Goal: Task Accomplishment & Management: Manage account settings

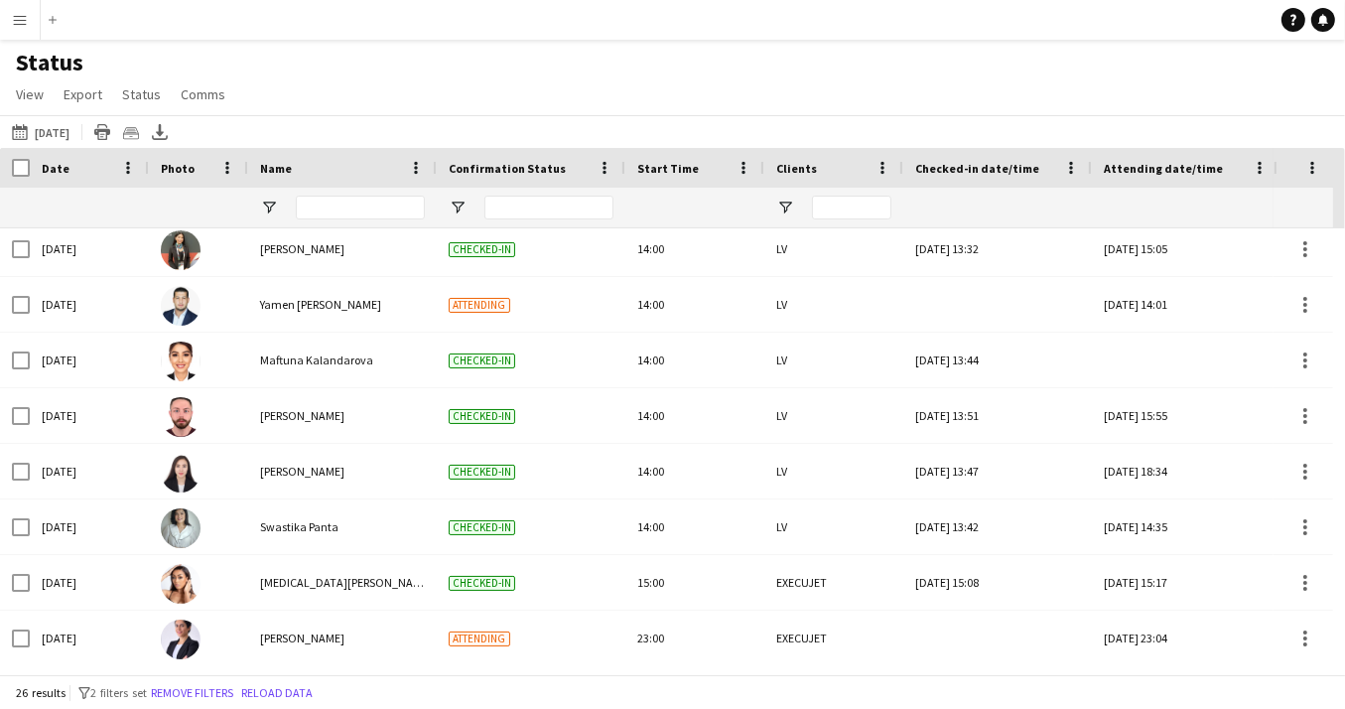
scroll to position [1010, 0]
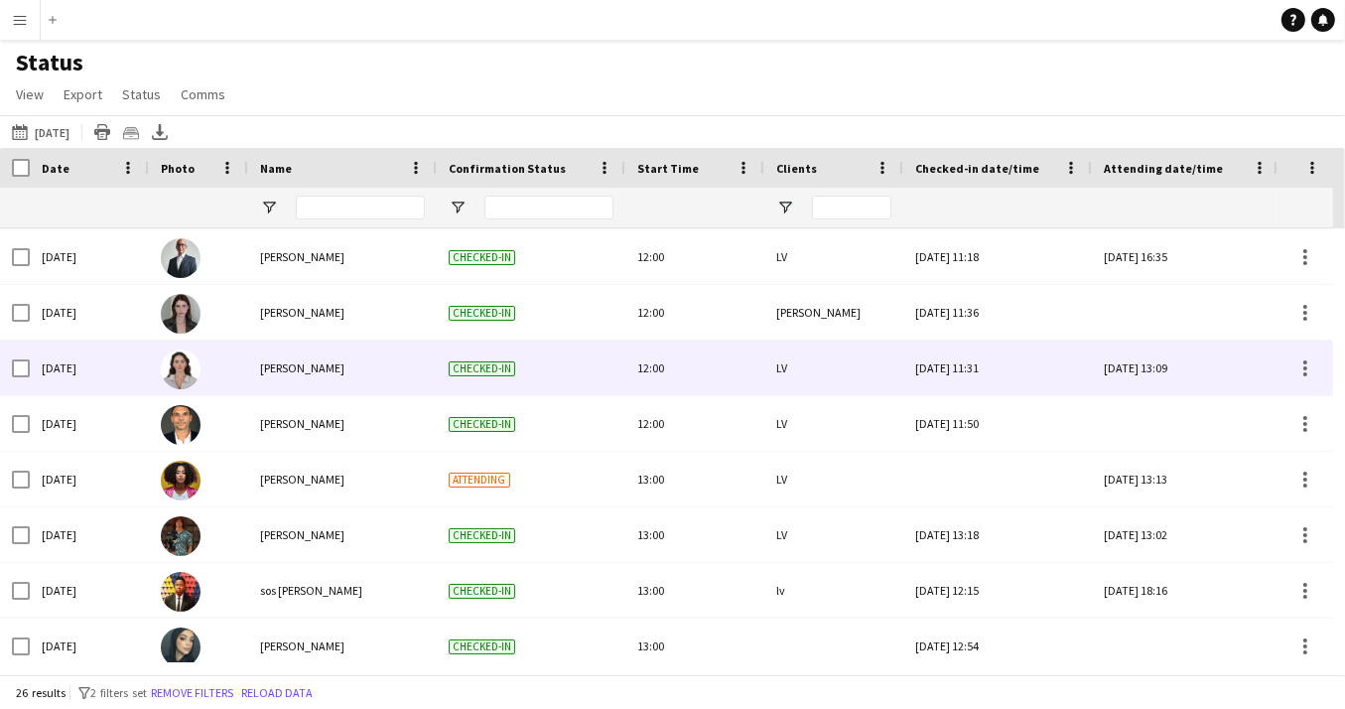
scroll to position [484, 0]
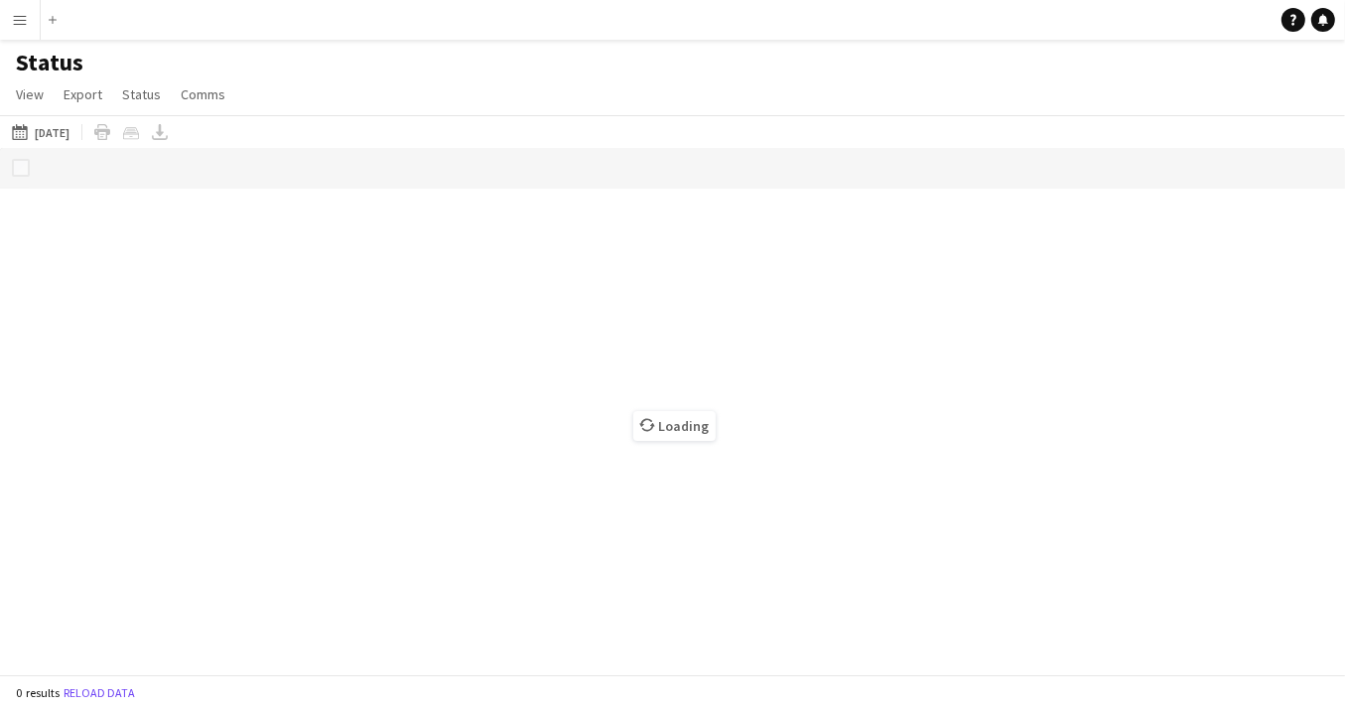
click at [14, 21] on app-icon "Menu" at bounding box center [20, 20] width 16 height 16
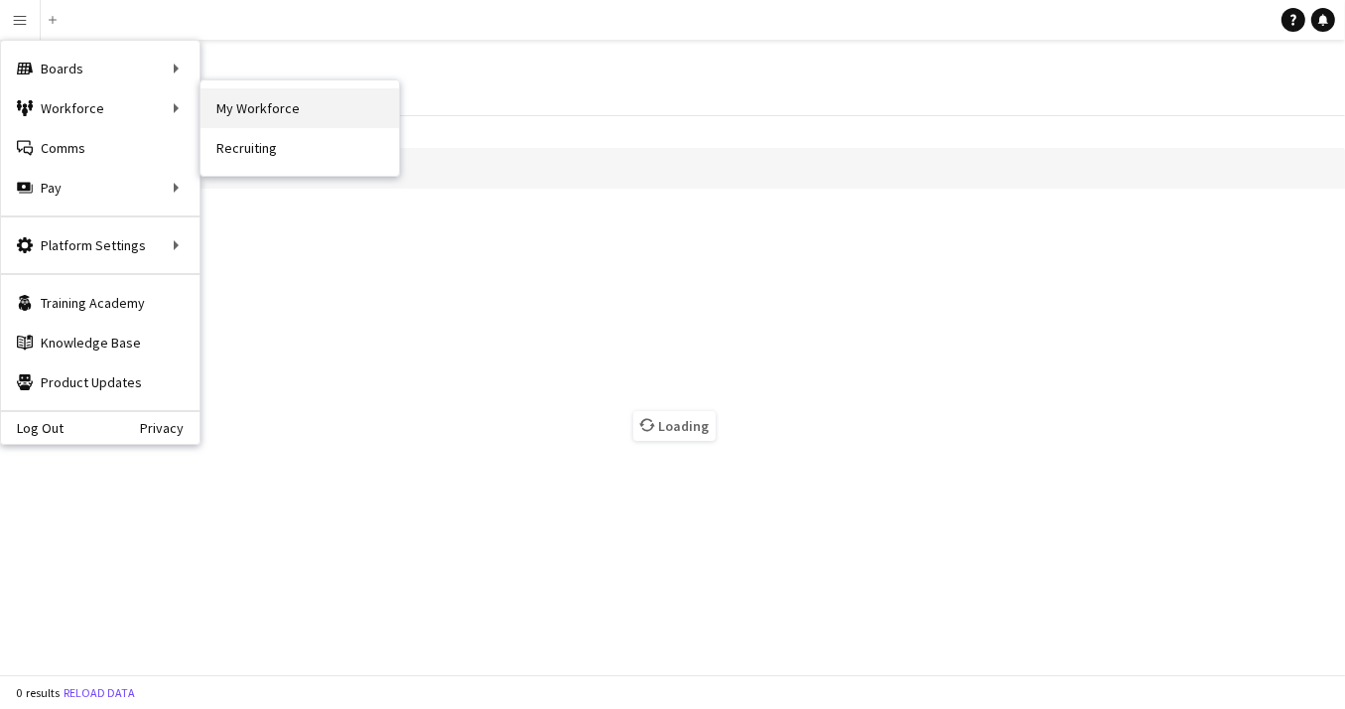
click at [233, 110] on link "My Workforce" at bounding box center [299, 108] width 199 height 40
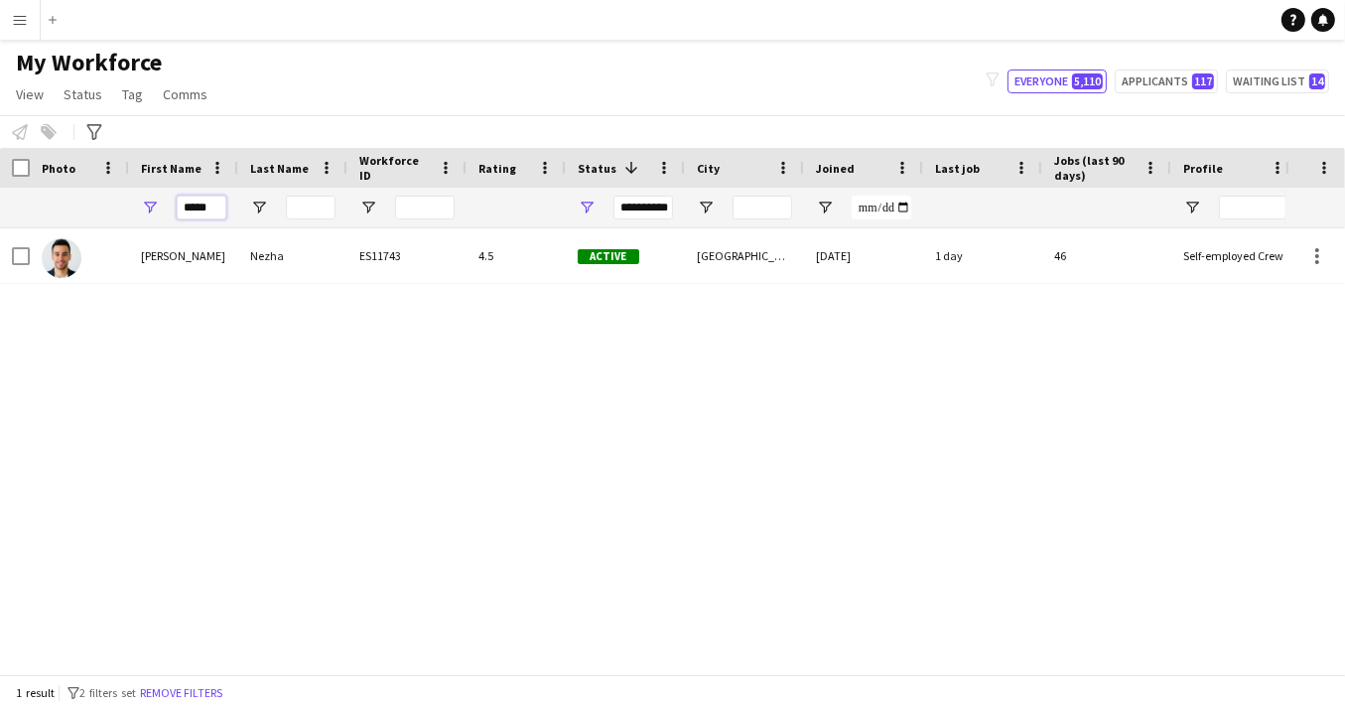
click at [218, 207] on input "*****" at bounding box center [202, 208] width 50 height 24
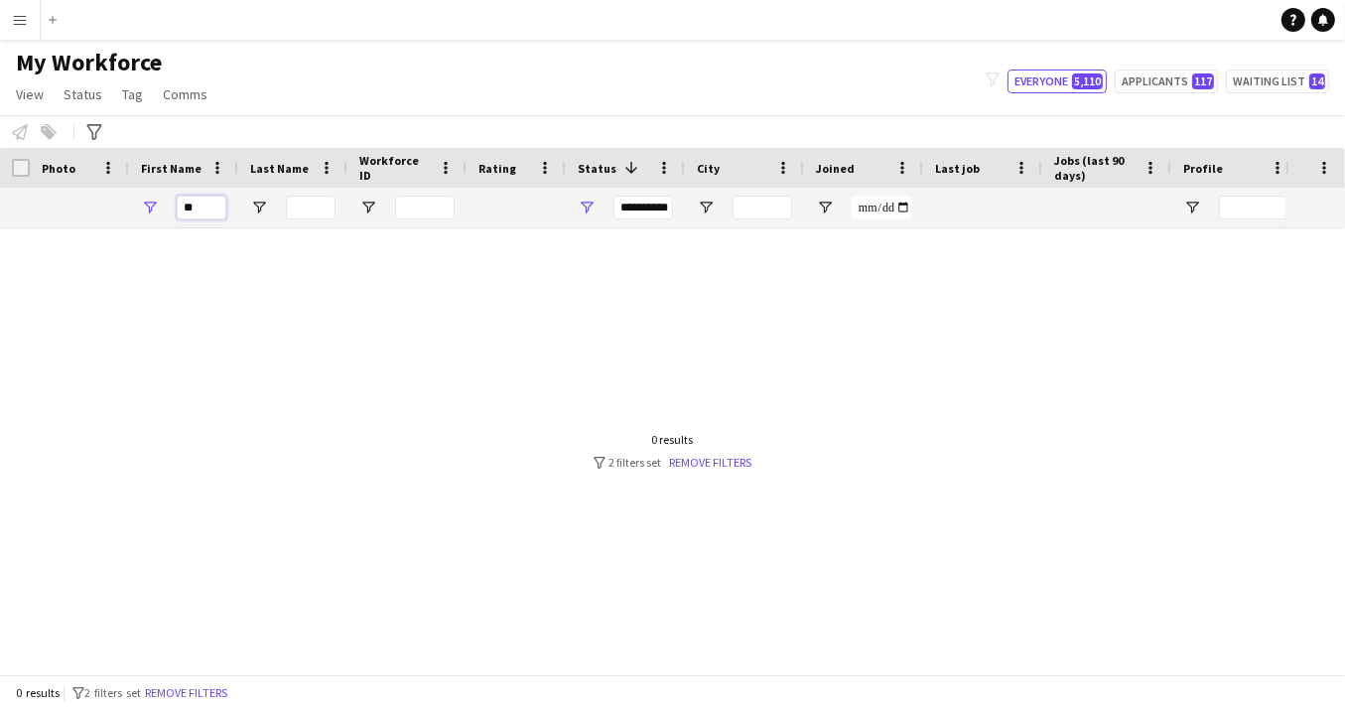
type input "*"
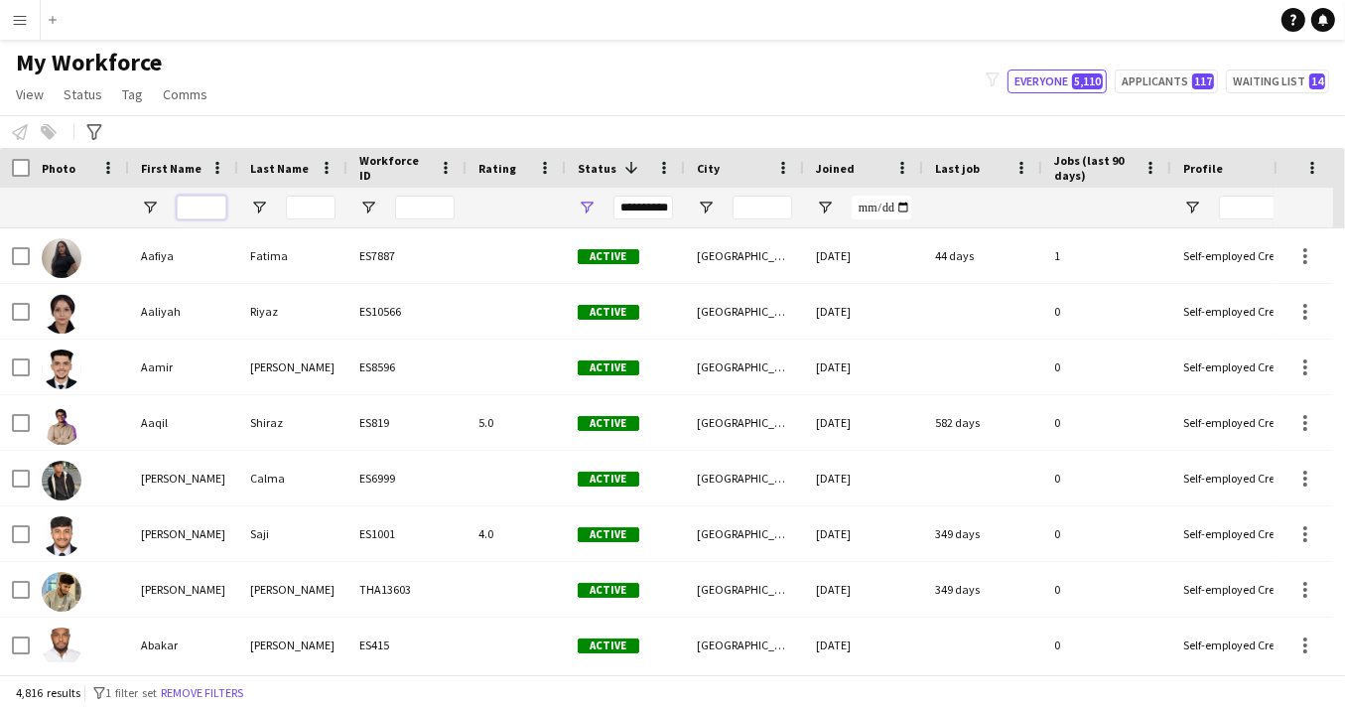
click at [216, 211] on input "First Name Filter Input" at bounding box center [202, 208] width 50 height 24
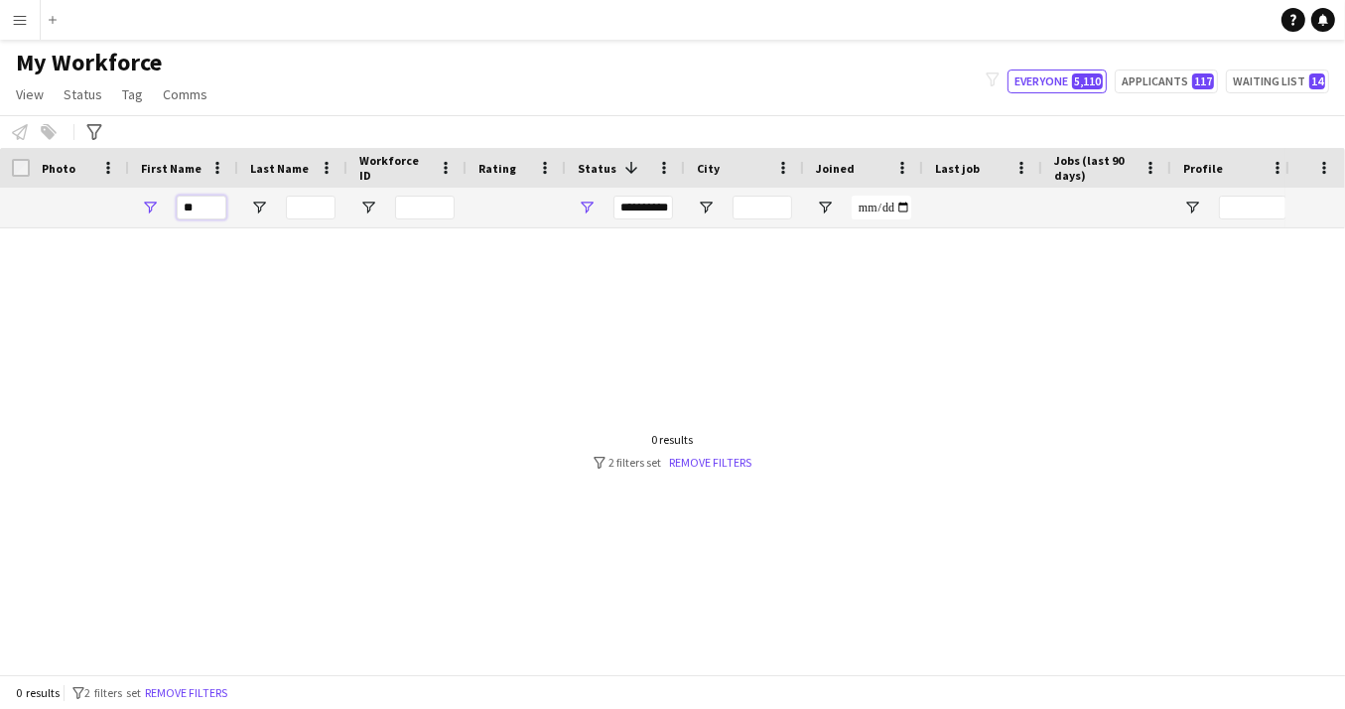
type input "*"
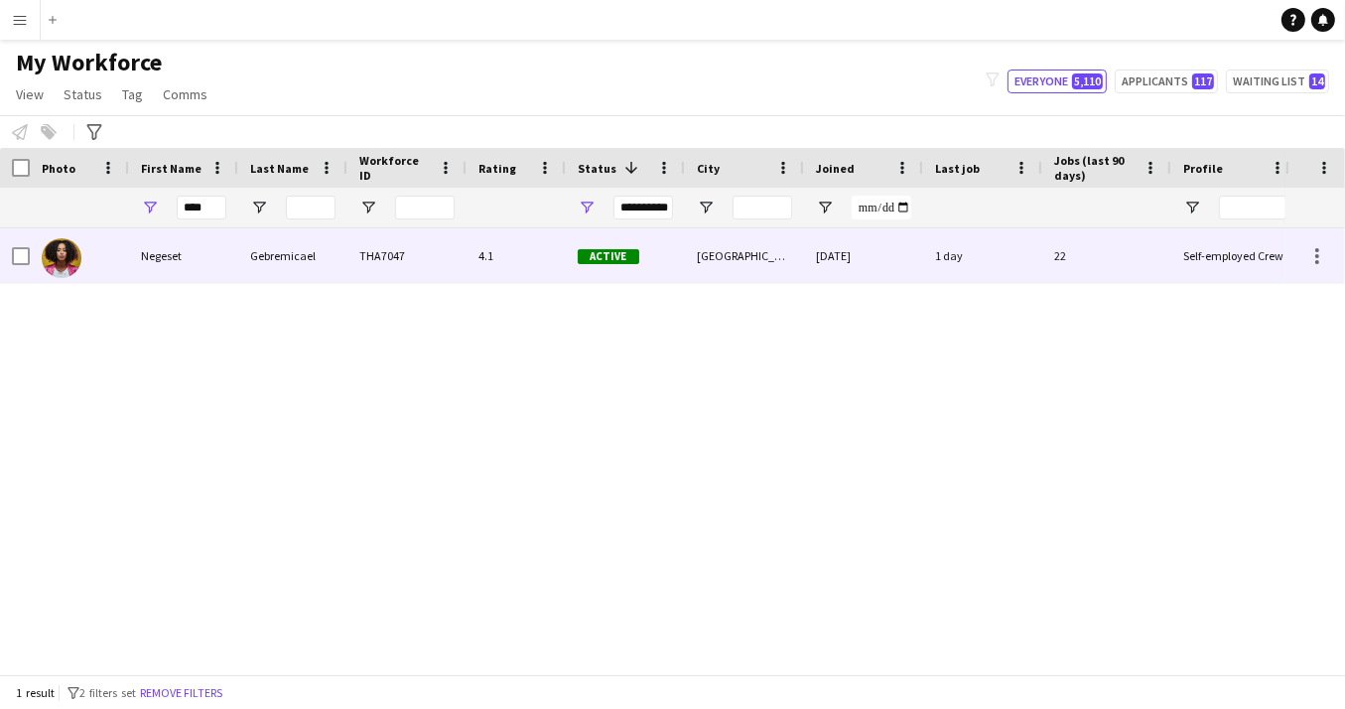
click at [155, 267] on div "Negeset" at bounding box center [183, 255] width 109 height 55
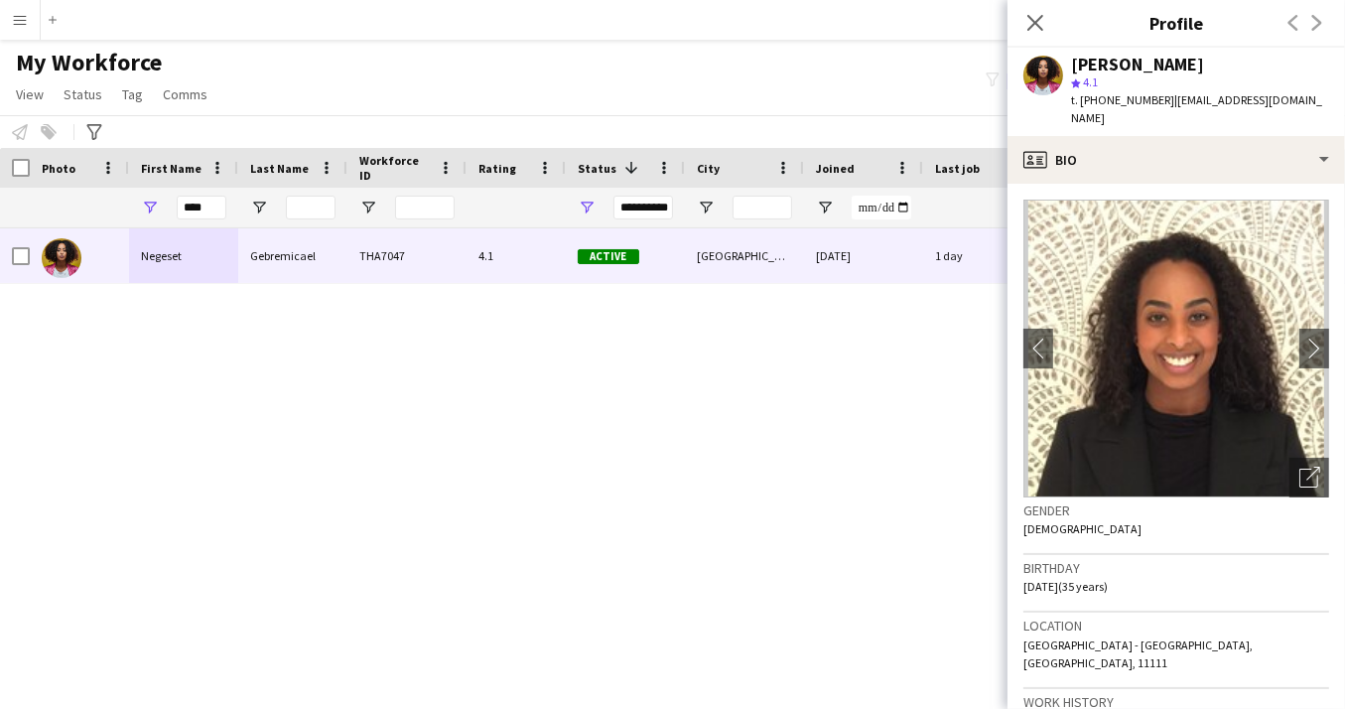
drag, startPoint x: 1159, startPoint y: 103, endPoint x: 1088, endPoint y: 102, distance: 71.5
click at [1088, 102] on span "t. +971547488213" at bounding box center [1122, 99] width 103 height 15
copy span "971547488213"
click at [1035, 26] on icon "Close pop-in" at bounding box center [1034, 22] width 19 height 19
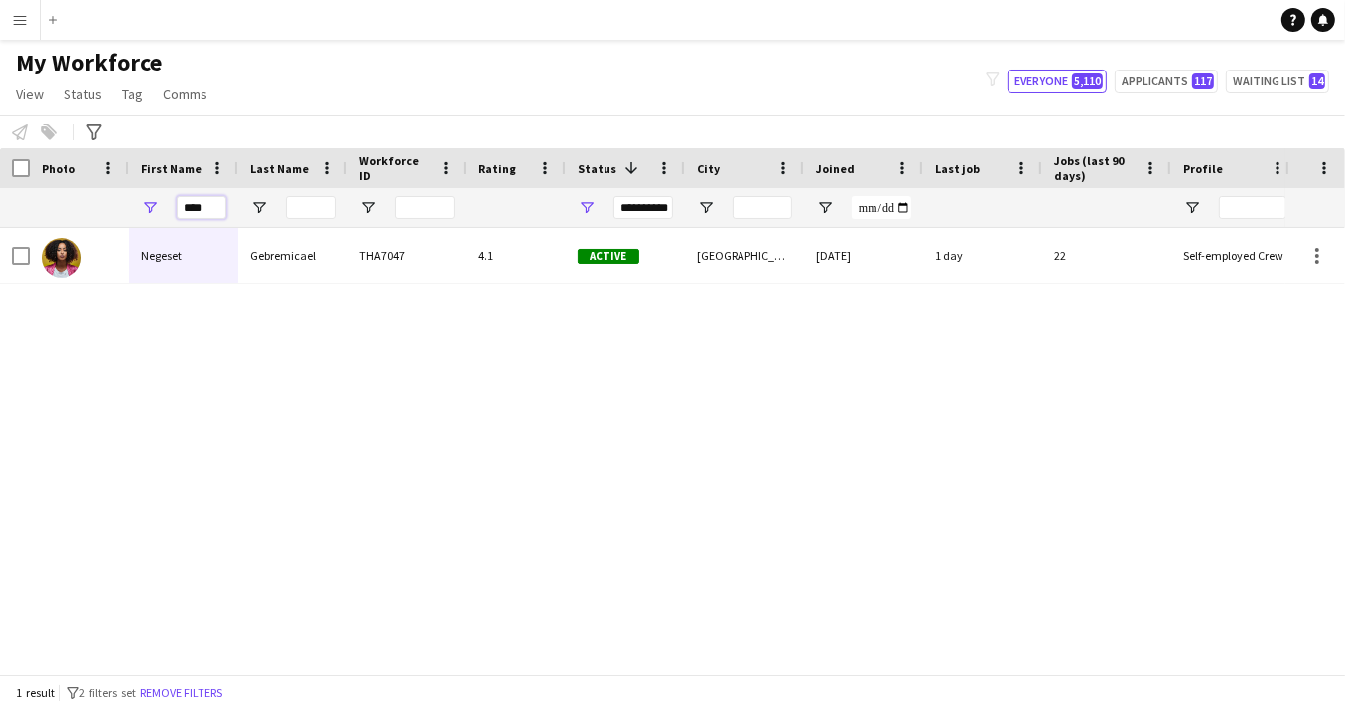
click at [221, 211] on input "****" at bounding box center [202, 208] width 50 height 24
type input "*"
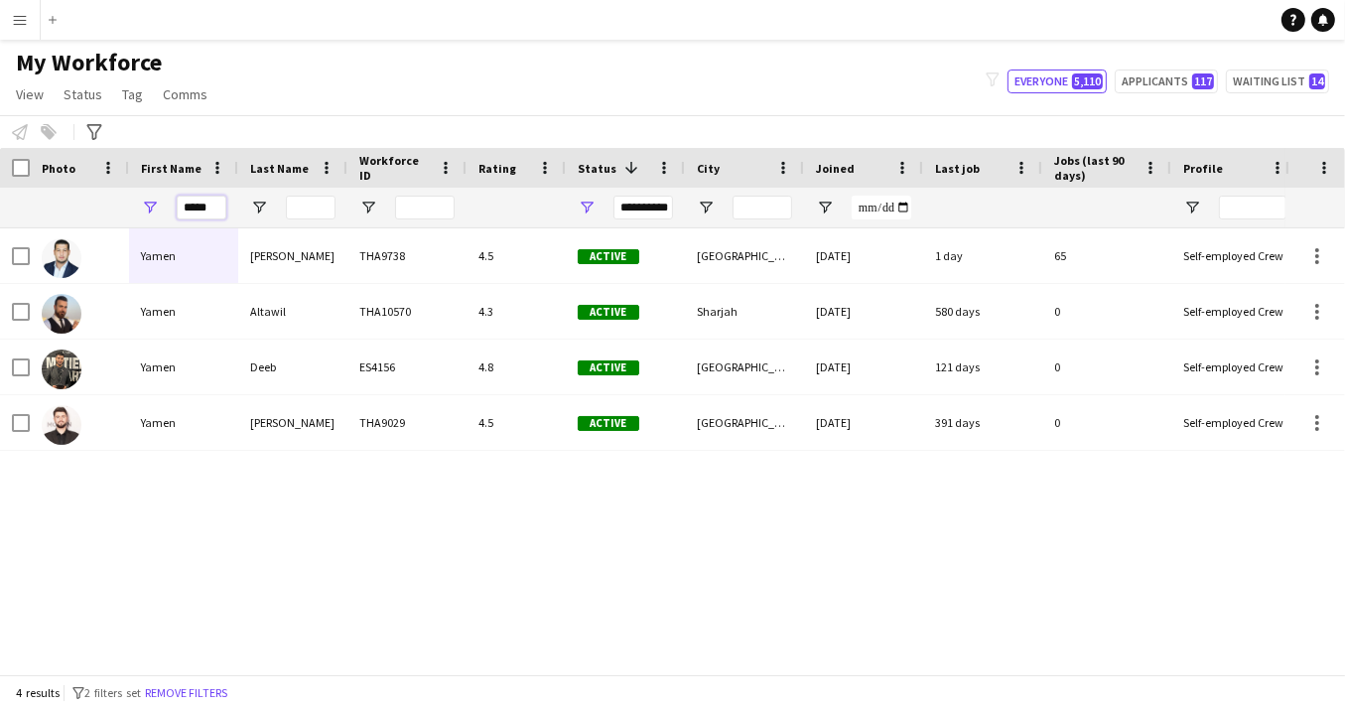
type input "*****"
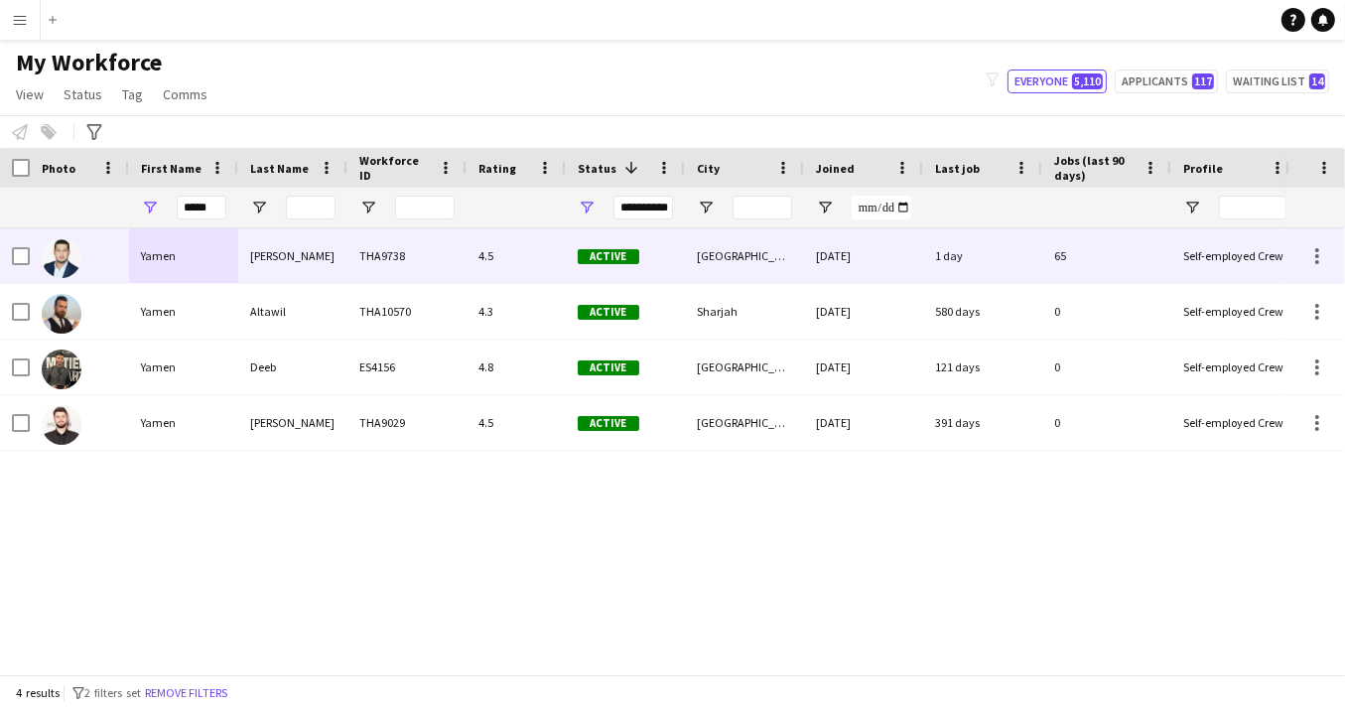
click at [219, 260] on div "Yamen" at bounding box center [183, 255] width 109 height 55
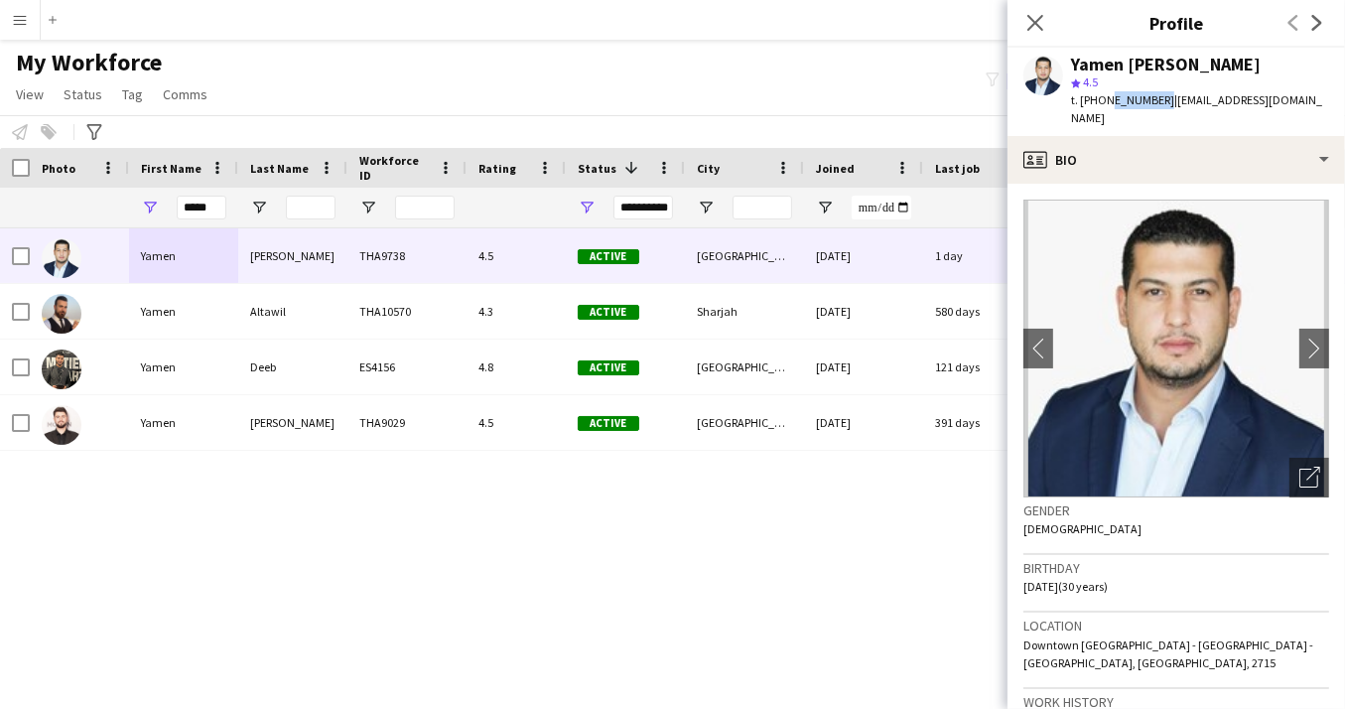
drag, startPoint x: 1105, startPoint y: 99, endPoint x: 1154, endPoint y: 99, distance: 49.6
click at [1157, 98] on span "t. +971558107106" at bounding box center [1122, 99] width 103 height 15
copy span "558107106"
click at [1036, 30] on icon "Close pop-in" at bounding box center [1034, 22] width 19 height 19
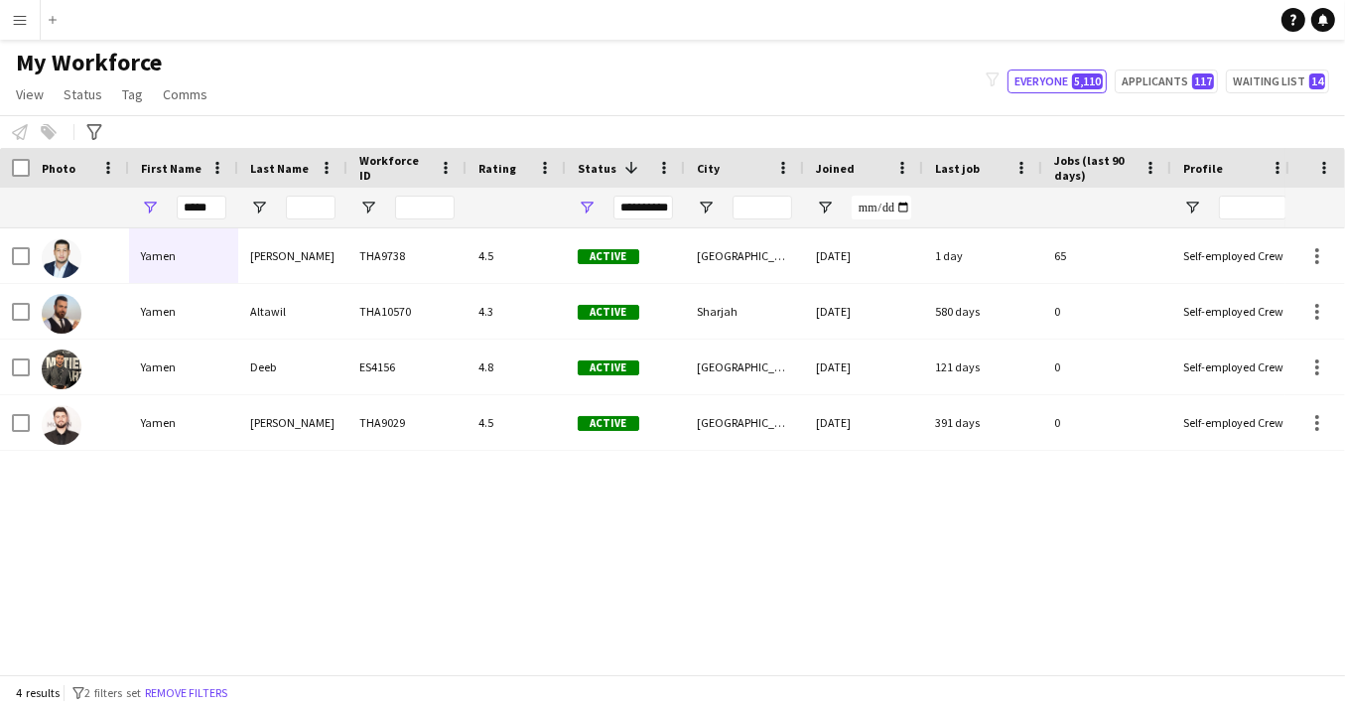
click at [25, 19] on app-icon "Menu" at bounding box center [20, 20] width 16 height 16
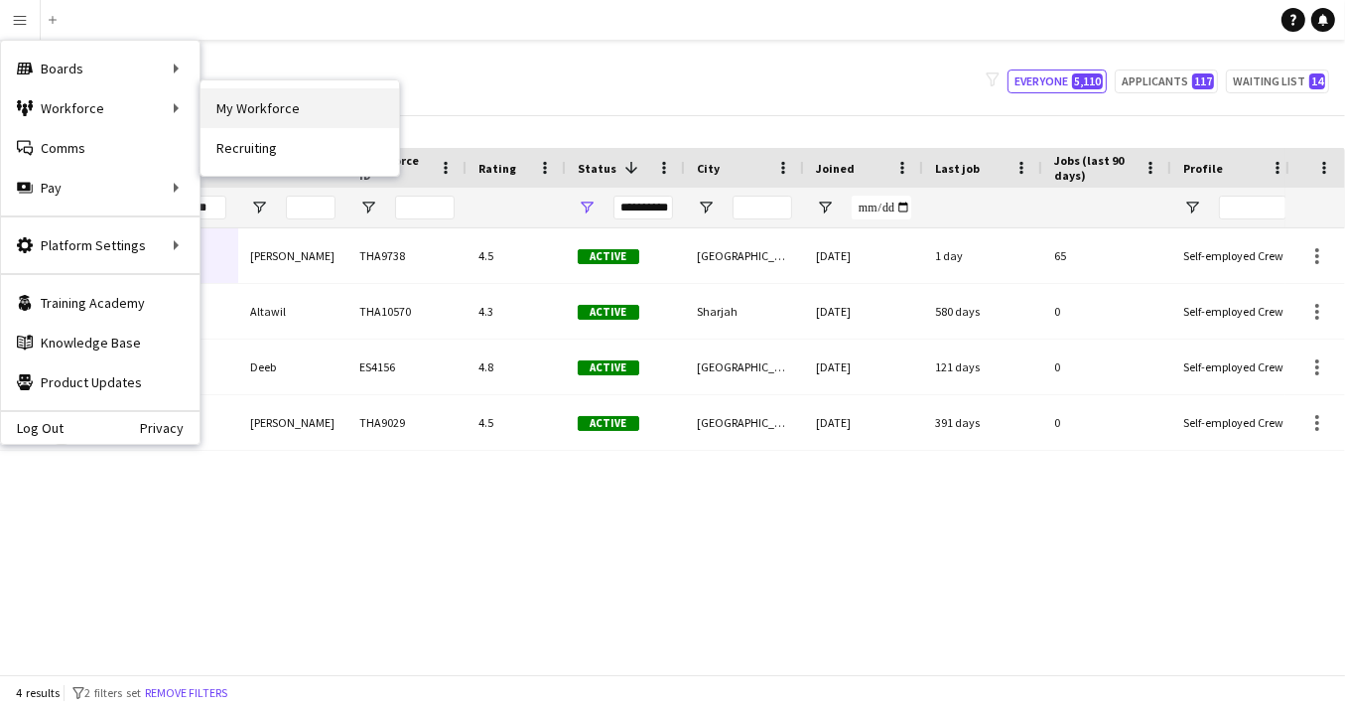
click at [260, 106] on link "My Workforce" at bounding box center [299, 108] width 199 height 40
type input "**********"
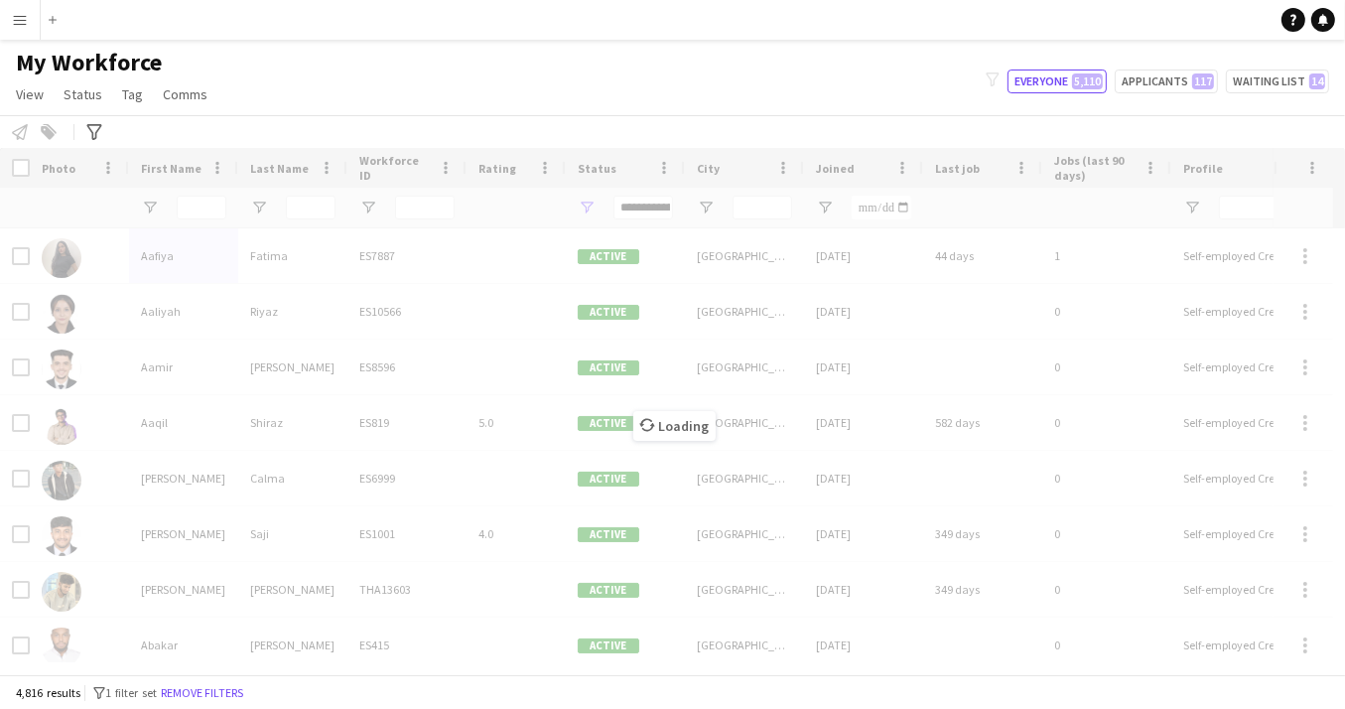
type input "*****"
type input "**********"
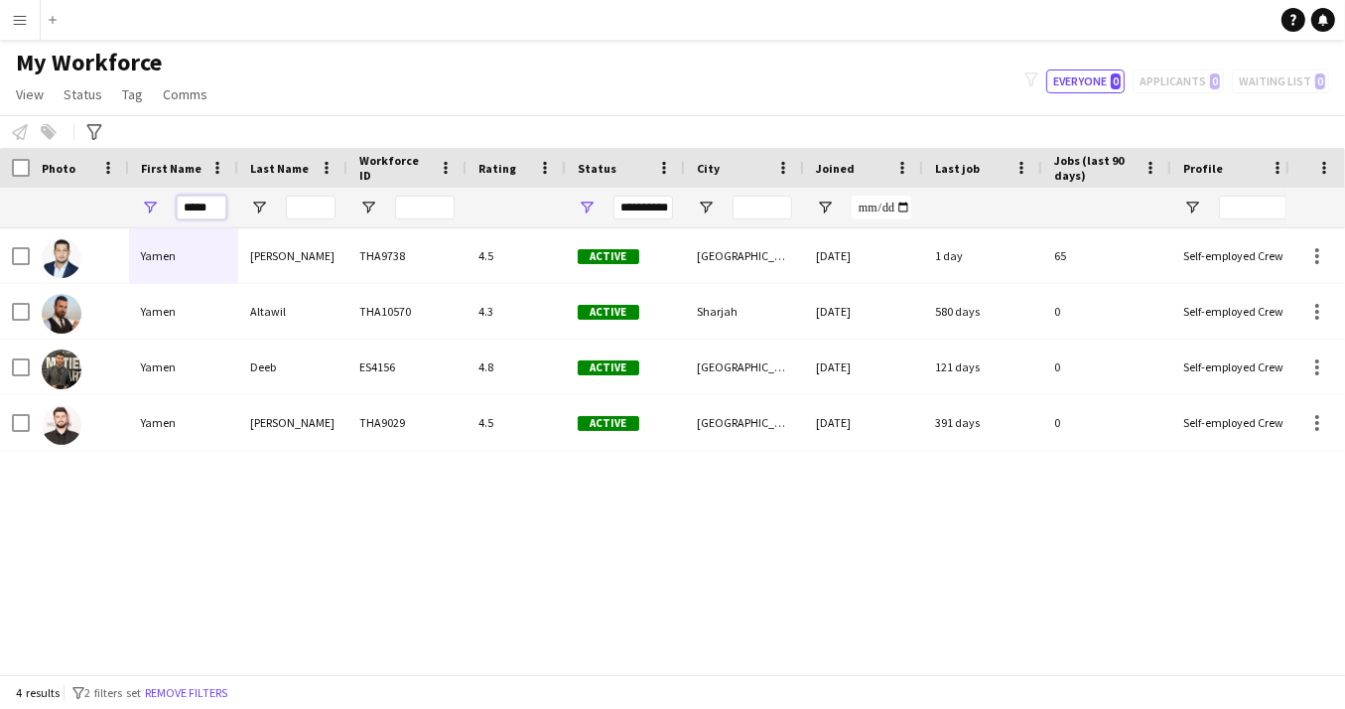
click at [216, 210] on input "*****" at bounding box center [202, 208] width 50 height 24
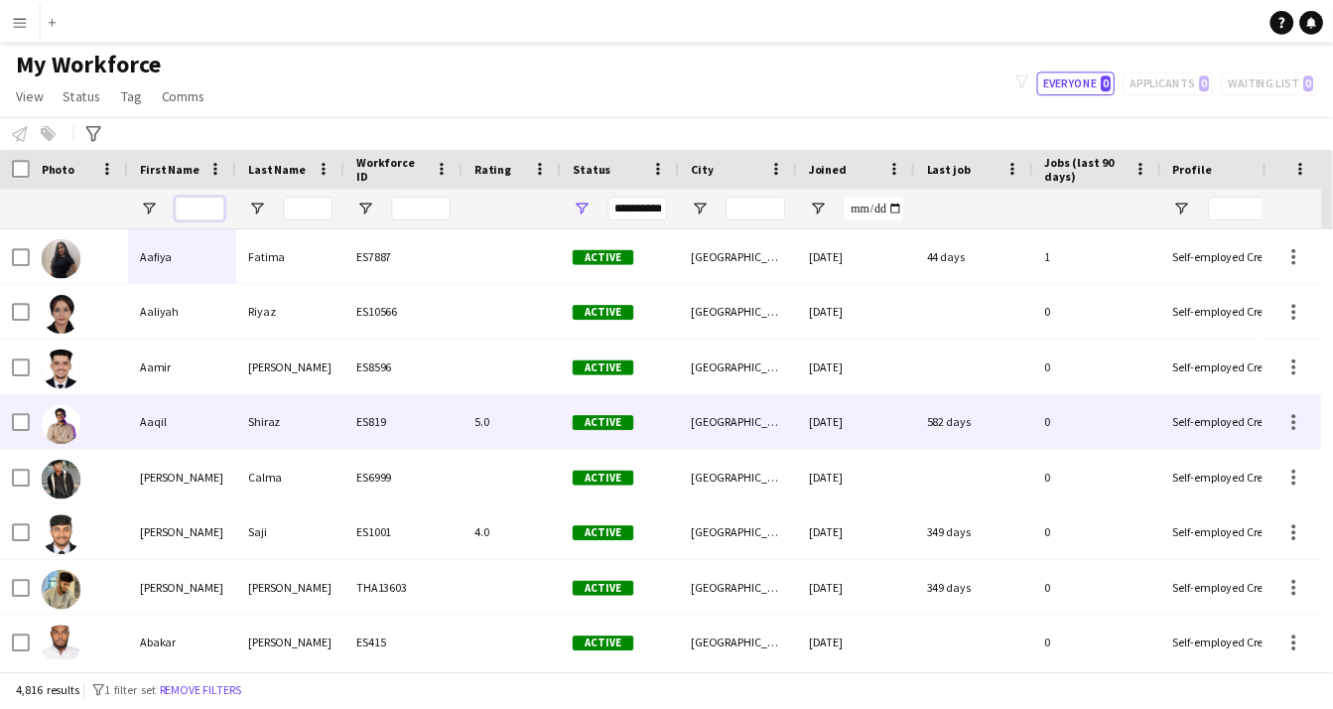
scroll to position [149, 0]
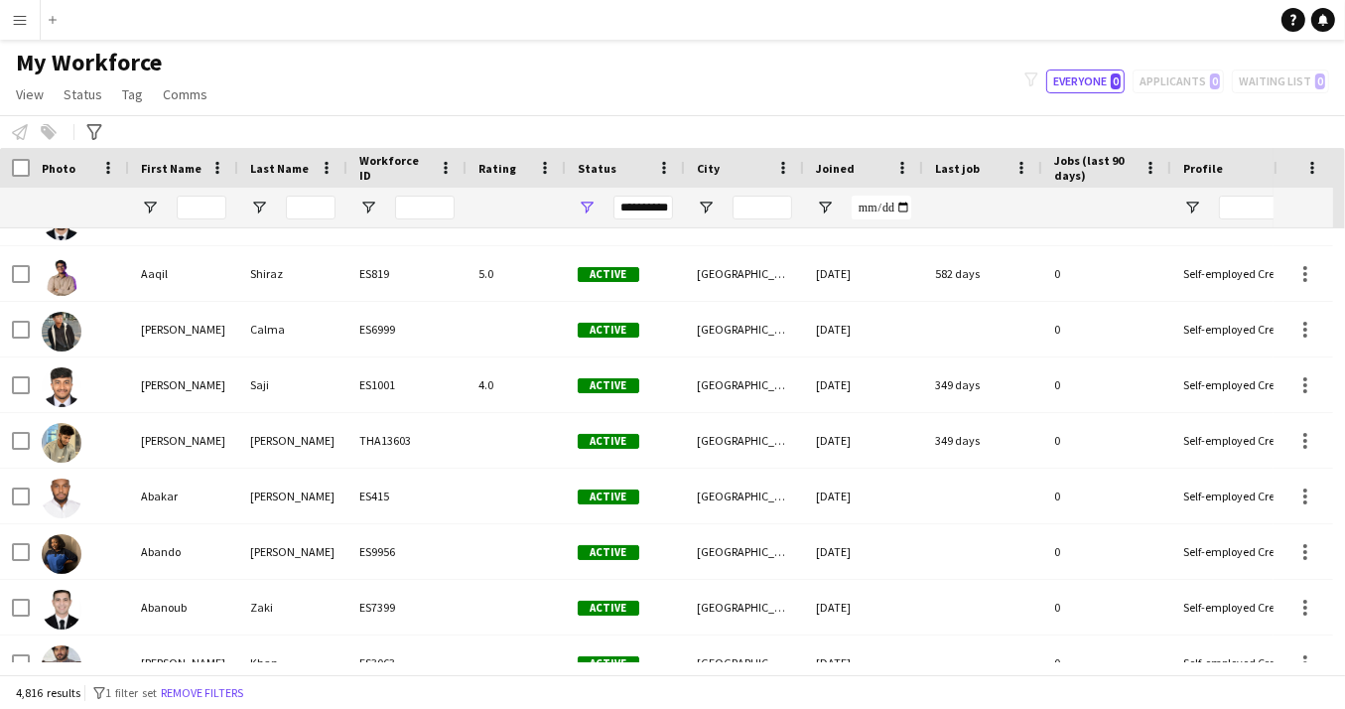
click at [22, 26] on app-icon "Menu" at bounding box center [20, 20] width 16 height 16
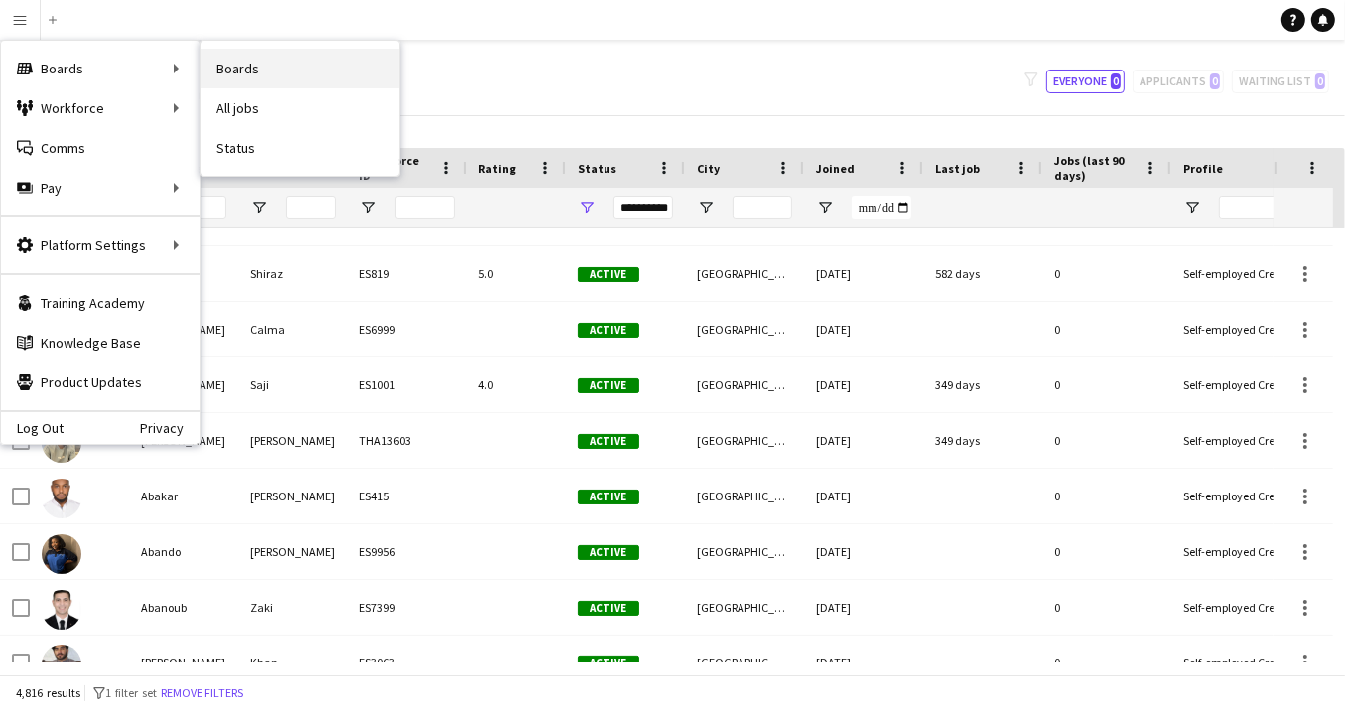
click at [274, 60] on link "Boards" at bounding box center [299, 69] width 199 height 40
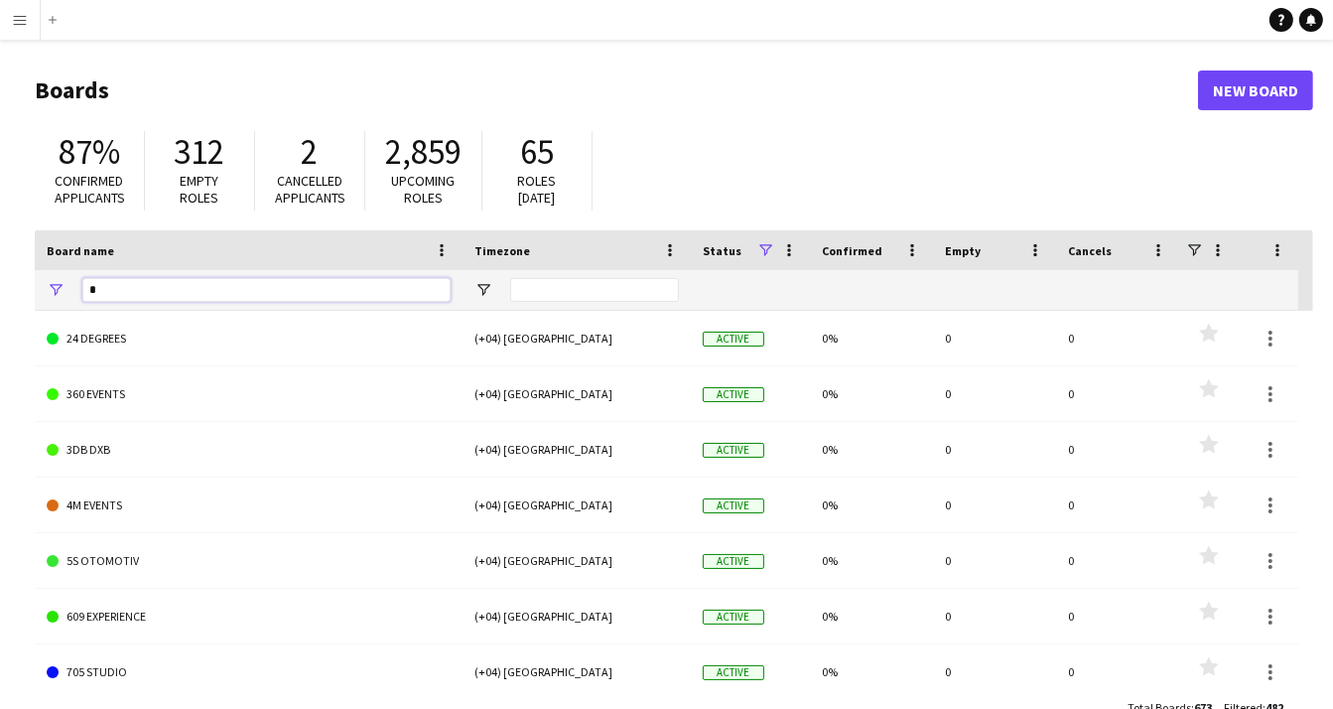
click at [195, 296] on input "Board name Filter Input" at bounding box center [266, 290] width 368 height 24
type input "***"
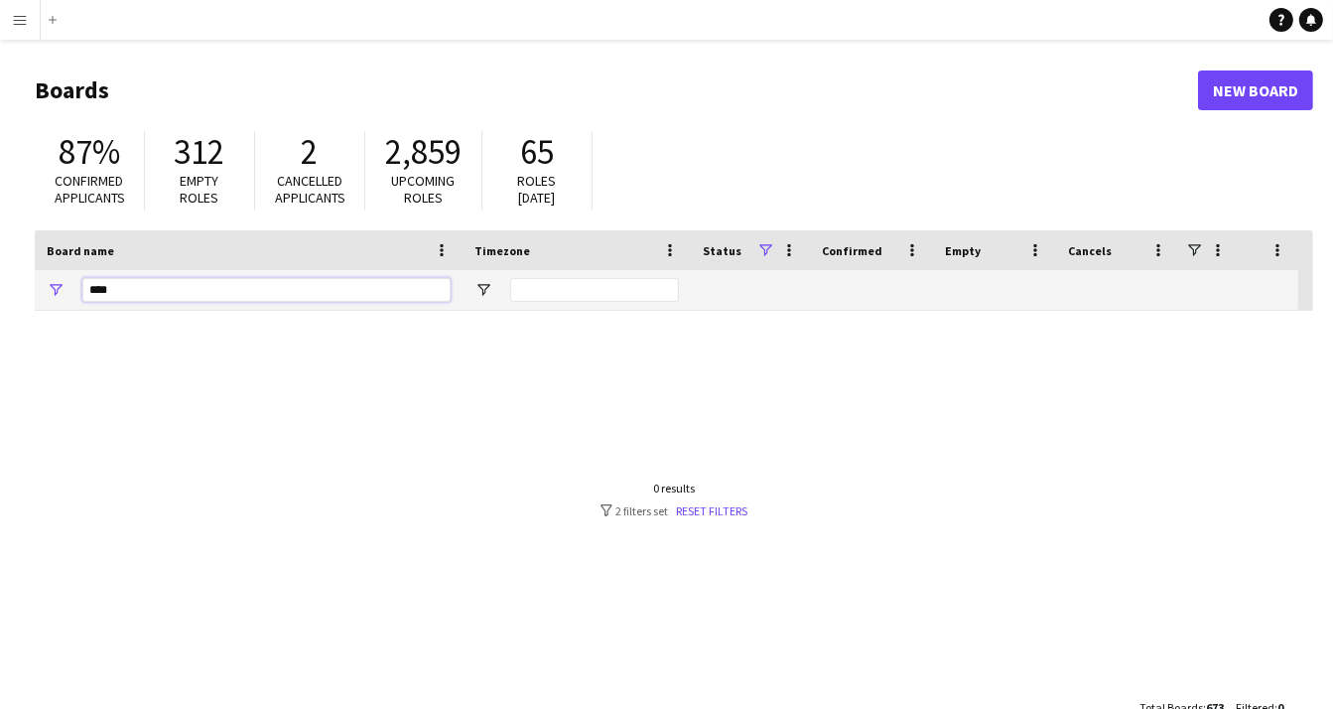
click at [151, 291] on input "***" at bounding box center [266, 290] width 368 height 24
type input "***"
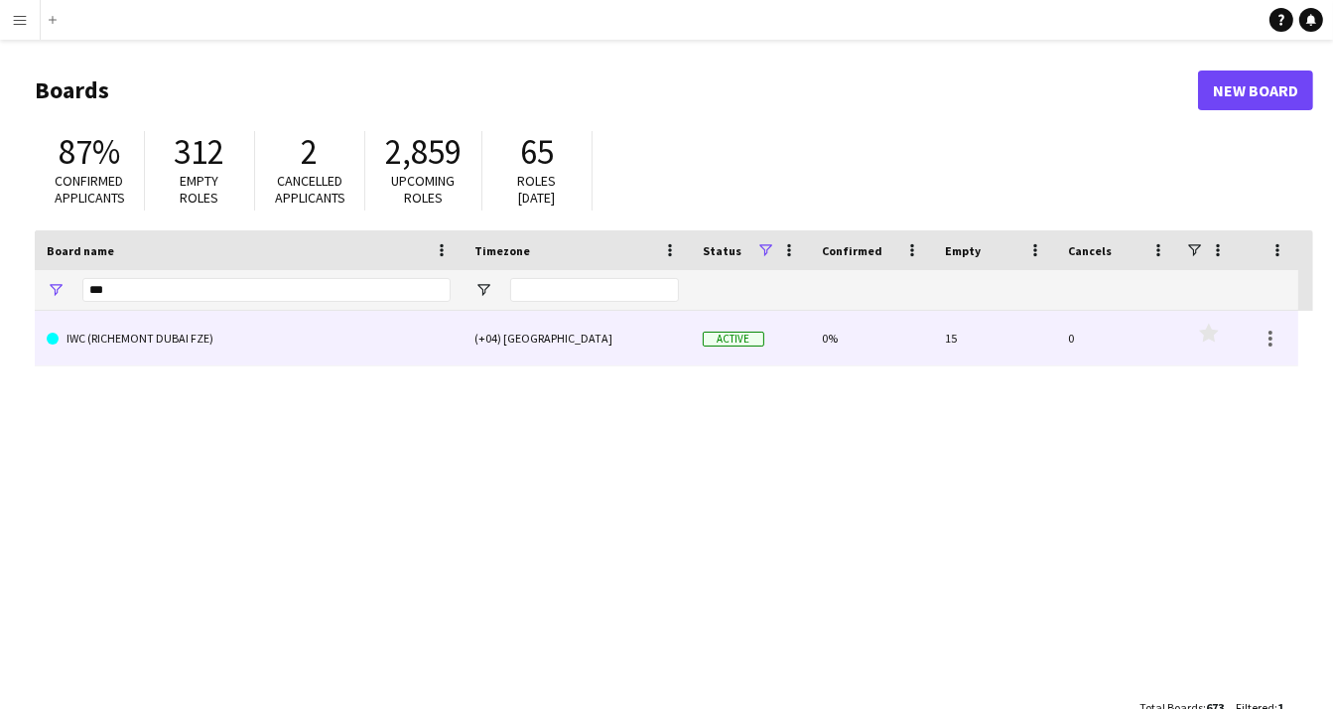
click at [136, 338] on link "IWC (RICHEMONT DUBAI FZE)" at bounding box center [249, 339] width 404 height 56
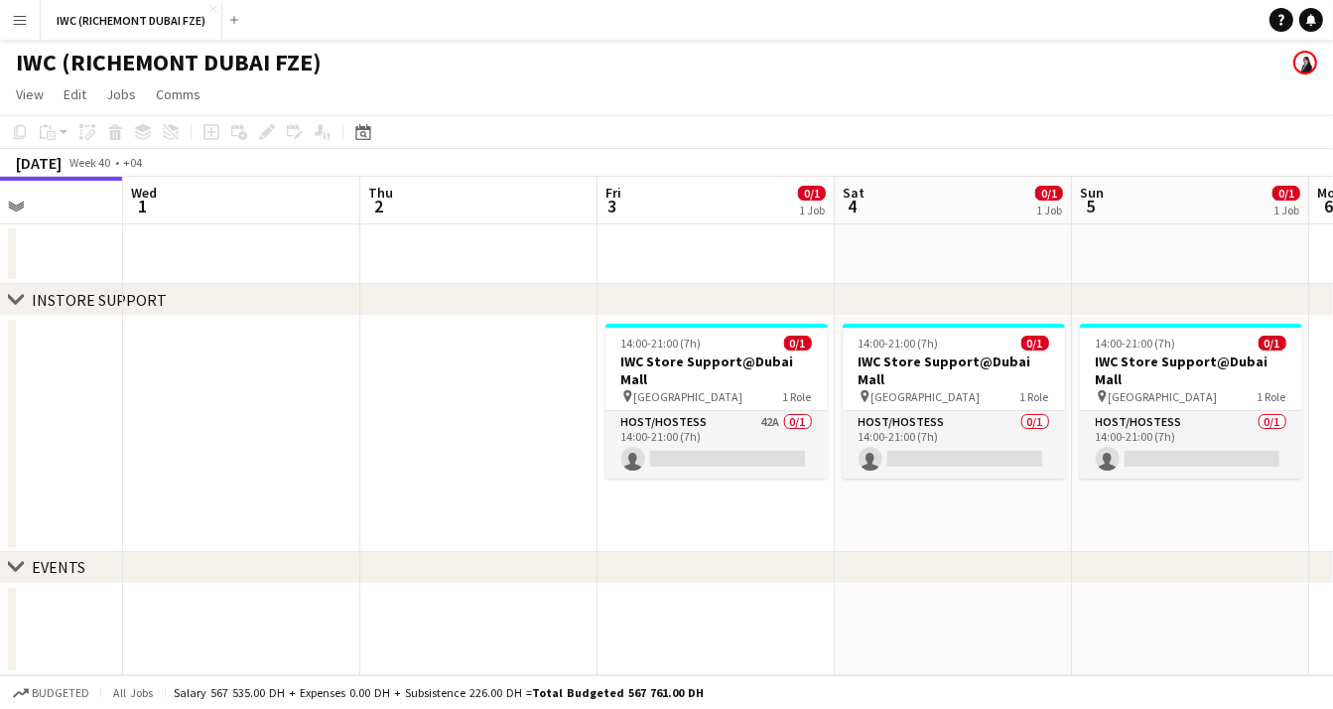
scroll to position [0, 846]
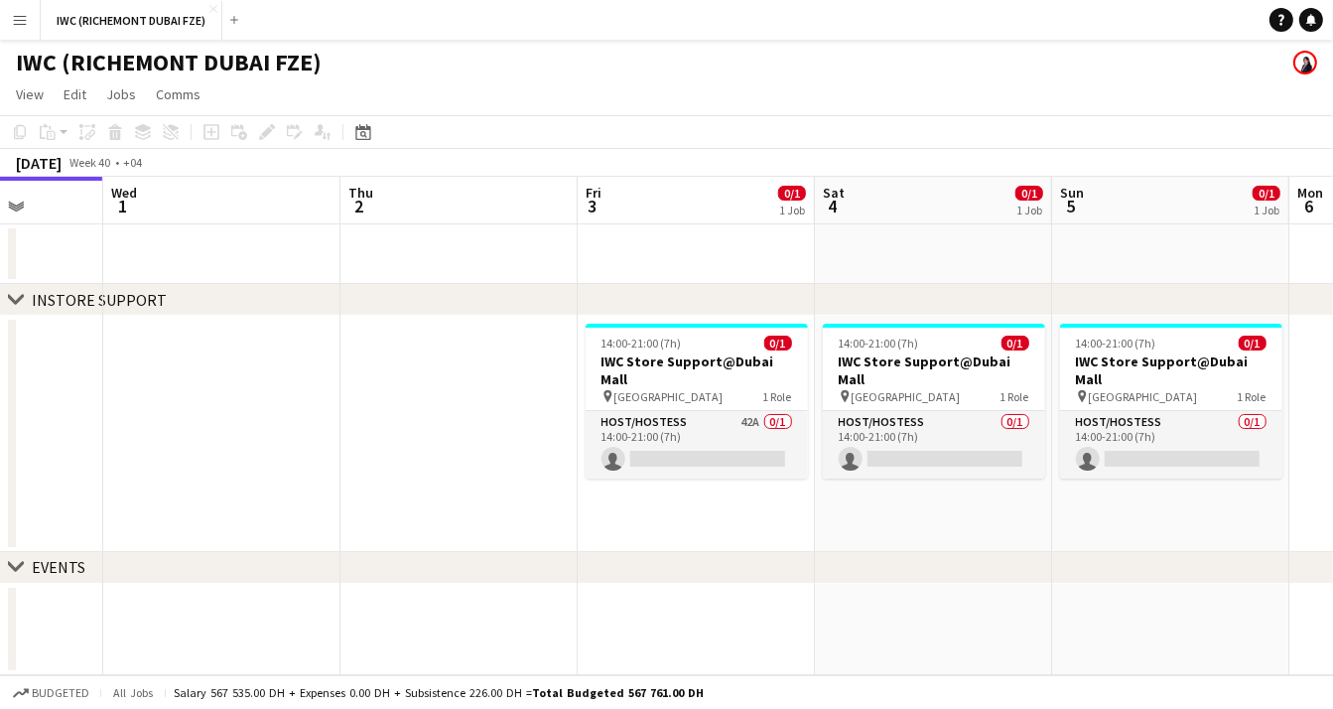
drag, startPoint x: 803, startPoint y: 498, endPoint x: 432, endPoint y: 494, distance: 371.2
click at [432, 494] on app-calendar-viewport "Sat 27 1/1 1 Job Sun 28 1/1 1 Job Mon 29 Tue 30 Wed 1 Thu 2 Fri 3 0/1 1 Job Sat…" at bounding box center [666, 426] width 1333 height 498
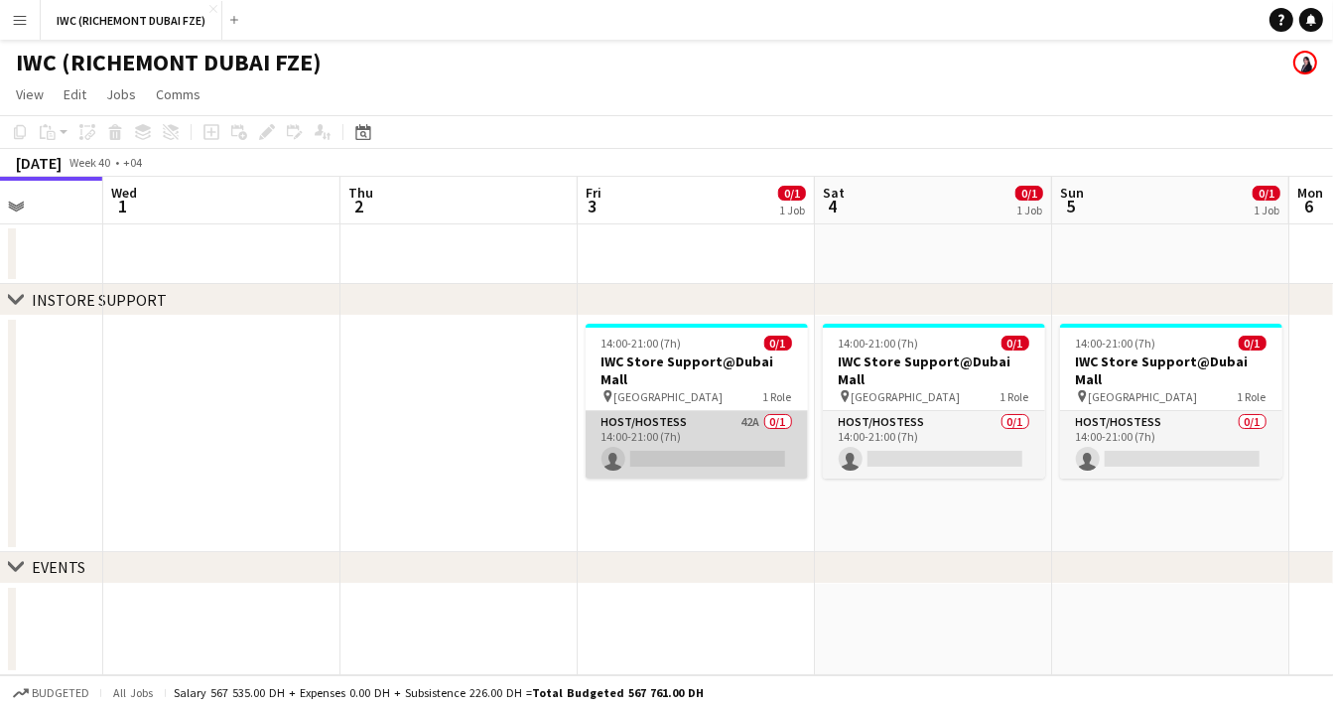
click at [700, 423] on app-card-role "Host/Hostess 42A 0/1 14:00-21:00 (7h) single-neutral-actions" at bounding box center [697, 444] width 222 height 67
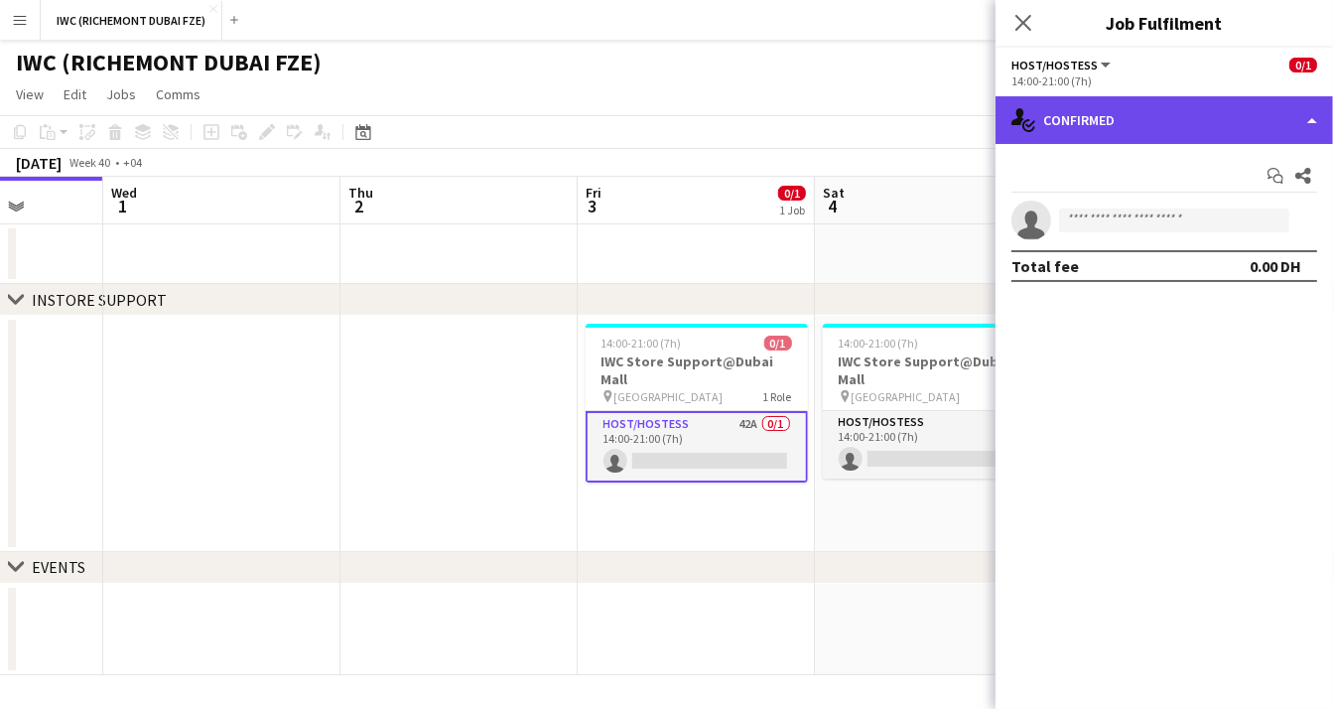
click at [1289, 119] on div "single-neutral-actions-check-2 Confirmed" at bounding box center [1164, 120] width 337 height 48
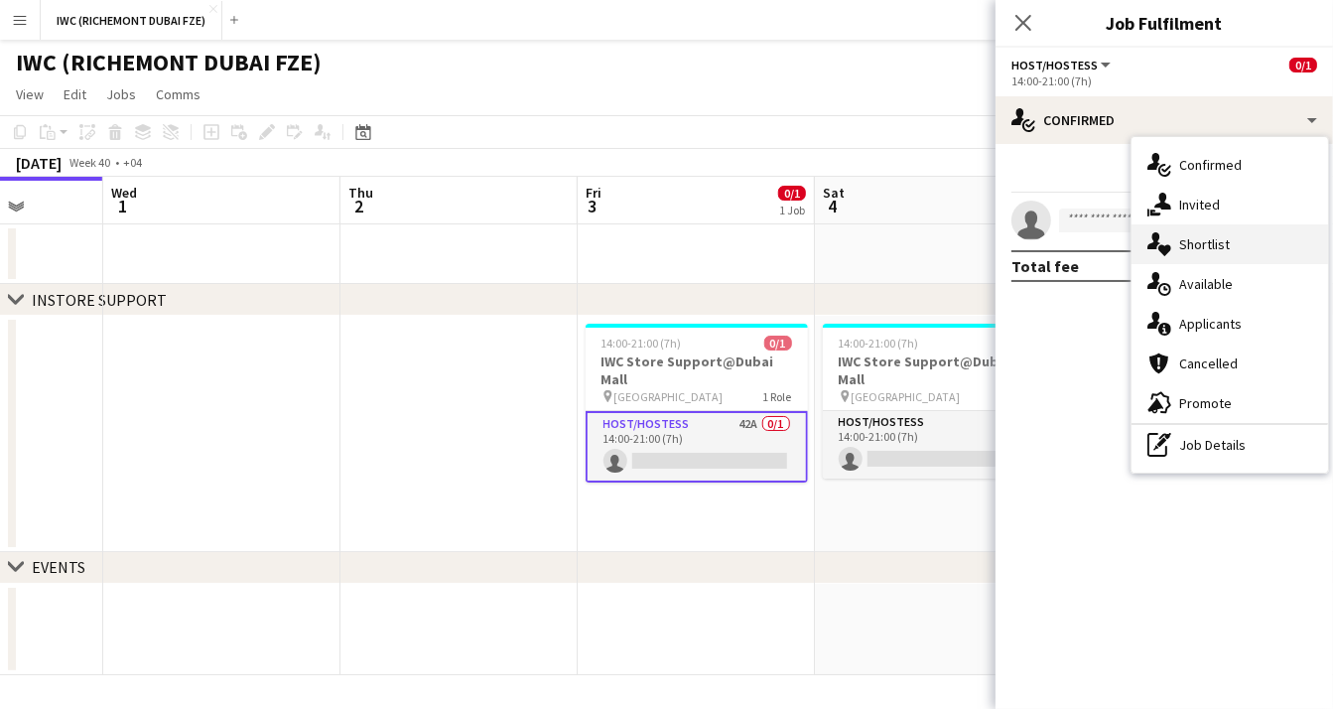
click at [1209, 242] on span "Shortlist" at bounding box center [1204, 244] width 51 height 18
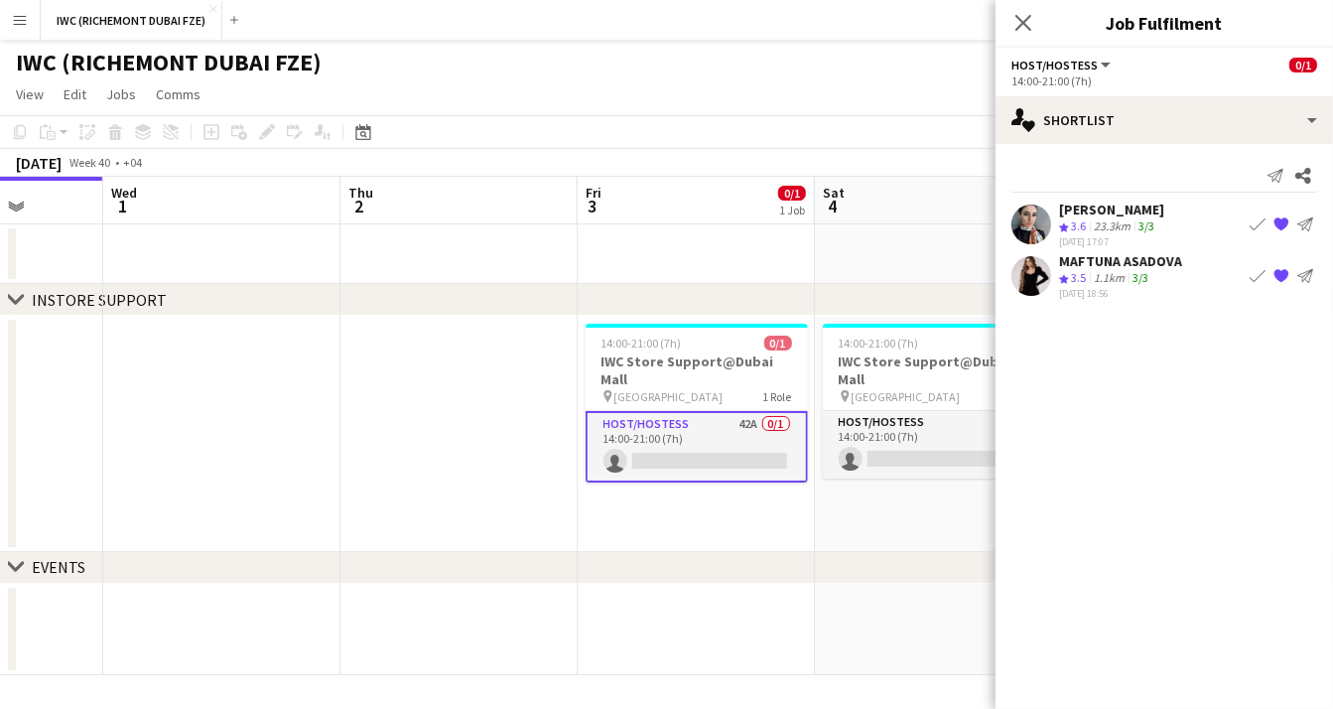
click at [1136, 208] on div "[PERSON_NAME]" at bounding box center [1111, 209] width 105 height 18
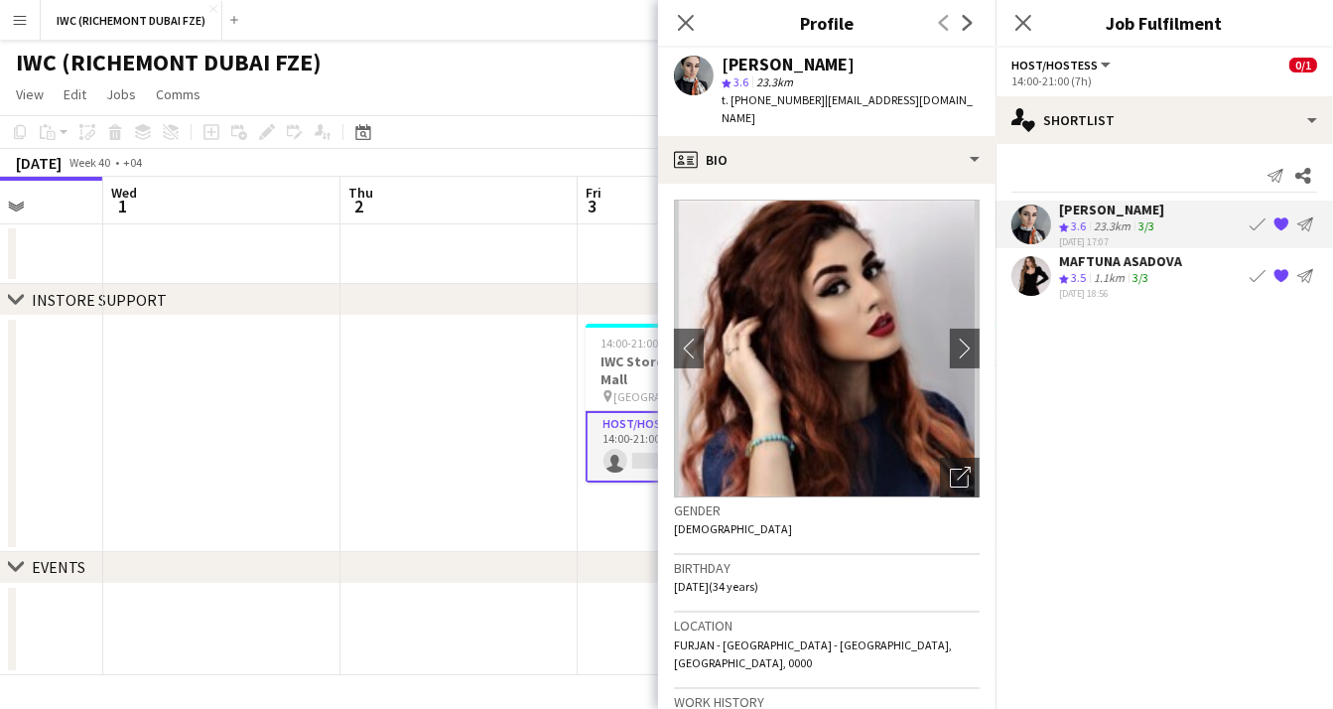
drag, startPoint x: 740, startPoint y: 100, endPoint x: 811, endPoint y: 104, distance: 70.6
click at [811, 104] on div "t. +971503971818 | sepideh91@hotmail.com" at bounding box center [851, 109] width 258 height 36
copy span "71503971818"
click at [1204, 267] on div "MAFTUNA ASADOVA Crew rating 3.5 1.1km 3/3 28-09-2025 18:56 Book crew {{ spriteT…" at bounding box center [1164, 276] width 337 height 48
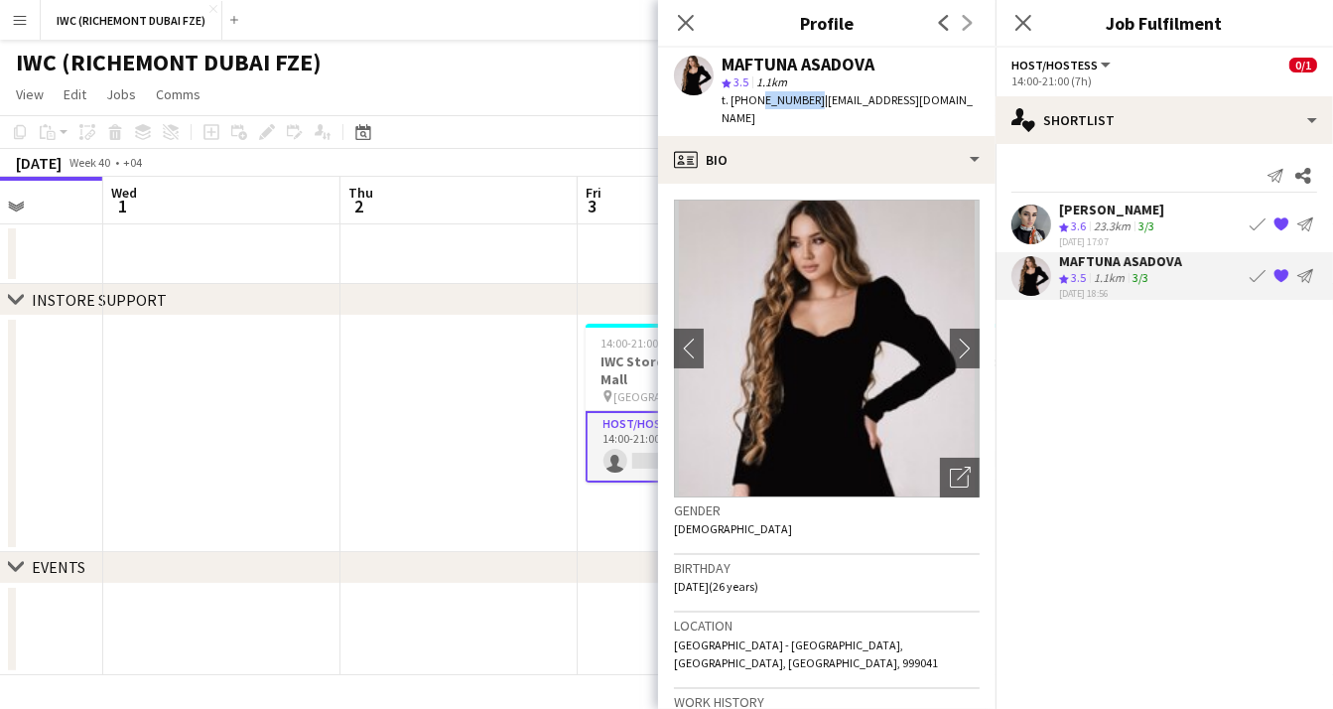
drag, startPoint x: 809, startPoint y: 101, endPoint x: 754, endPoint y: 100, distance: 54.6
click at [754, 100] on span "t. +971521800788" at bounding box center [773, 99] width 103 height 15
copy span "521800788"
click at [688, 25] on icon at bounding box center [685, 22] width 19 height 19
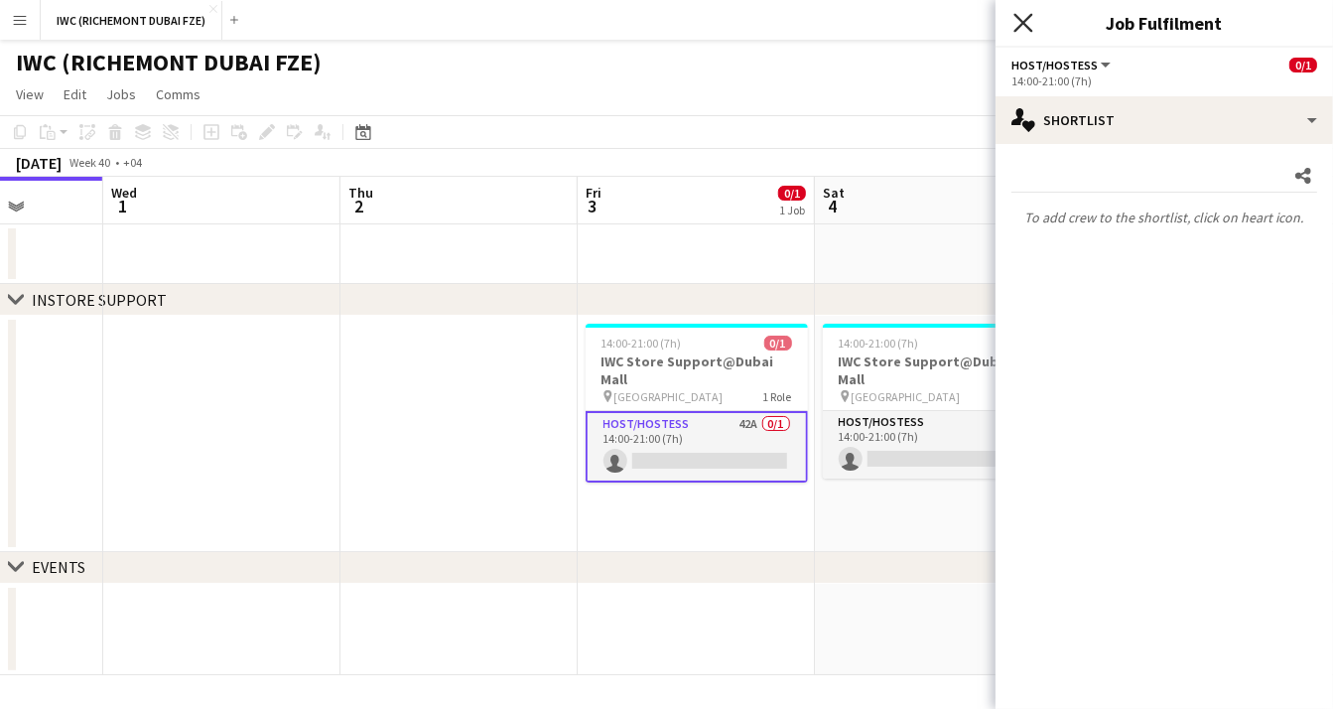
click at [1025, 20] on icon at bounding box center [1022, 22] width 19 height 19
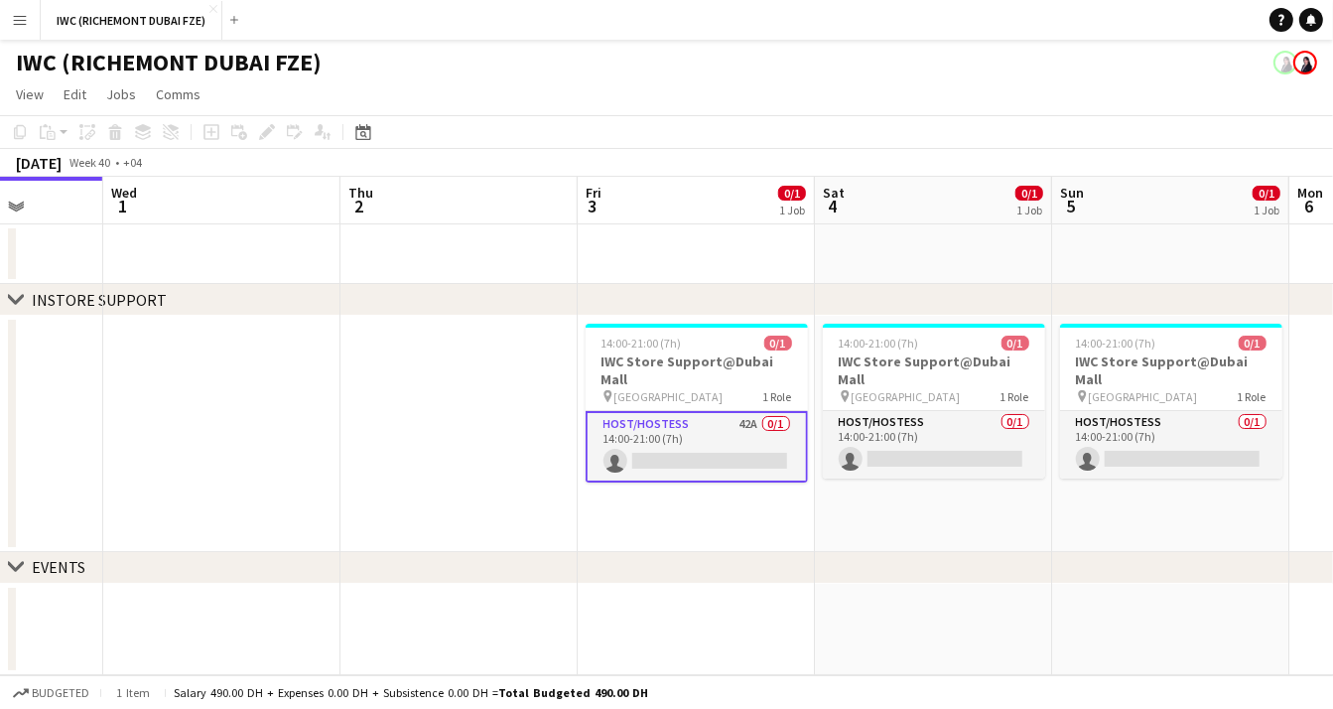
click at [426, 425] on app-date-cell at bounding box center [458, 434] width 237 height 236
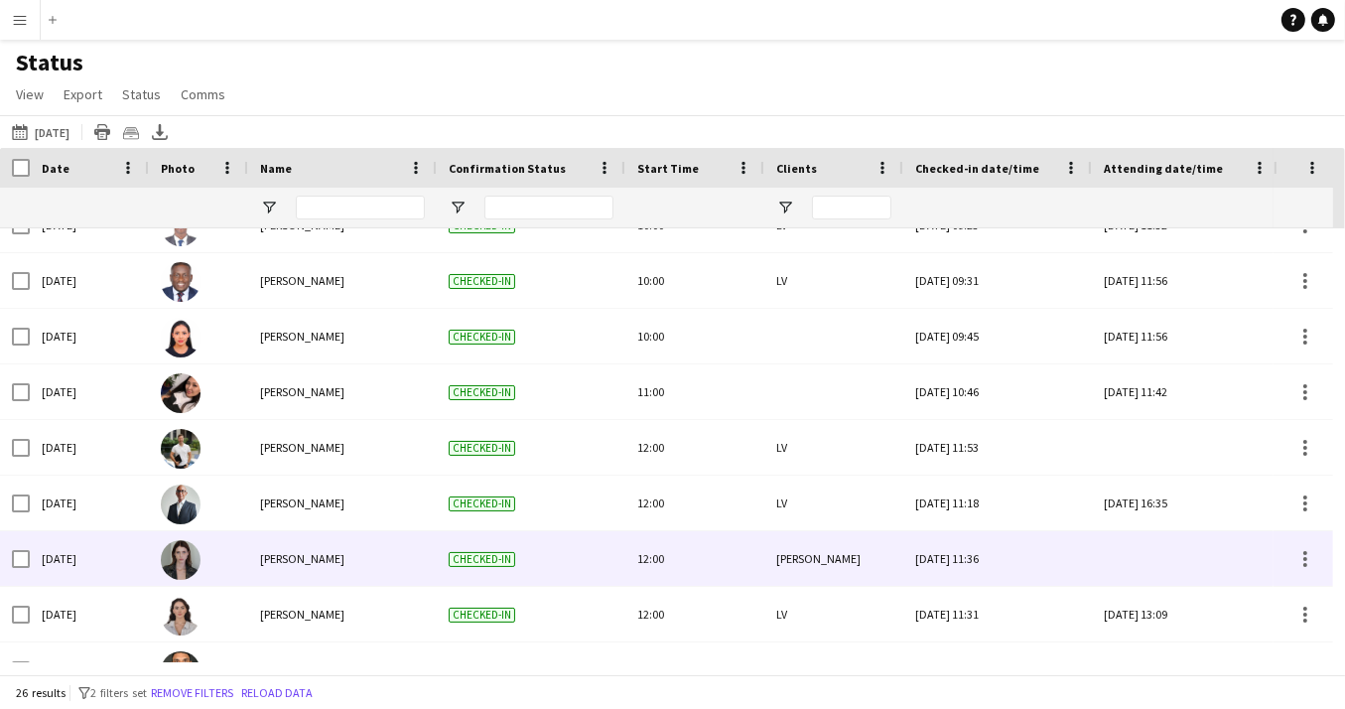
scroll to position [317, 0]
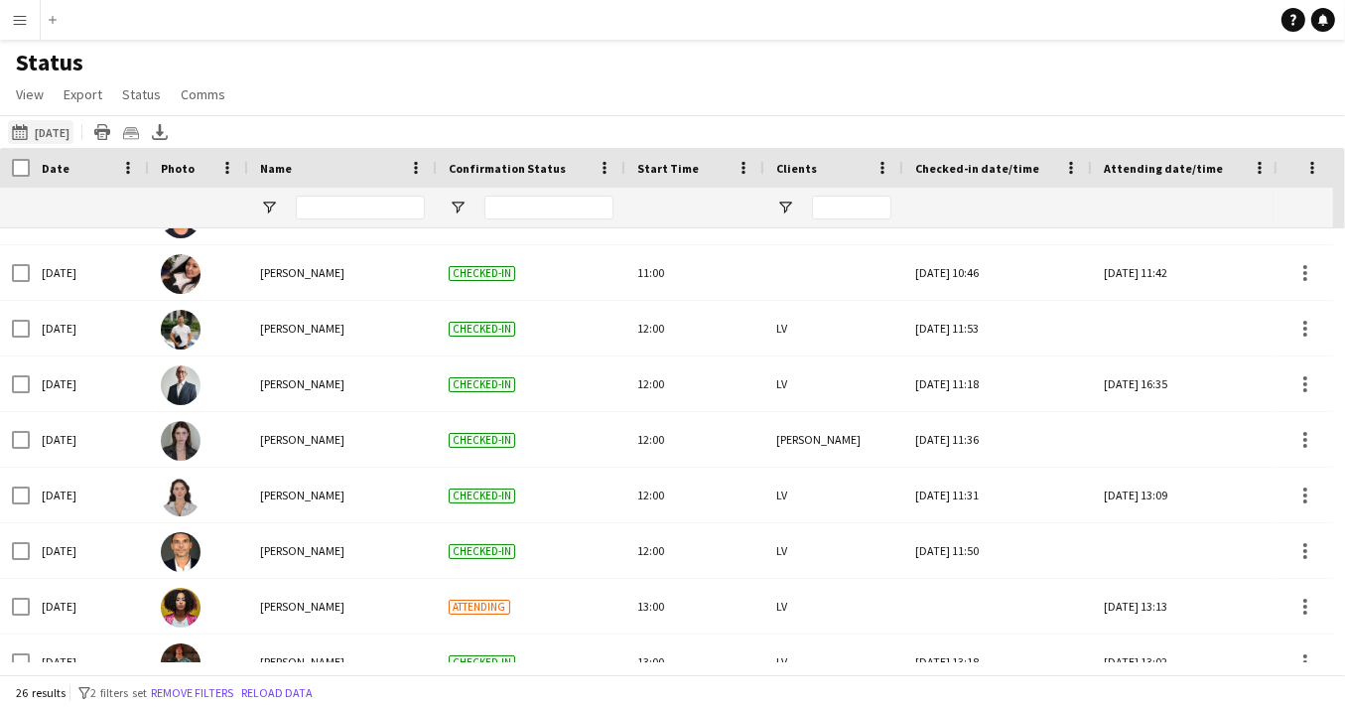
click at [22, 128] on app-icon "[DATE] to [DATE]" at bounding box center [23, 132] width 23 height 16
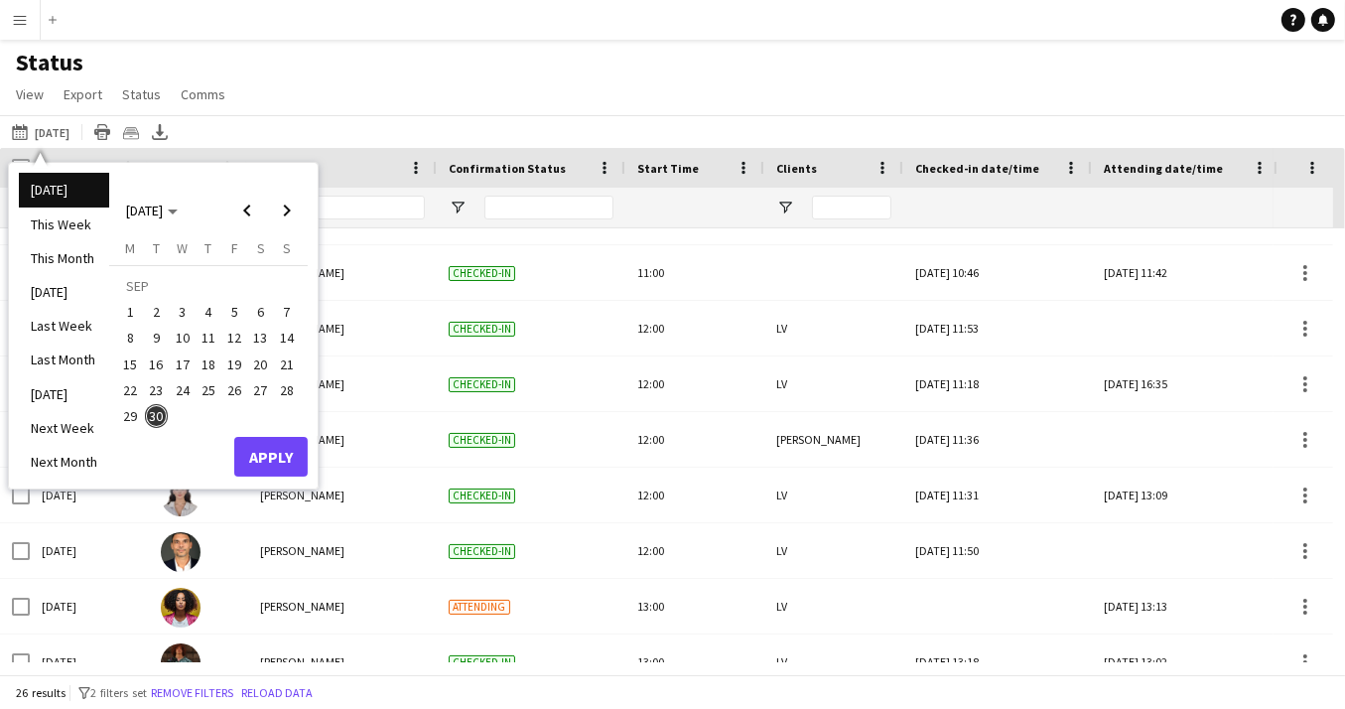
click at [161, 414] on span "30" at bounding box center [157, 416] width 24 height 24
click at [291, 457] on button "Apply" at bounding box center [270, 457] width 73 height 40
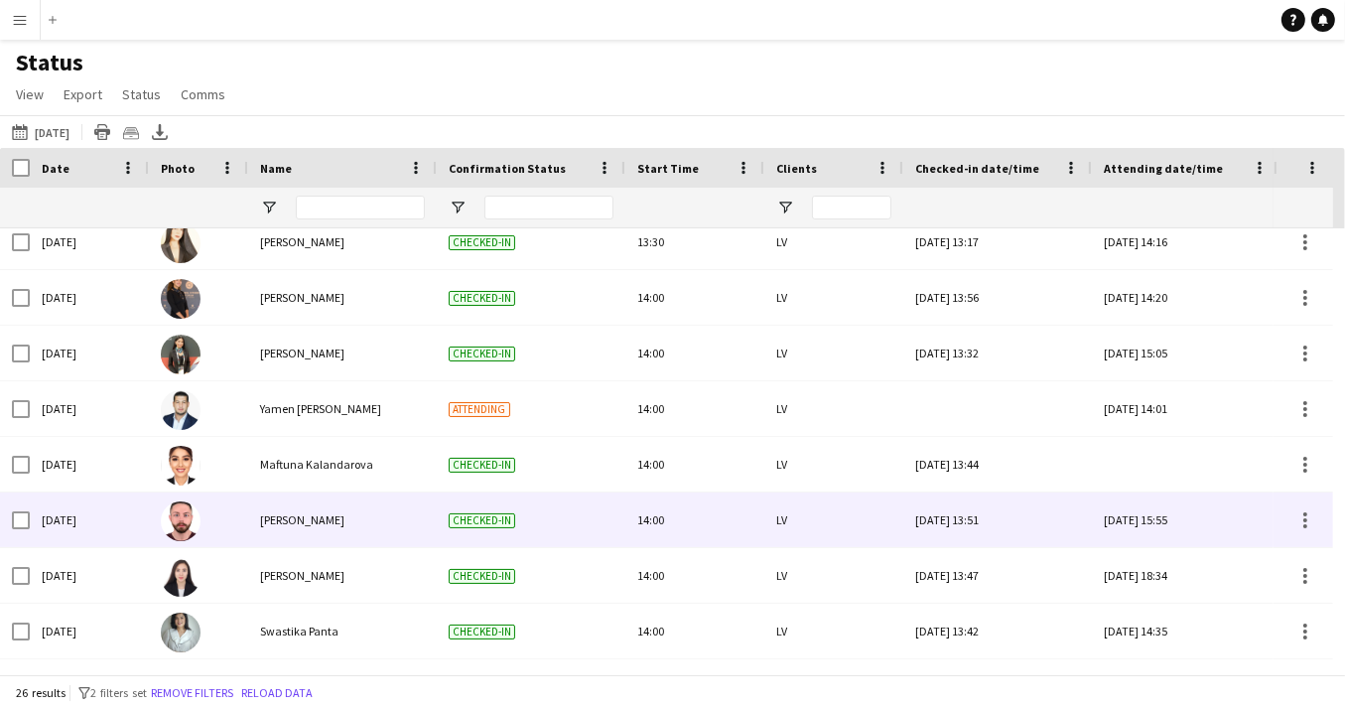
scroll to position [1010, 0]
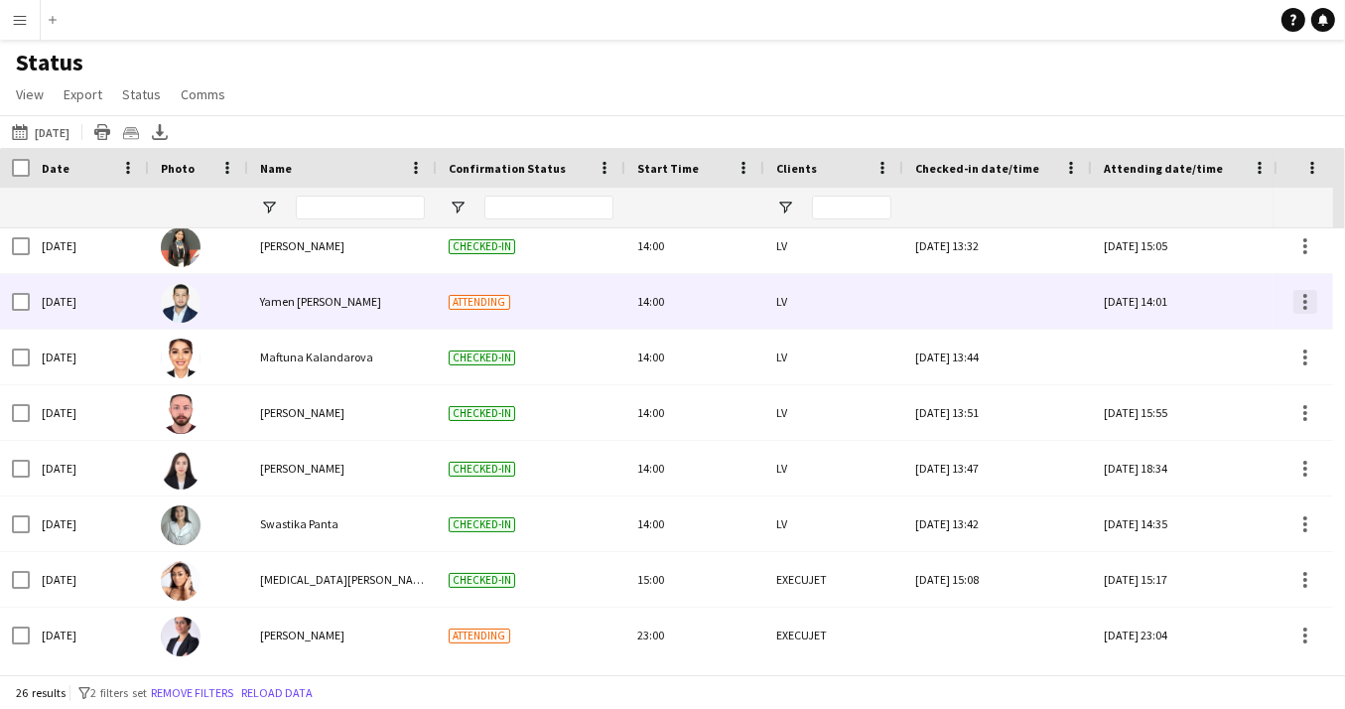
click at [1308, 299] on div at bounding box center [1305, 302] width 24 height 24
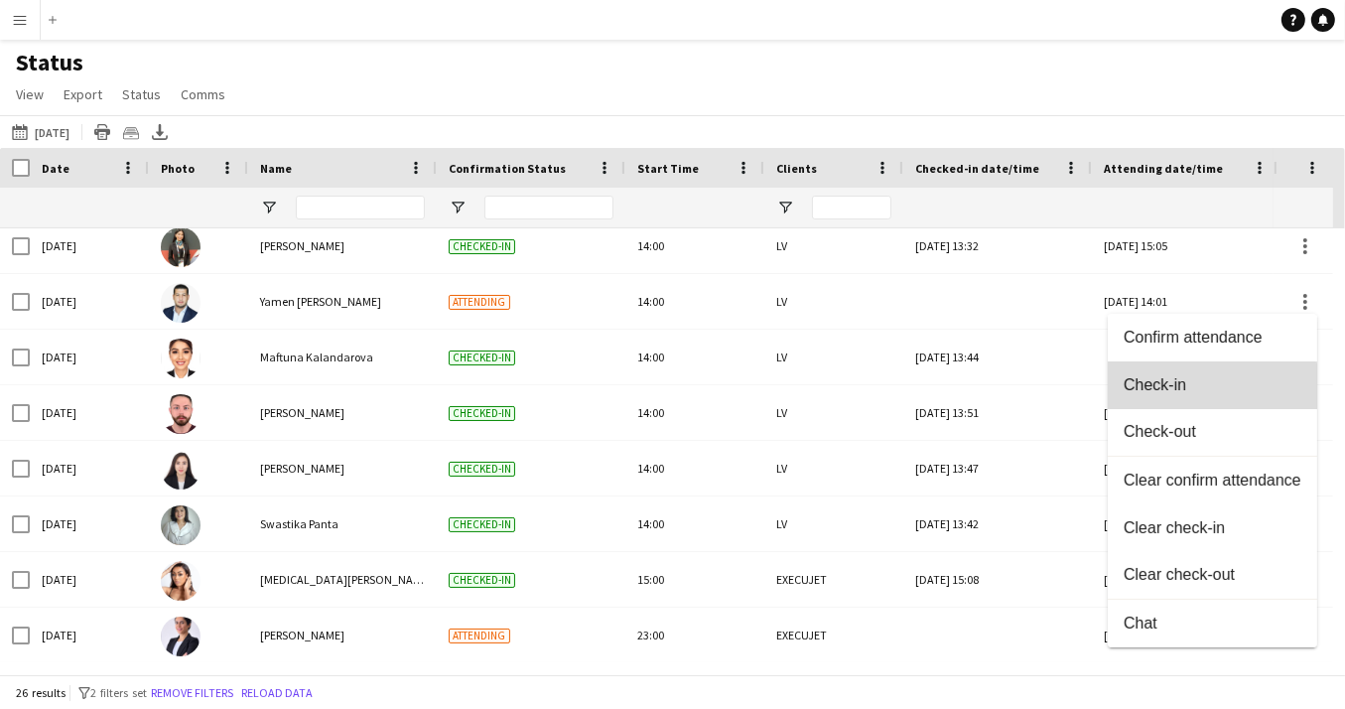
click at [1177, 386] on span "Check-in" at bounding box center [1213, 385] width 178 height 18
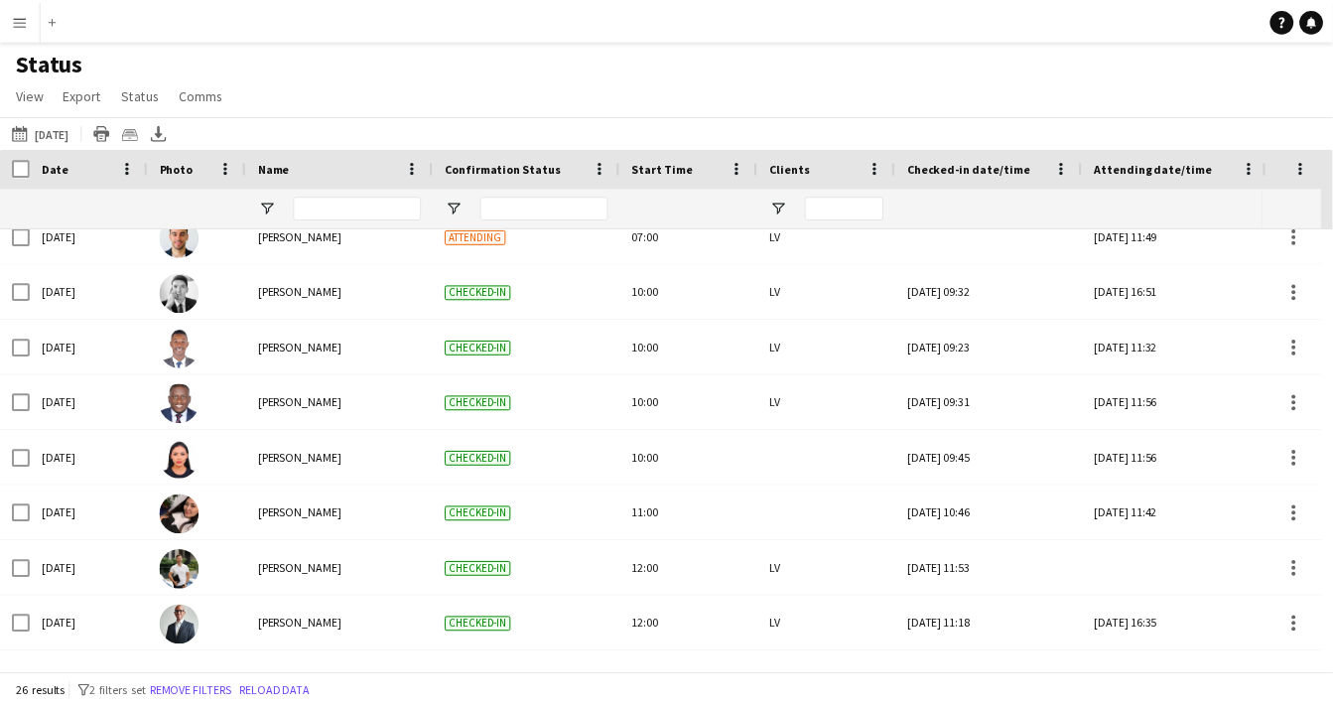
scroll to position [0, 0]
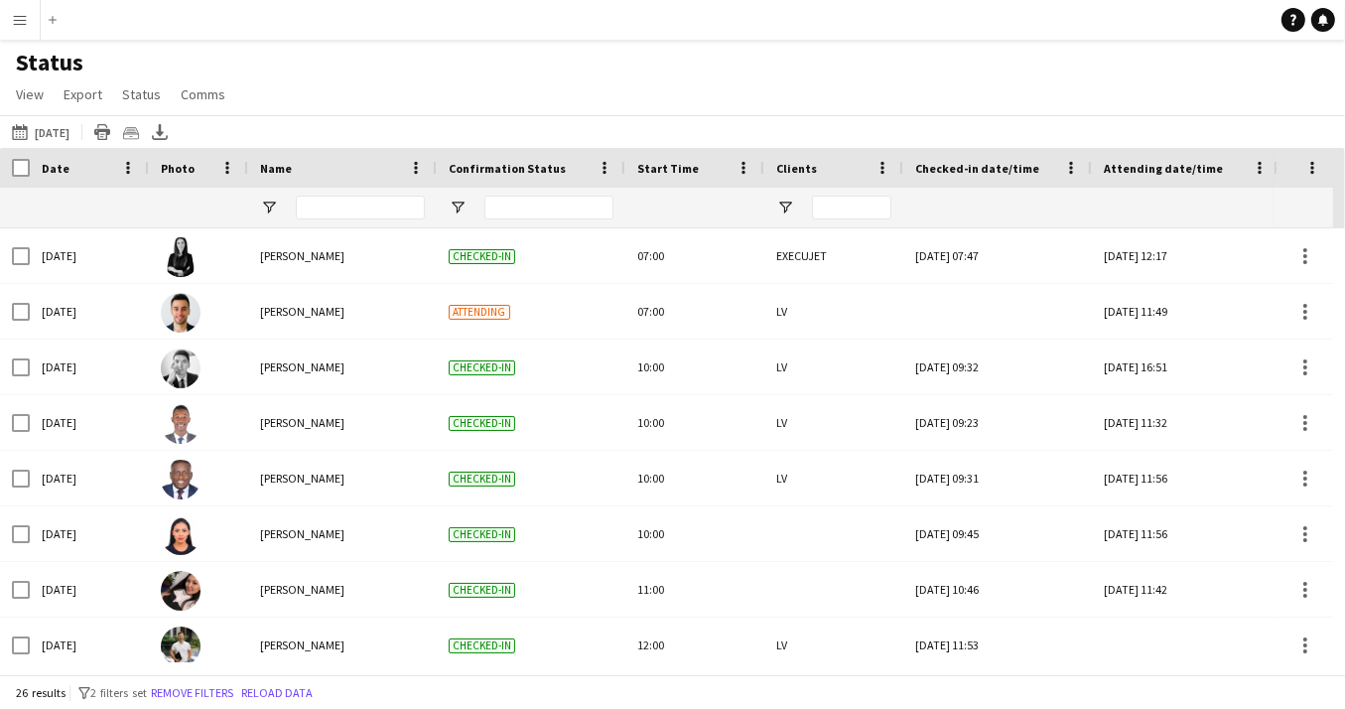
click at [18, 27] on app-icon "Menu" at bounding box center [20, 20] width 16 height 16
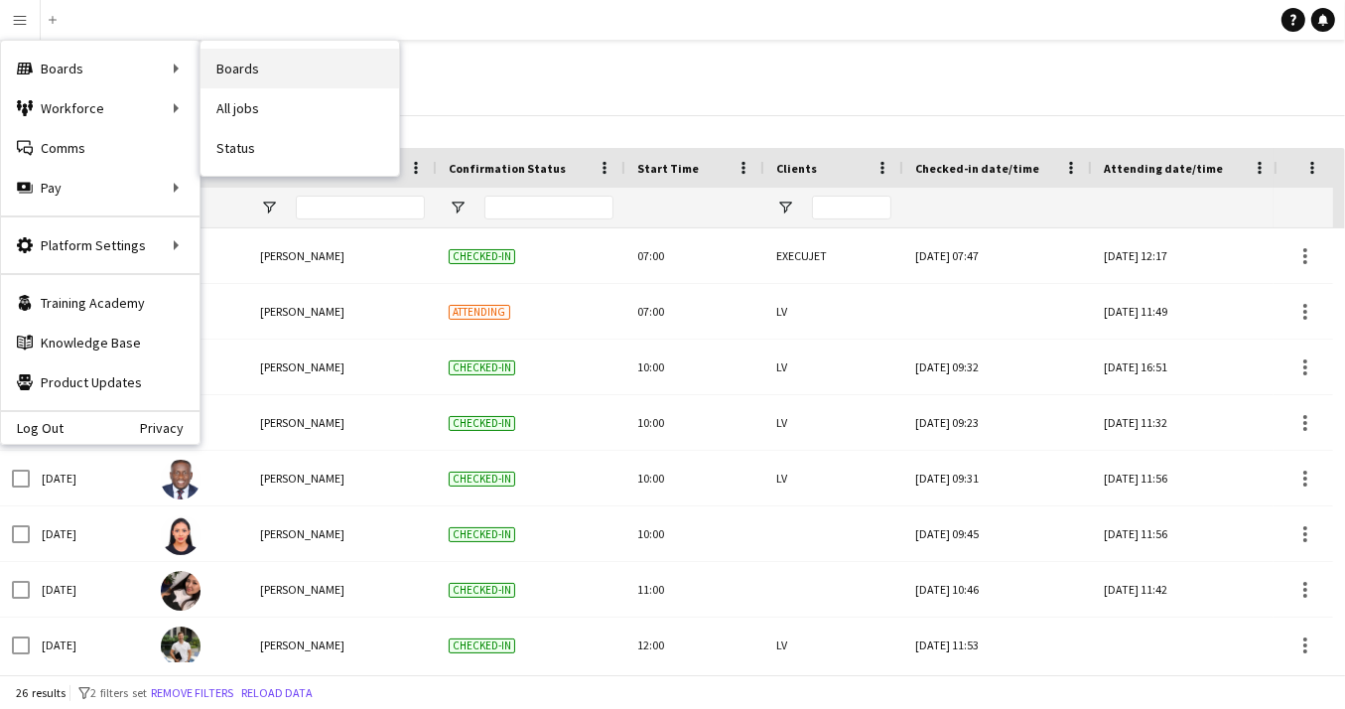
click at [278, 67] on link "Boards" at bounding box center [299, 69] width 199 height 40
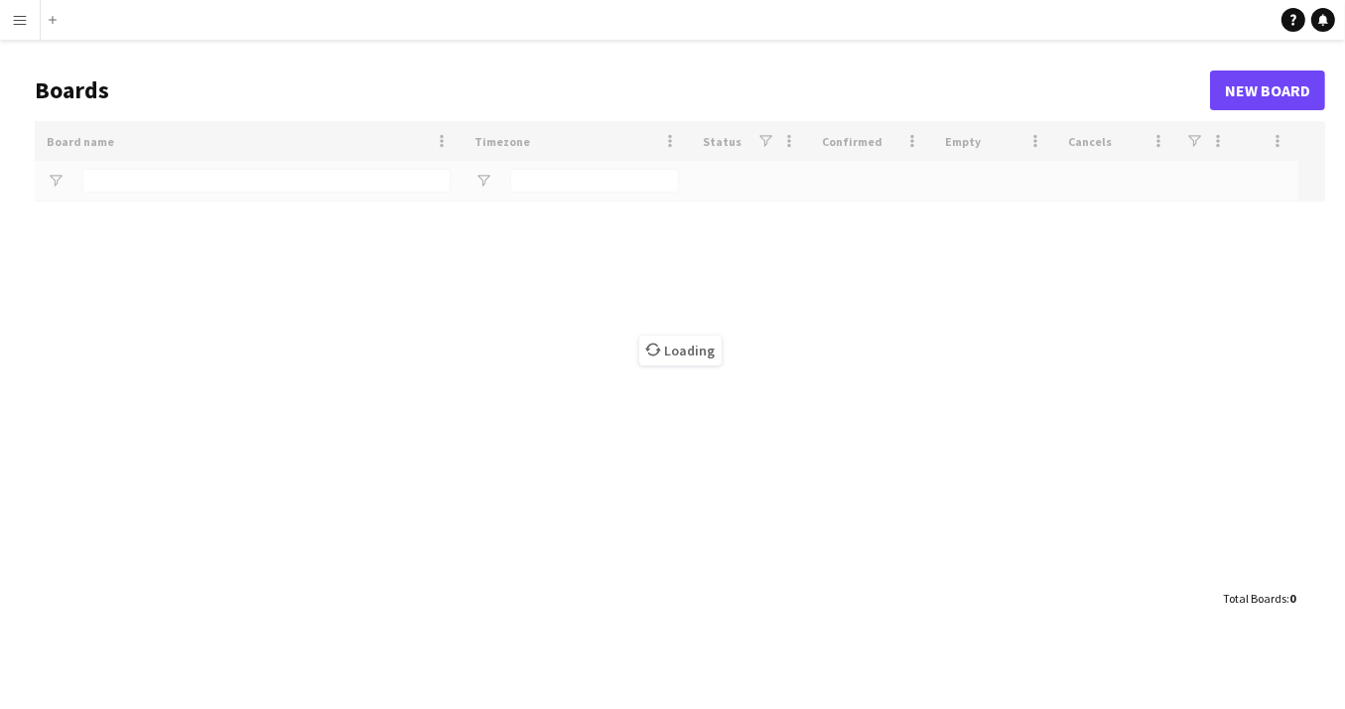
type input "***"
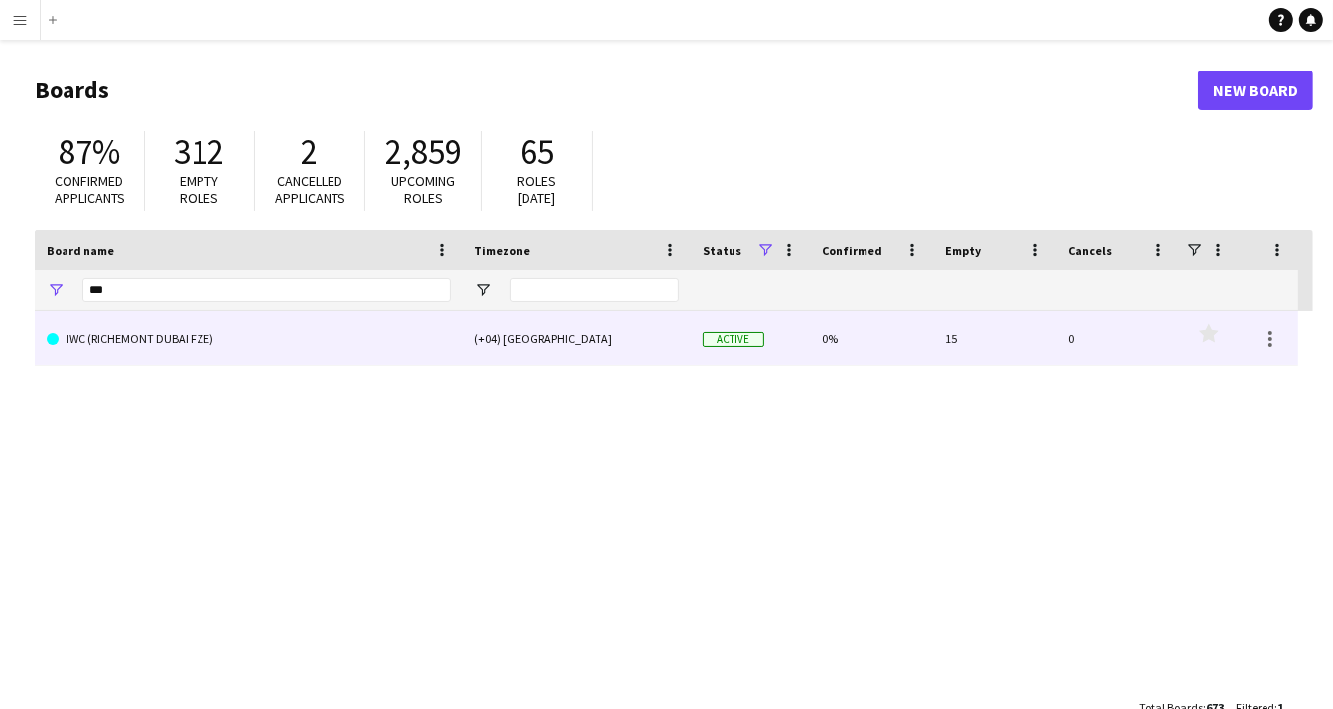
click at [245, 341] on link "IWC (RICHEMONT DUBAI FZE)" at bounding box center [249, 339] width 404 height 56
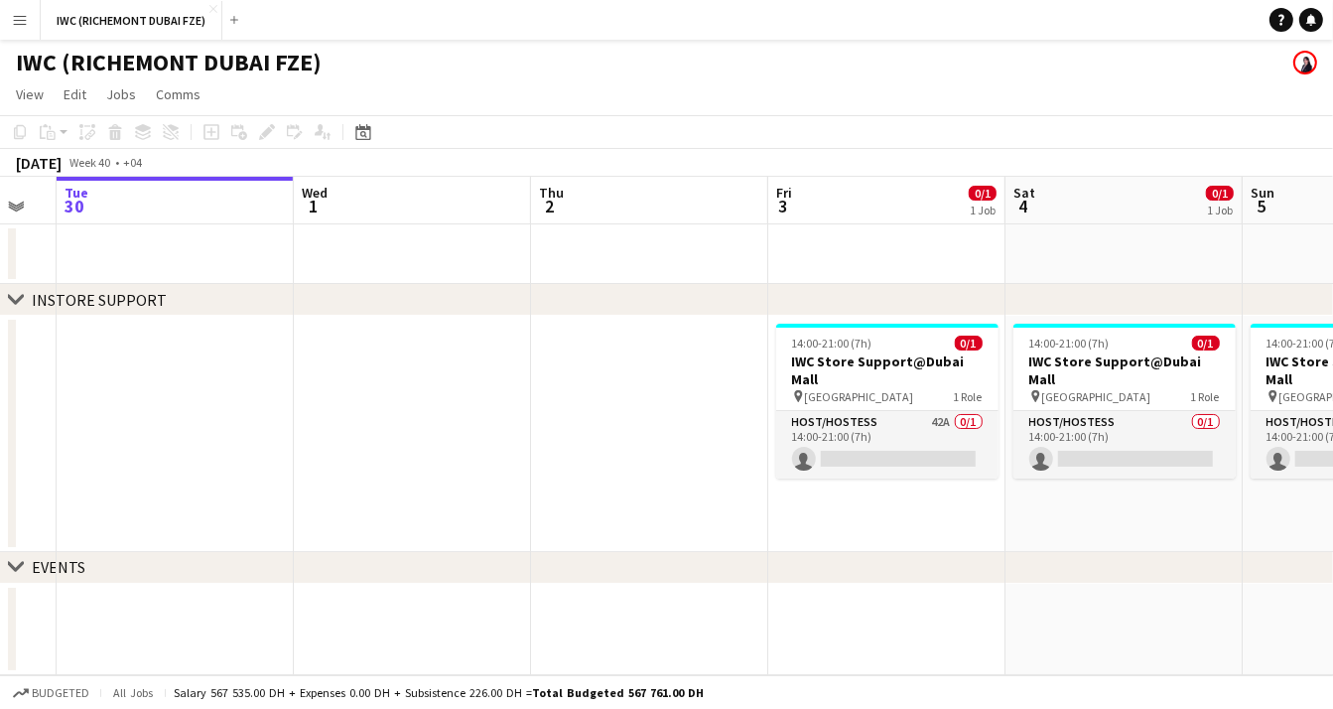
scroll to position [0, 720]
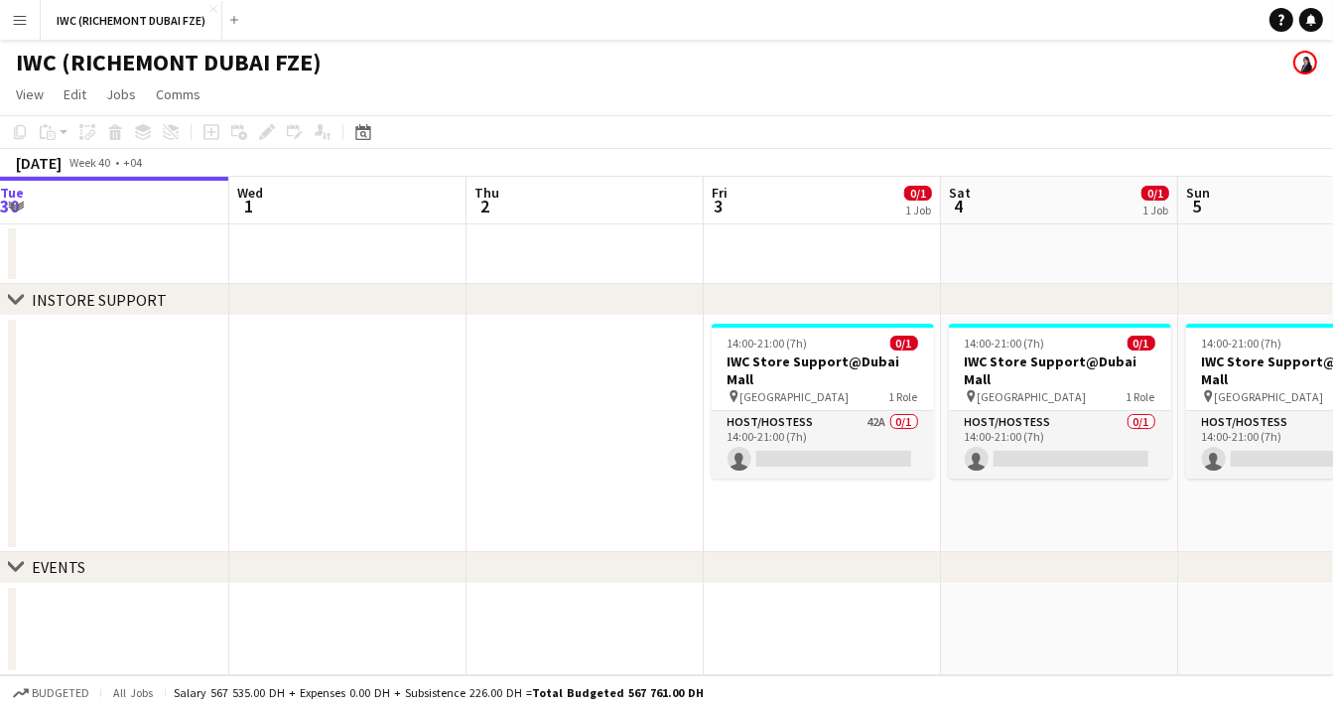
drag, startPoint x: 872, startPoint y: 469, endPoint x: 627, endPoint y: 453, distance: 245.7
click at [627, 453] on app-calendar-viewport "Sat 27 1/1 1 Job Sun 28 1/1 1 Job Mon 29 Tue 30 Wed 1 Thu 2 Fri 3 0/1 1 Job Sat…" at bounding box center [666, 426] width 1333 height 498
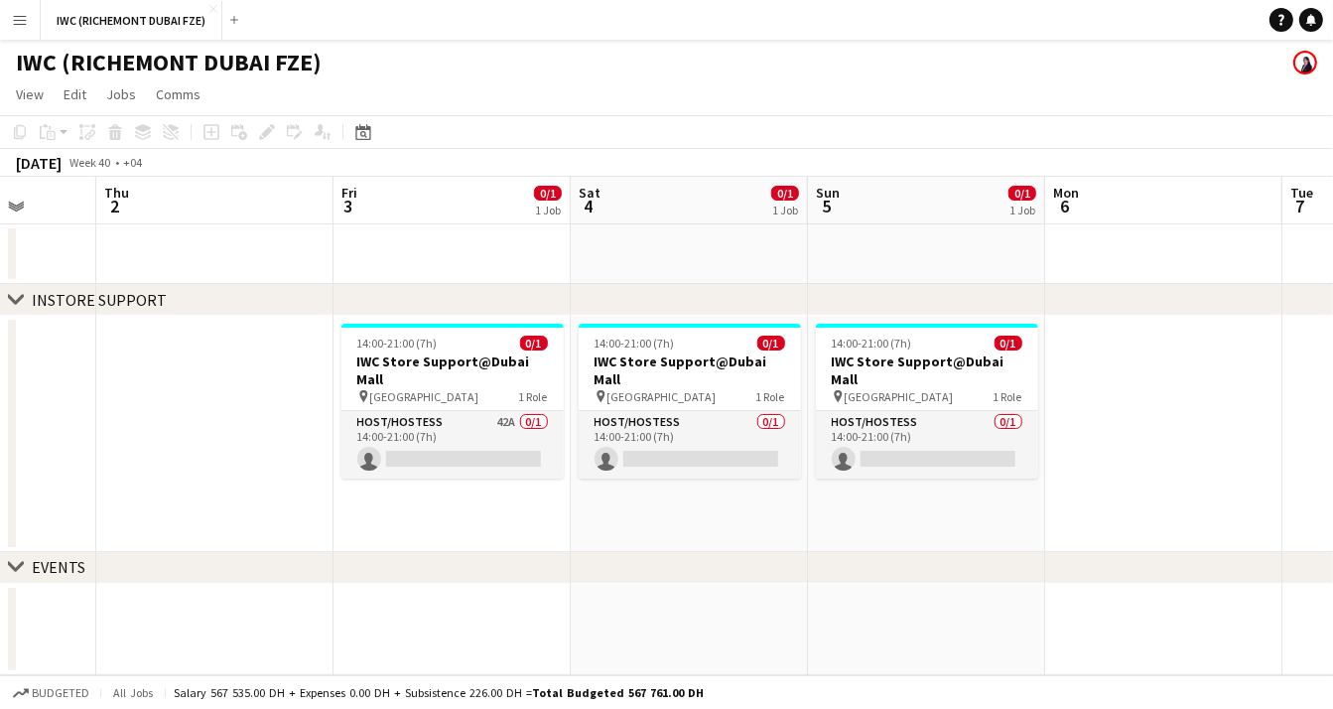
drag, startPoint x: 832, startPoint y: 506, endPoint x: 447, endPoint y: 483, distance: 385.8
click at [447, 483] on app-calendar-viewport "Sun 28 1/1 1 Job Mon 29 Tue 30 Wed 1 Thu 2 Fri 3 0/1 1 Job Sat 4 0/1 1 Job Sun …" at bounding box center [666, 426] width 1333 height 498
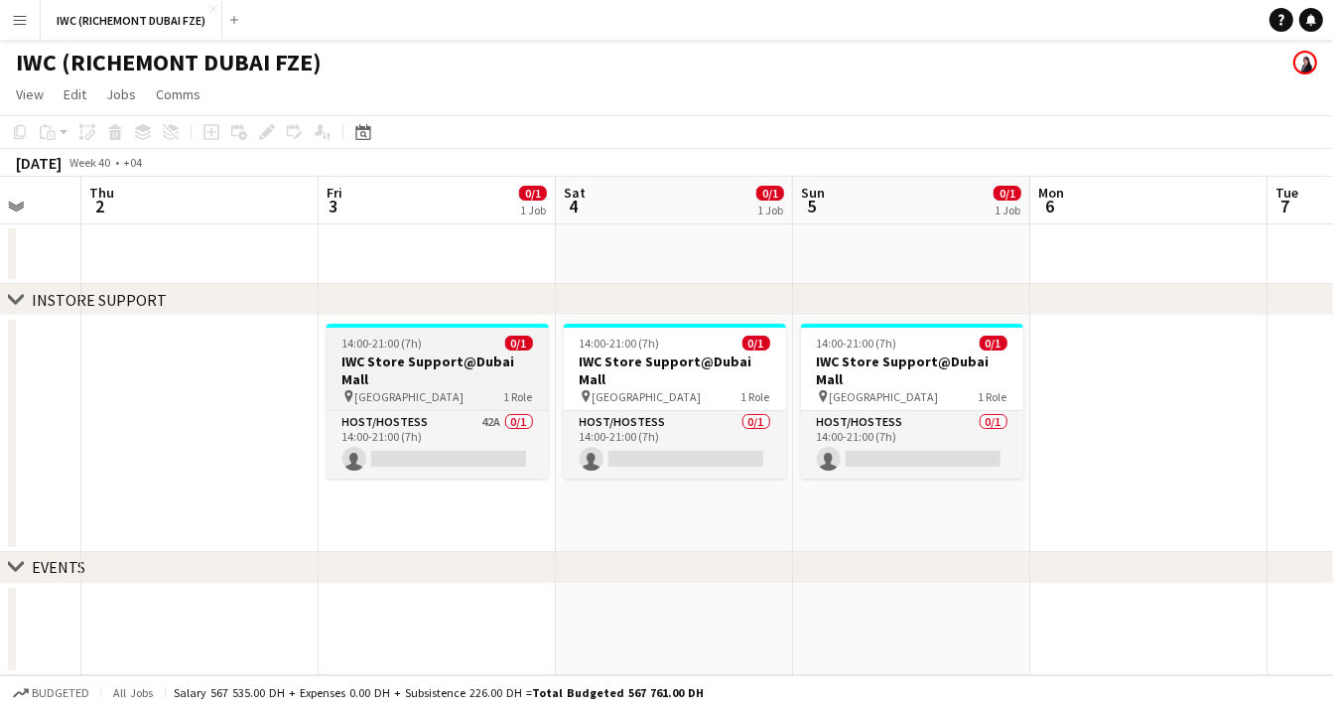
click at [444, 388] on div "pin Dubai Mall 1 Role" at bounding box center [438, 396] width 222 height 16
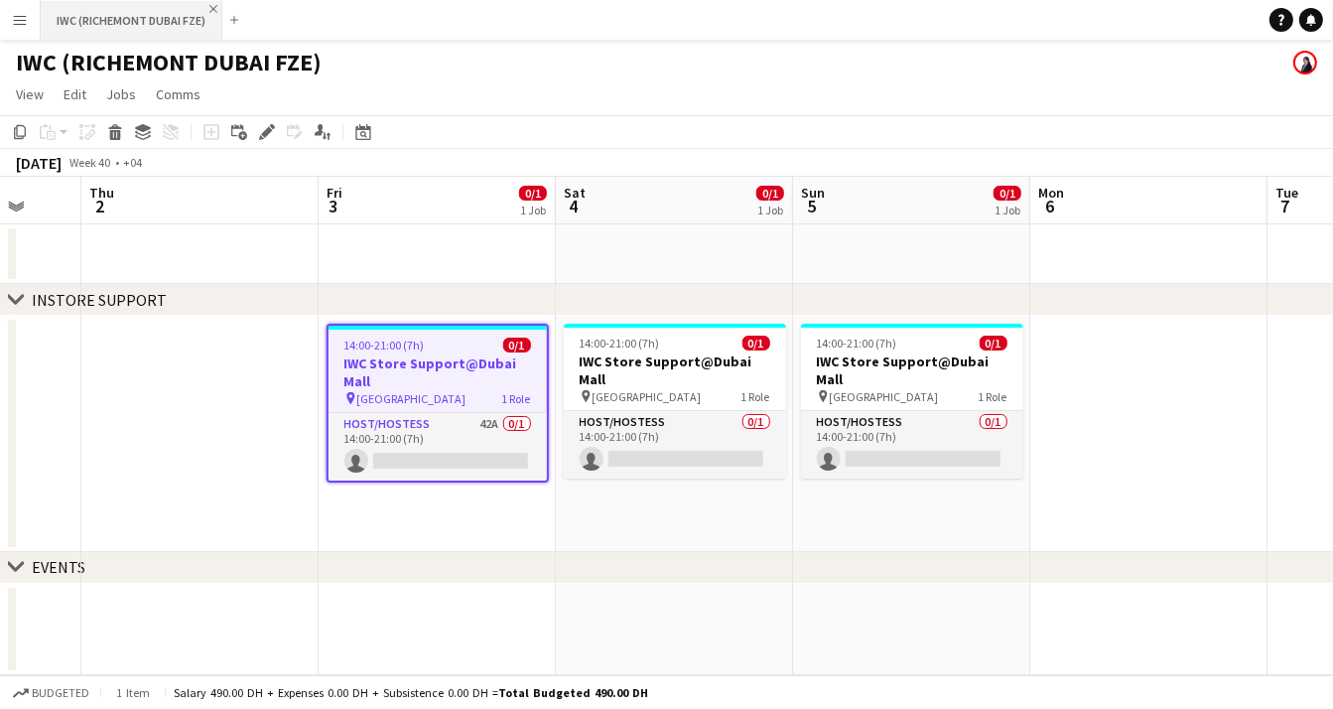
click at [213, 8] on app-icon "Close" at bounding box center [213, 9] width 8 height 8
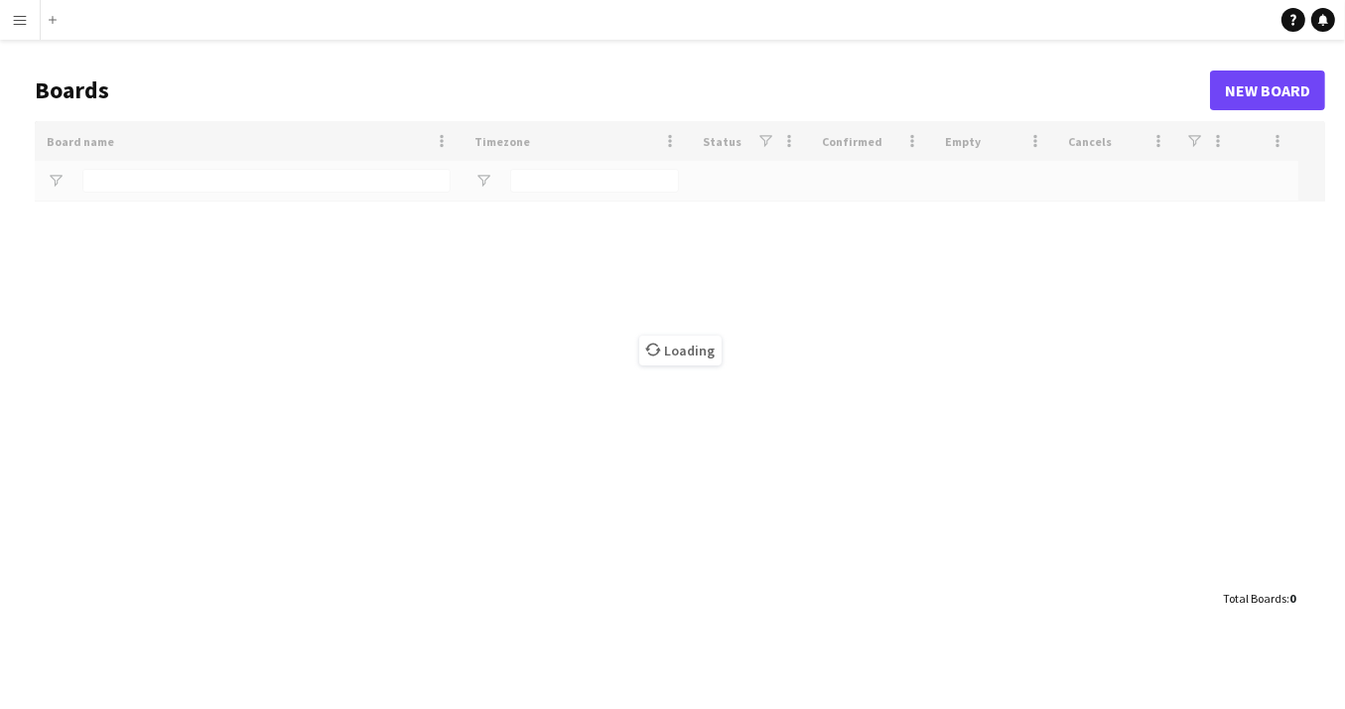
click at [24, 22] on app-icon "Menu" at bounding box center [20, 20] width 16 height 16
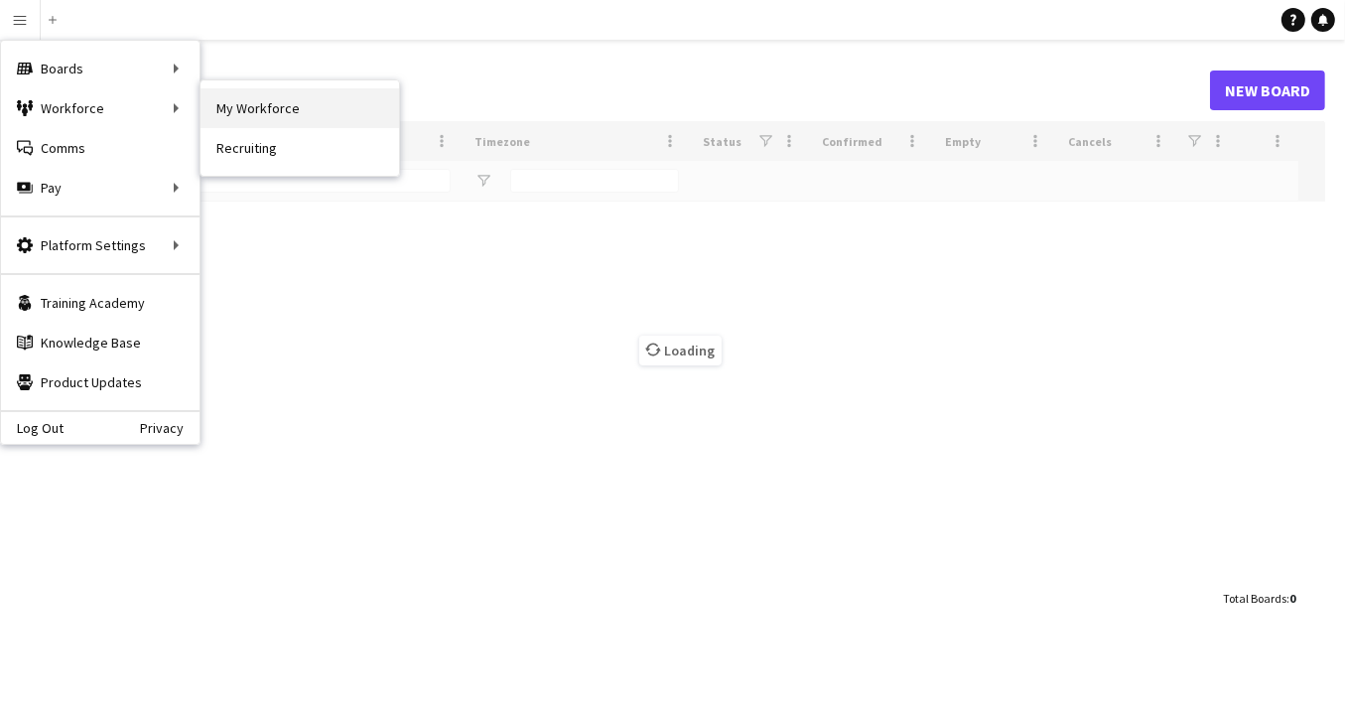
type input "***"
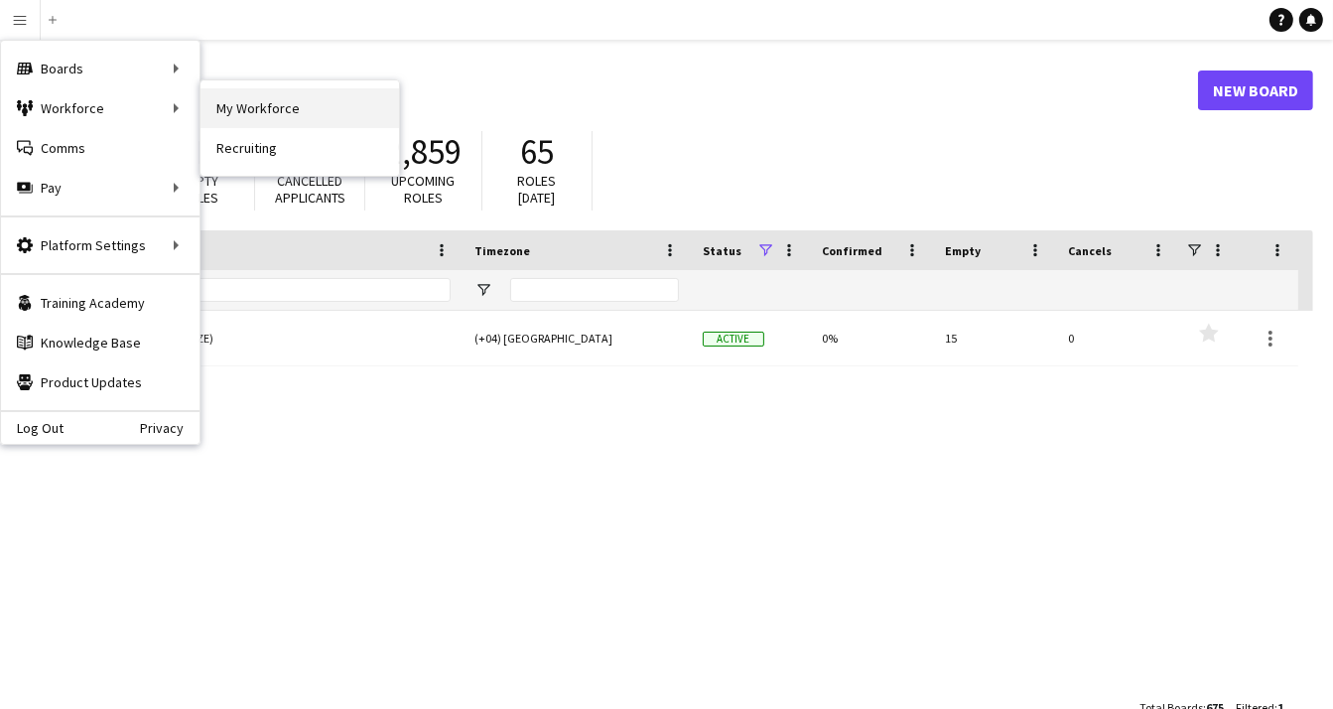
click at [254, 112] on link "My Workforce" at bounding box center [299, 108] width 199 height 40
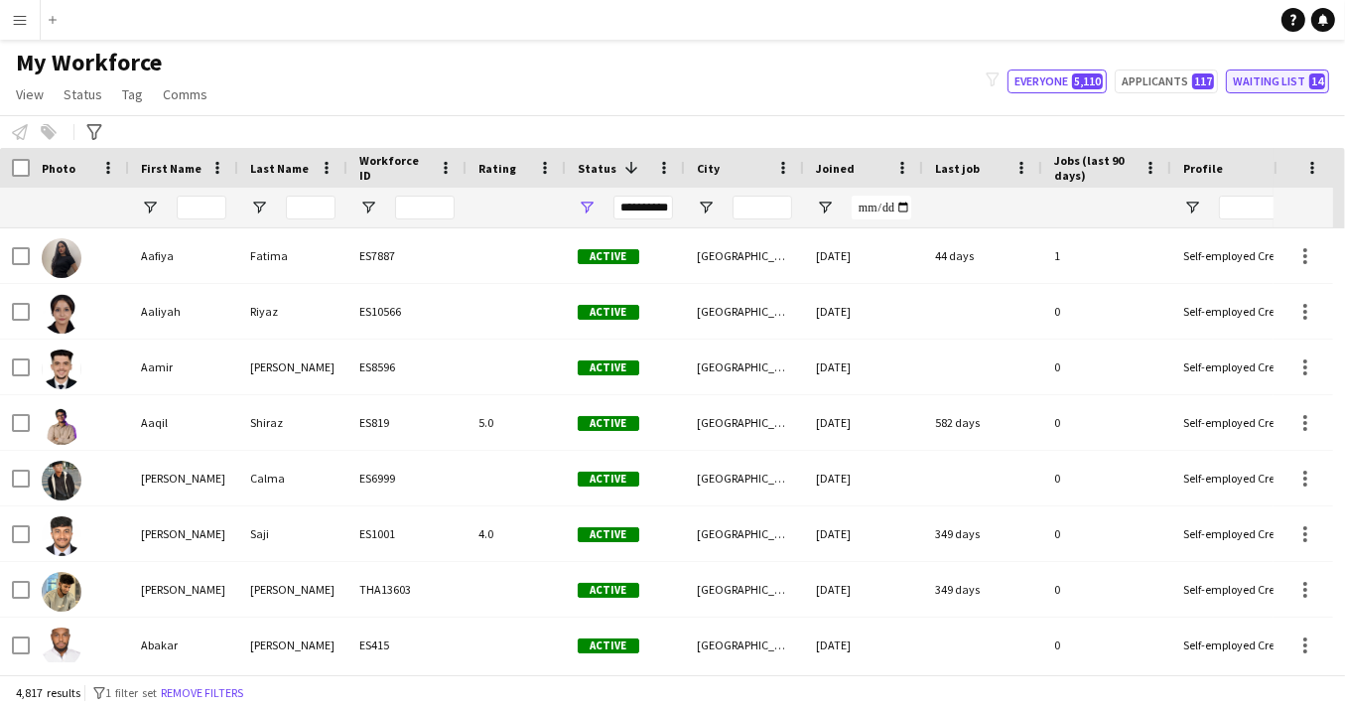
click at [1260, 81] on button "Waiting list 14" at bounding box center [1277, 81] width 103 height 24
type input "**********"
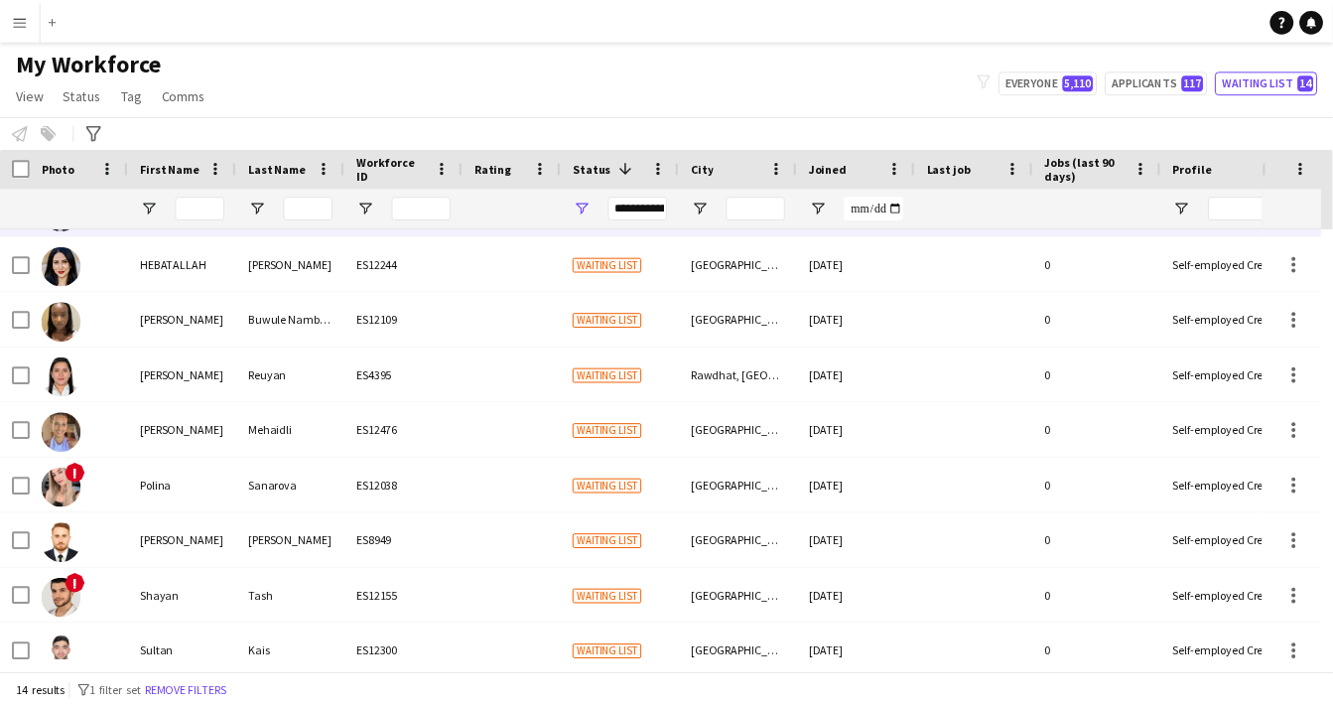
scroll to position [343, 0]
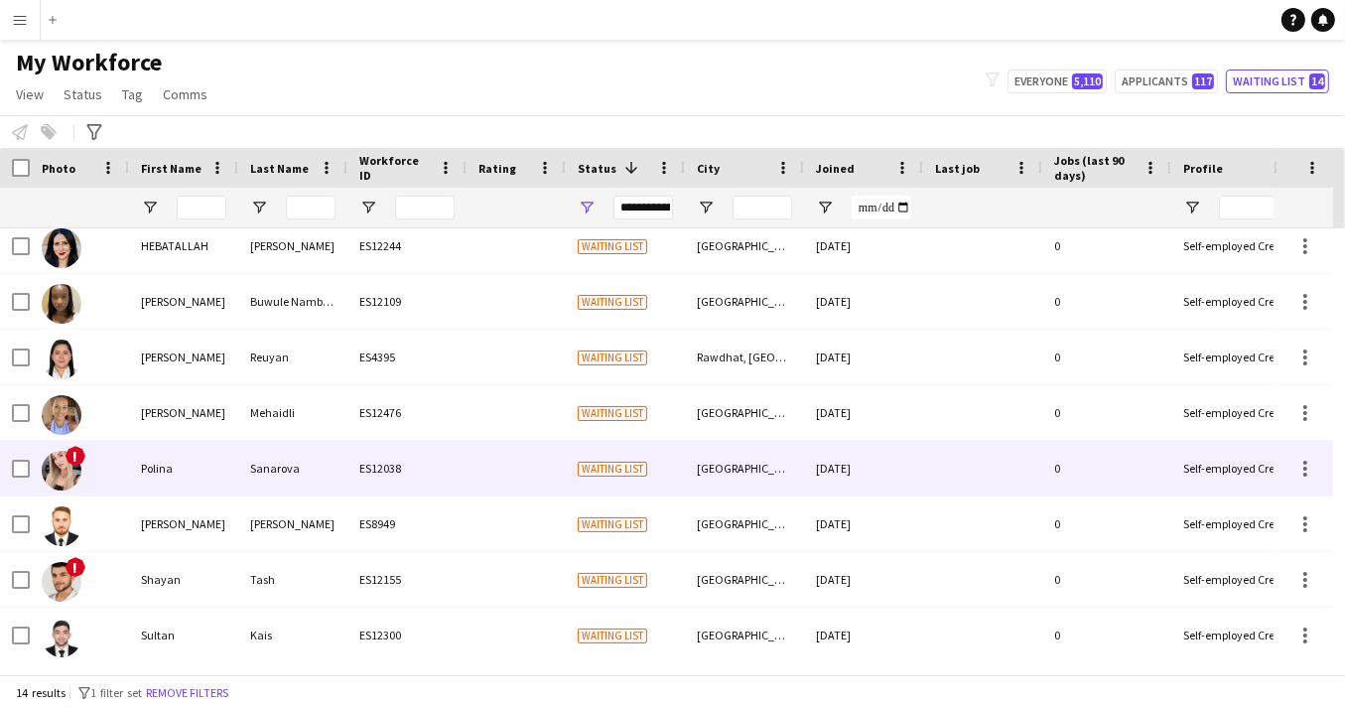
click at [69, 469] on img at bounding box center [62, 471] width 40 height 40
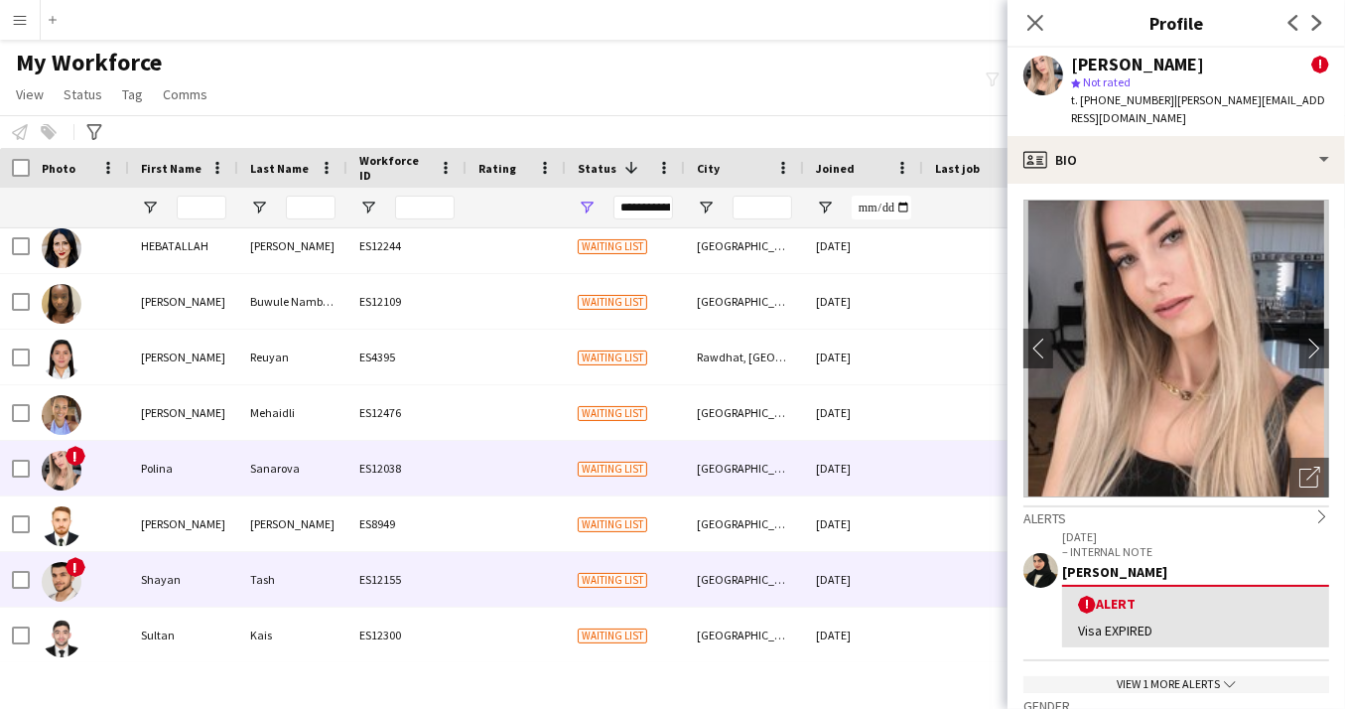
click at [69, 579] on img at bounding box center [62, 582] width 40 height 40
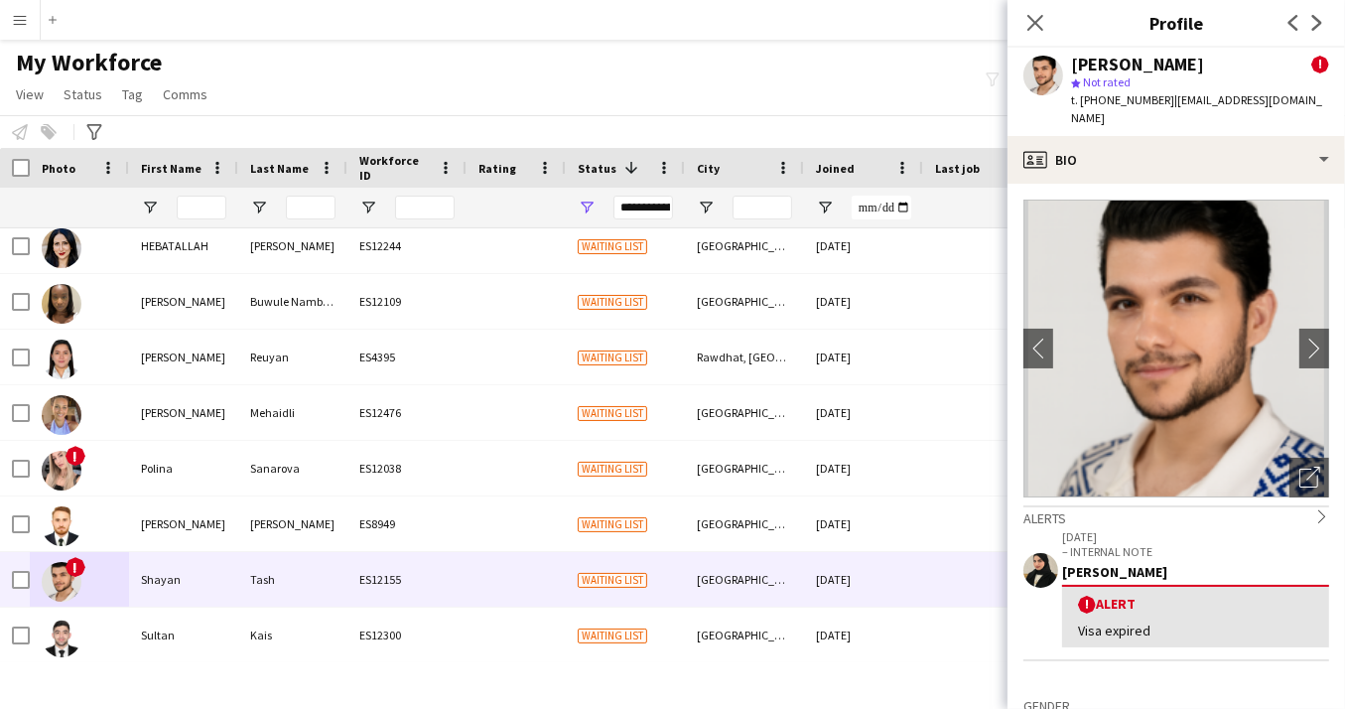
click at [347, 59] on div "My Workforce View Views Default view New view Update view Delete view Edit name…" at bounding box center [672, 81] width 1345 height 67
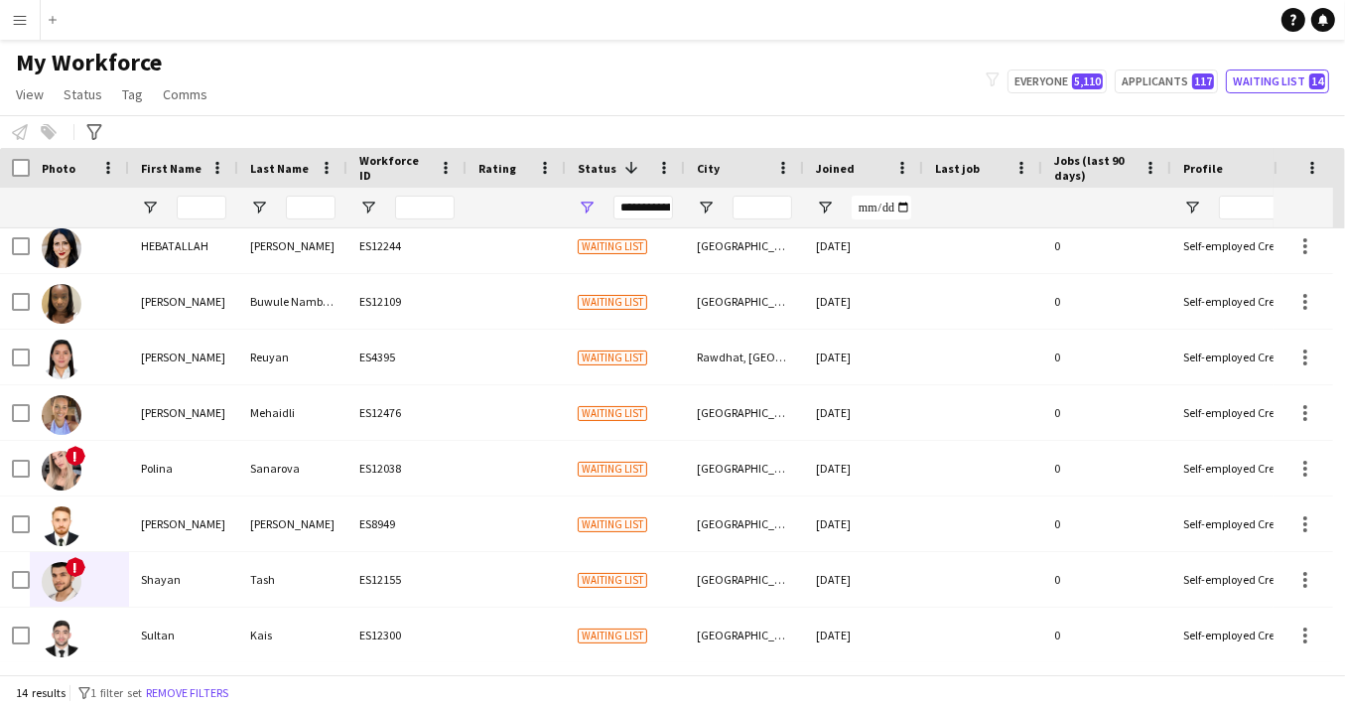
click at [19, 17] on app-icon "Menu" at bounding box center [20, 20] width 16 height 16
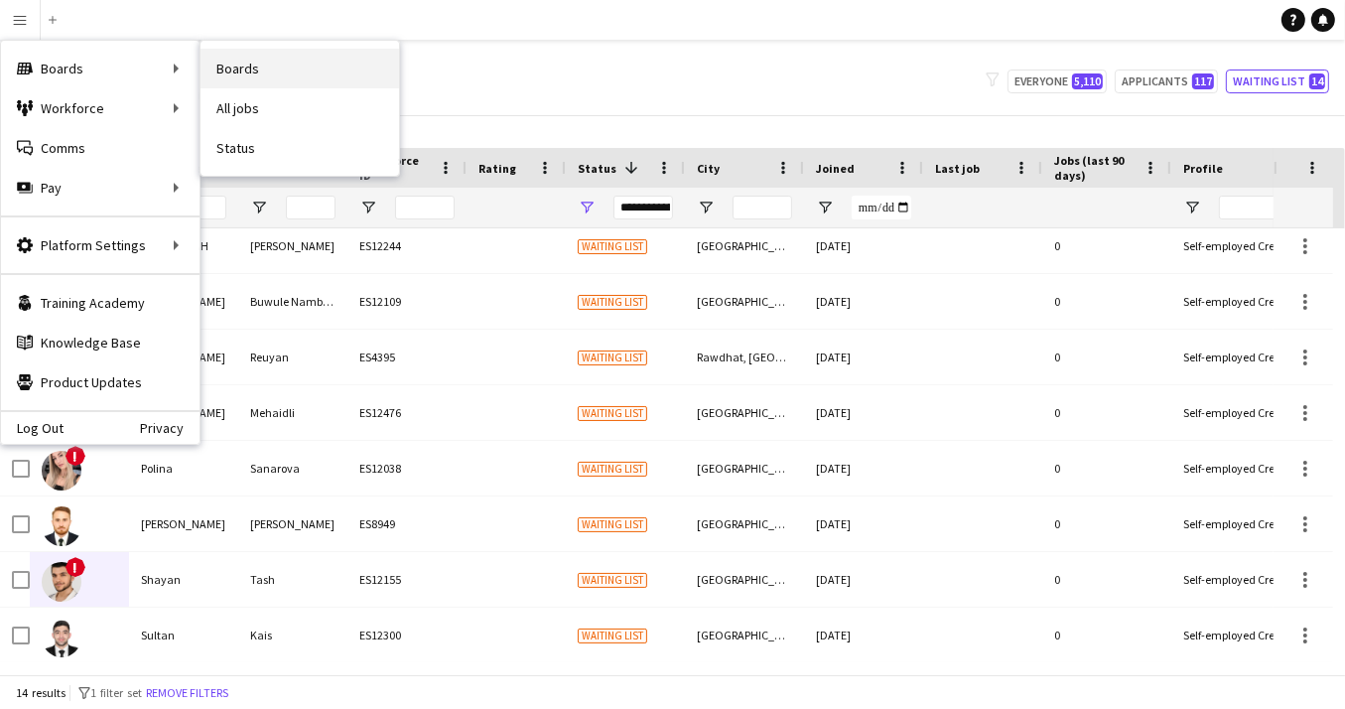
click at [252, 67] on link "Boards" at bounding box center [299, 69] width 199 height 40
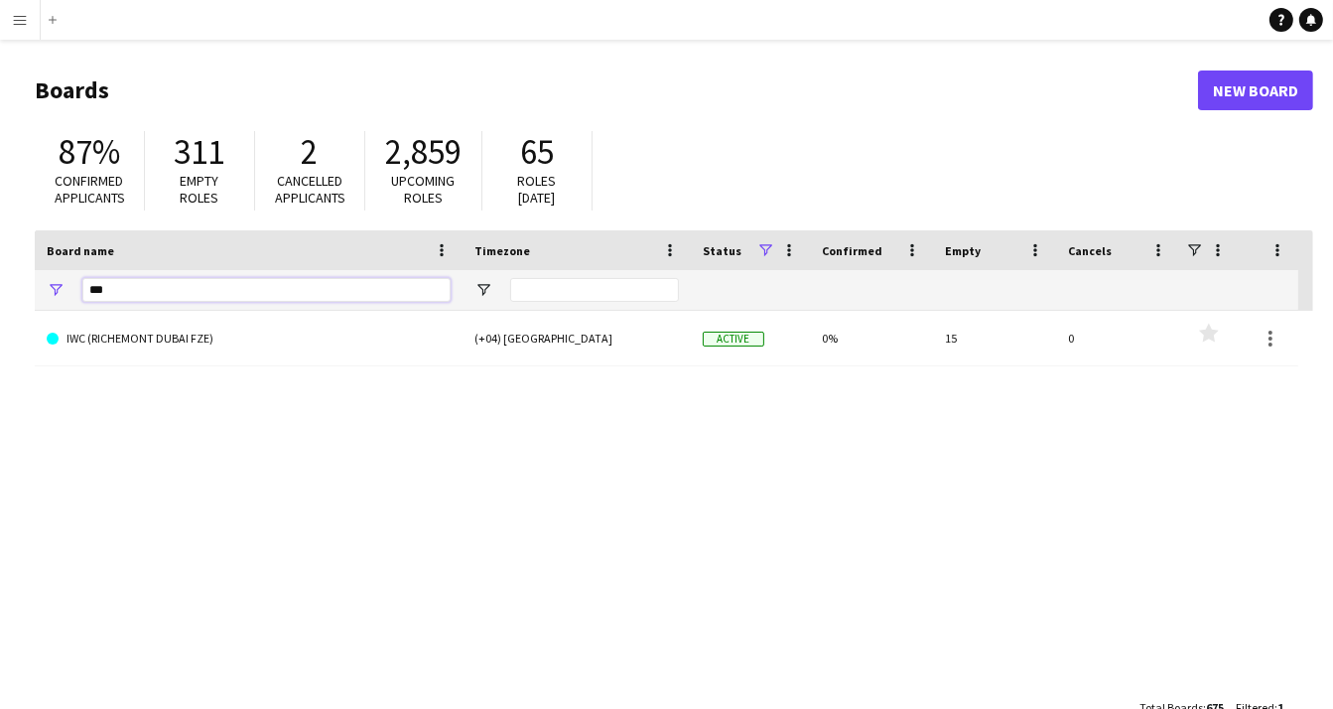
click at [200, 293] on input "***" at bounding box center [266, 290] width 368 height 24
type input "*"
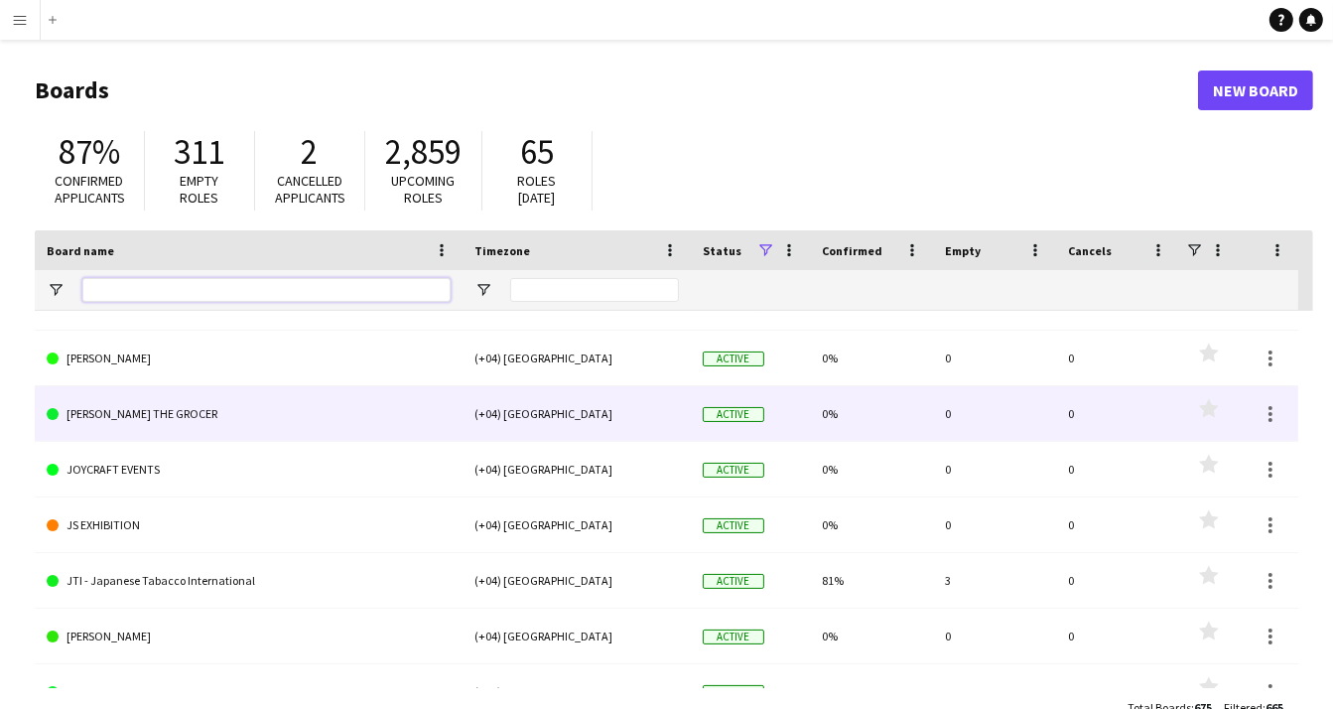
scroll to position [17987, 0]
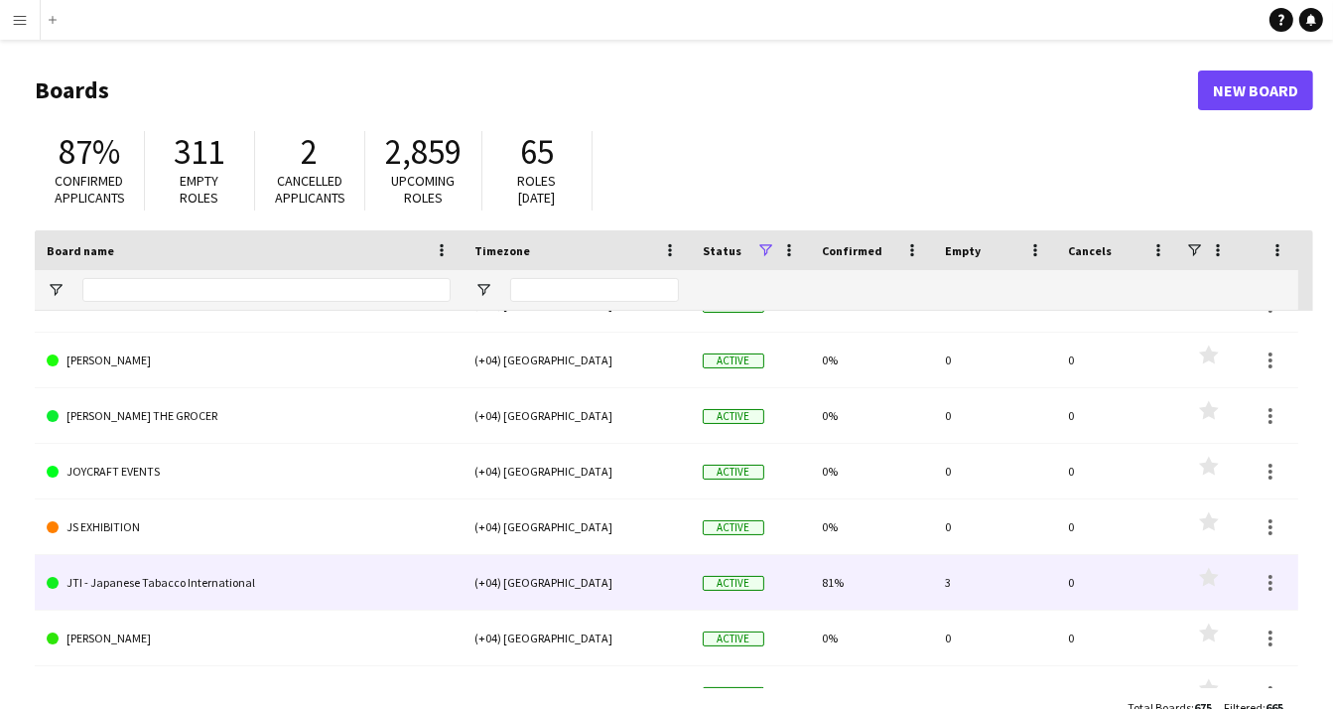
click at [211, 584] on link "JTI - Japanese Tabacco International" at bounding box center [249, 583] width 404 height 56
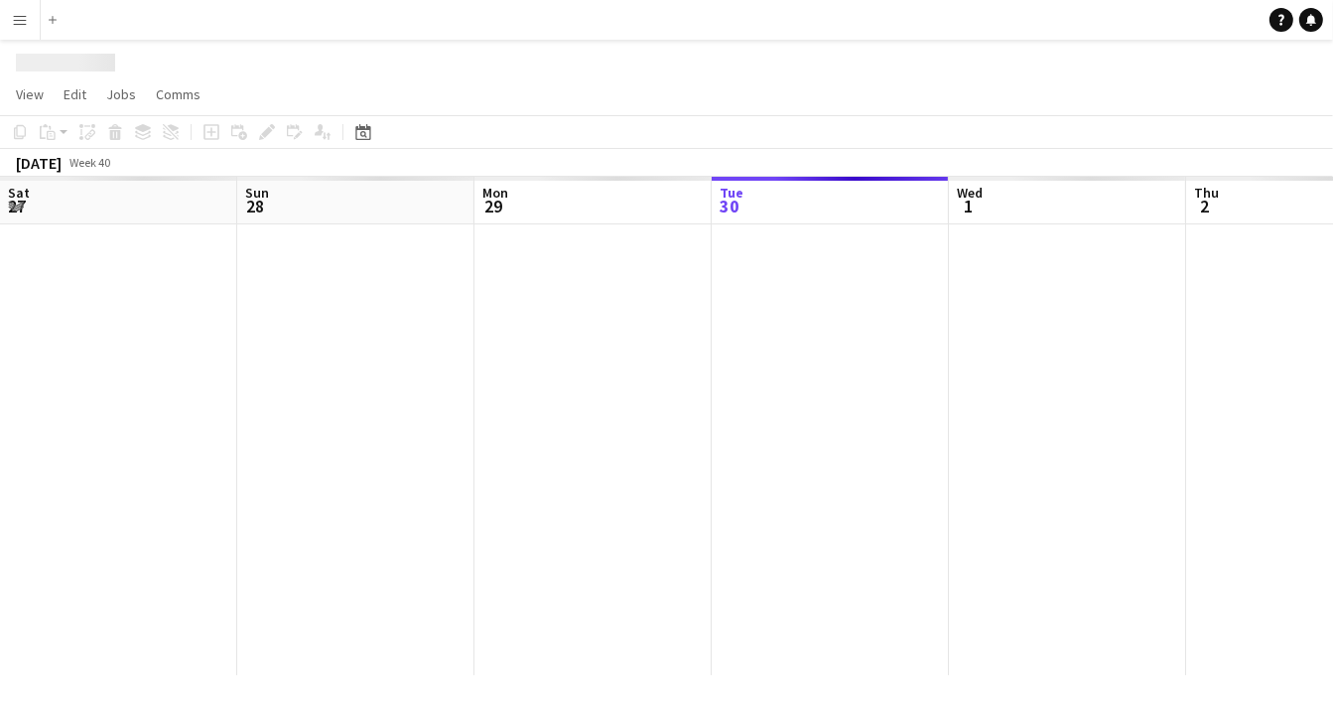
scroll to position [0, 474]
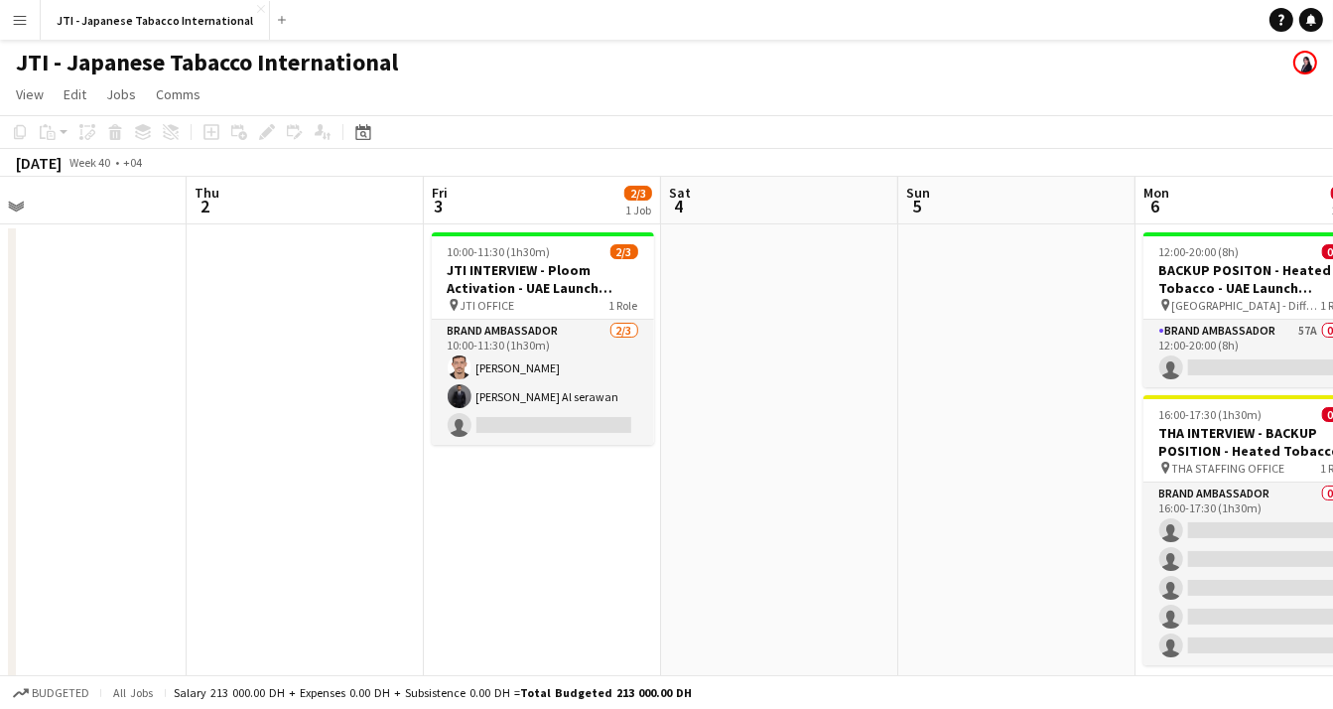
drag, startPoint x: 751, startPoint y: 403, endPoint x: 225, endPoint y: 454, distance: 528.5
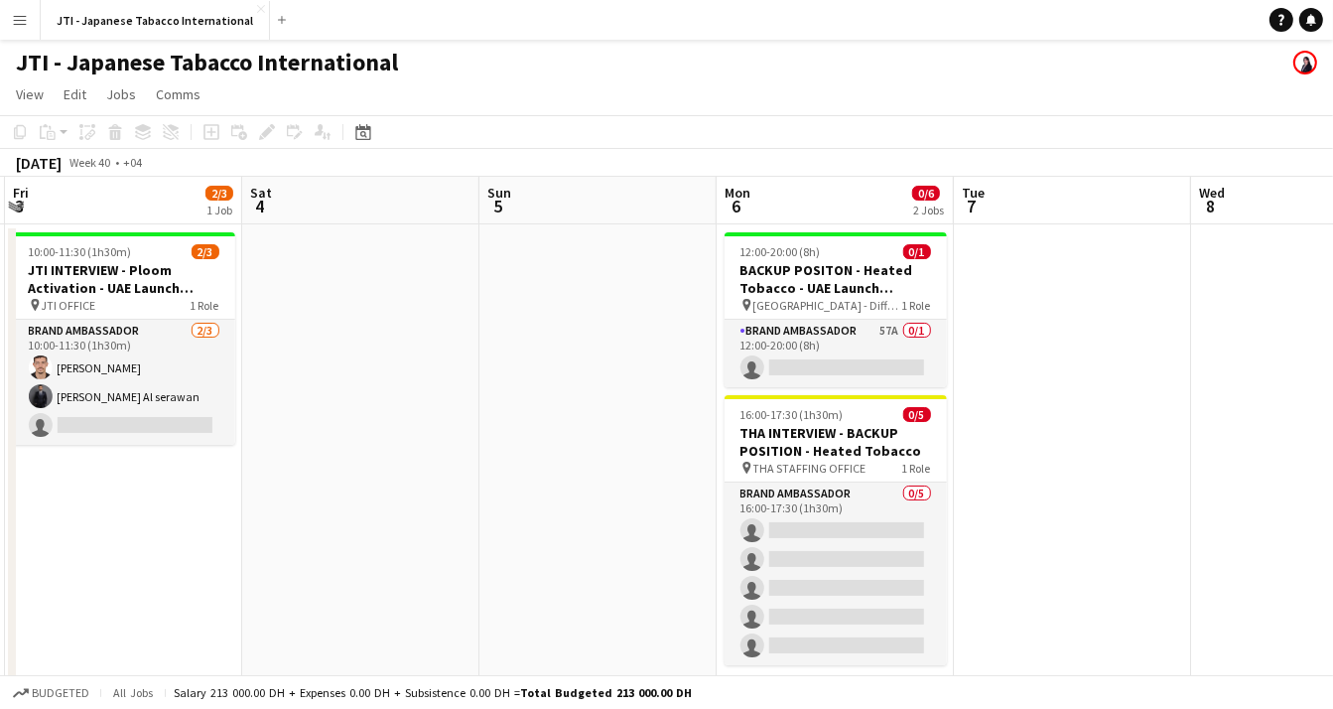
scroll to position [0, 712]
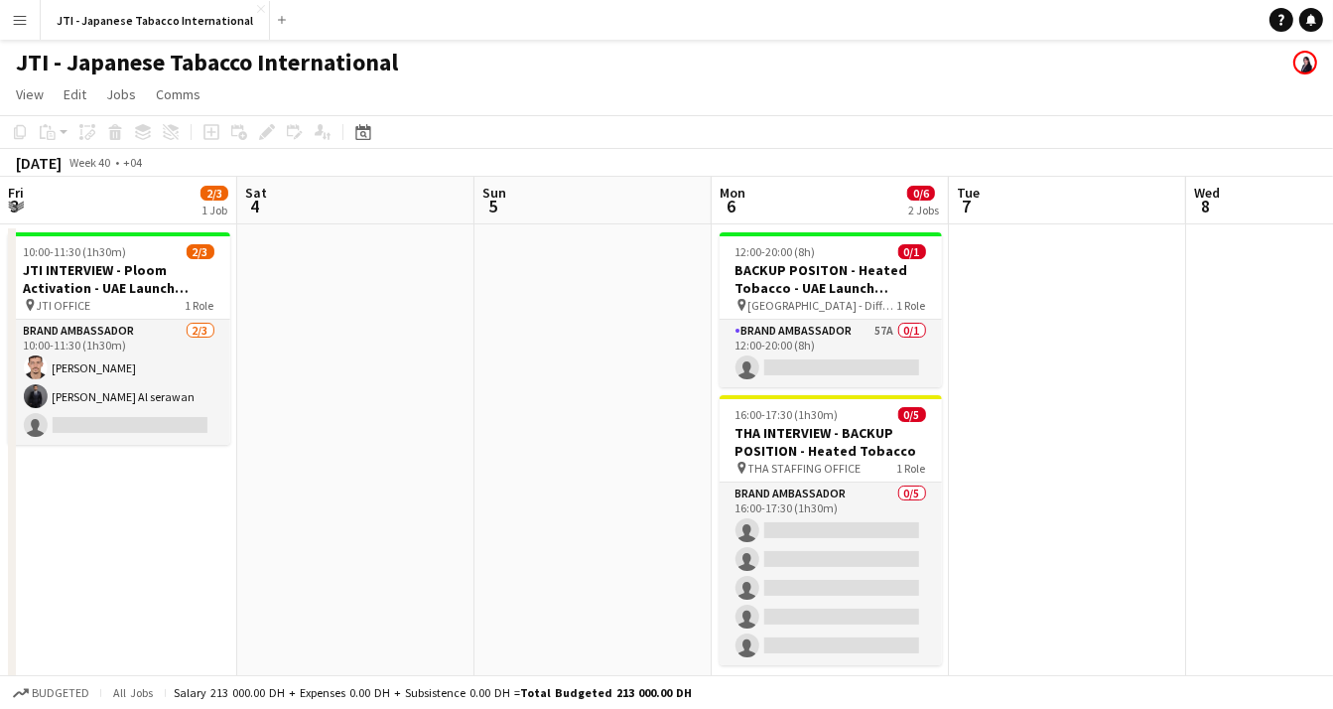
drag, startPoint x: 920, startPoint y: 493, endPoint x: 497, endPoint y: 526, distance: 424.1
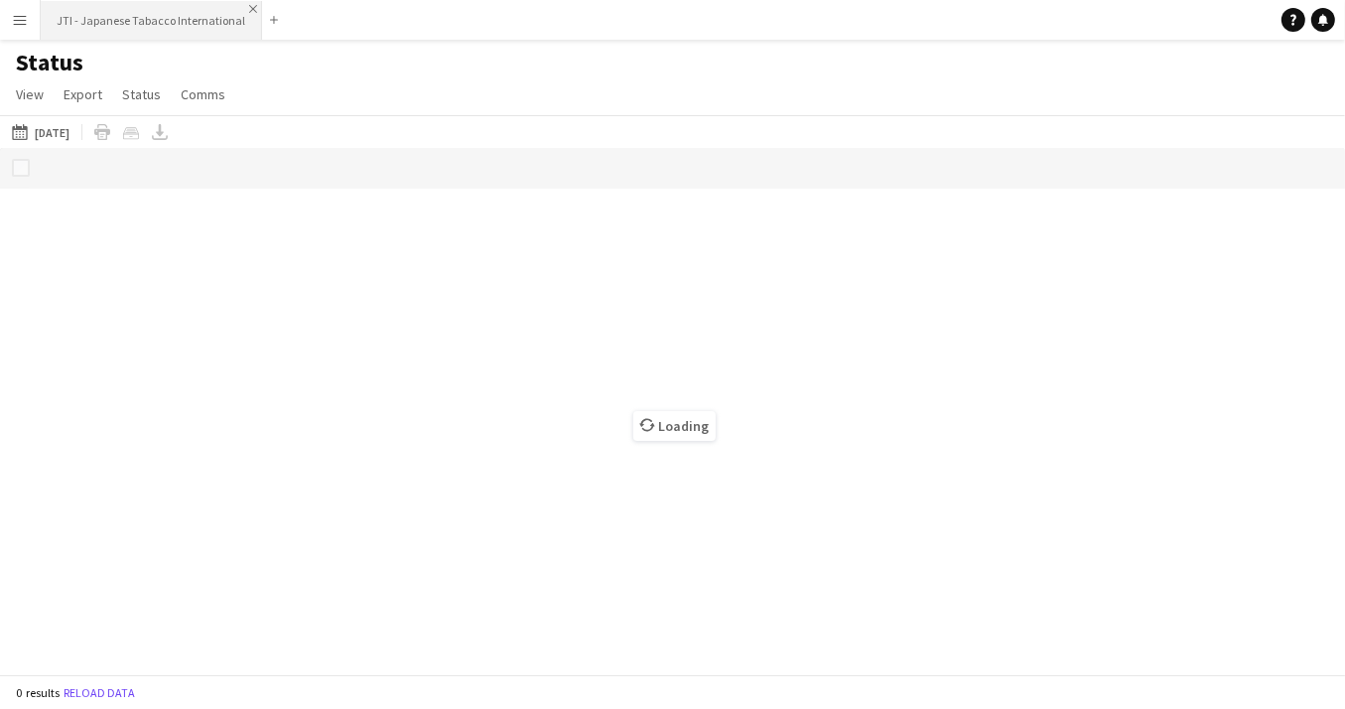
click at [249, 6] on app-icon "Close" at bounding box center [253, 9] width 8 height 8
click at [23, 16] on app-icon "Menu" at bounding box center [20, 20] width 16 height 16
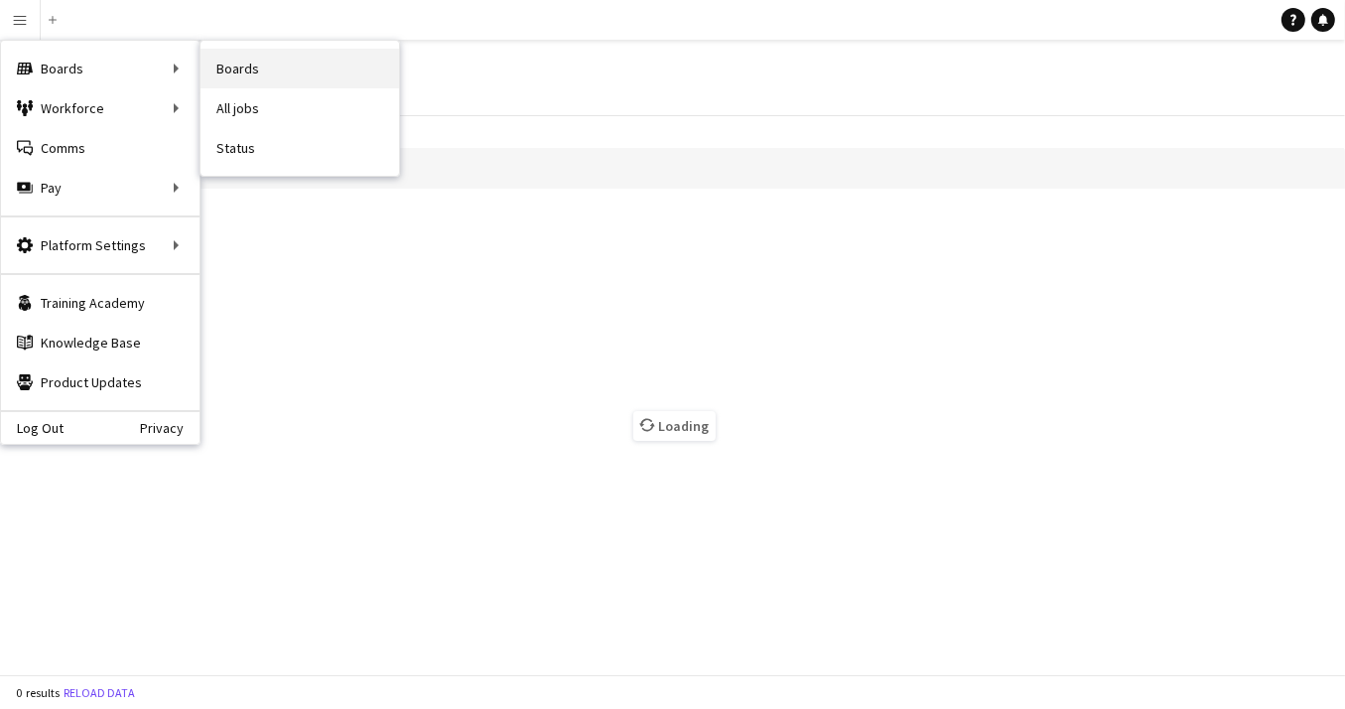
click at [245, 68] on link "Boards" at bounding box center [299, 69] width 199 height 40
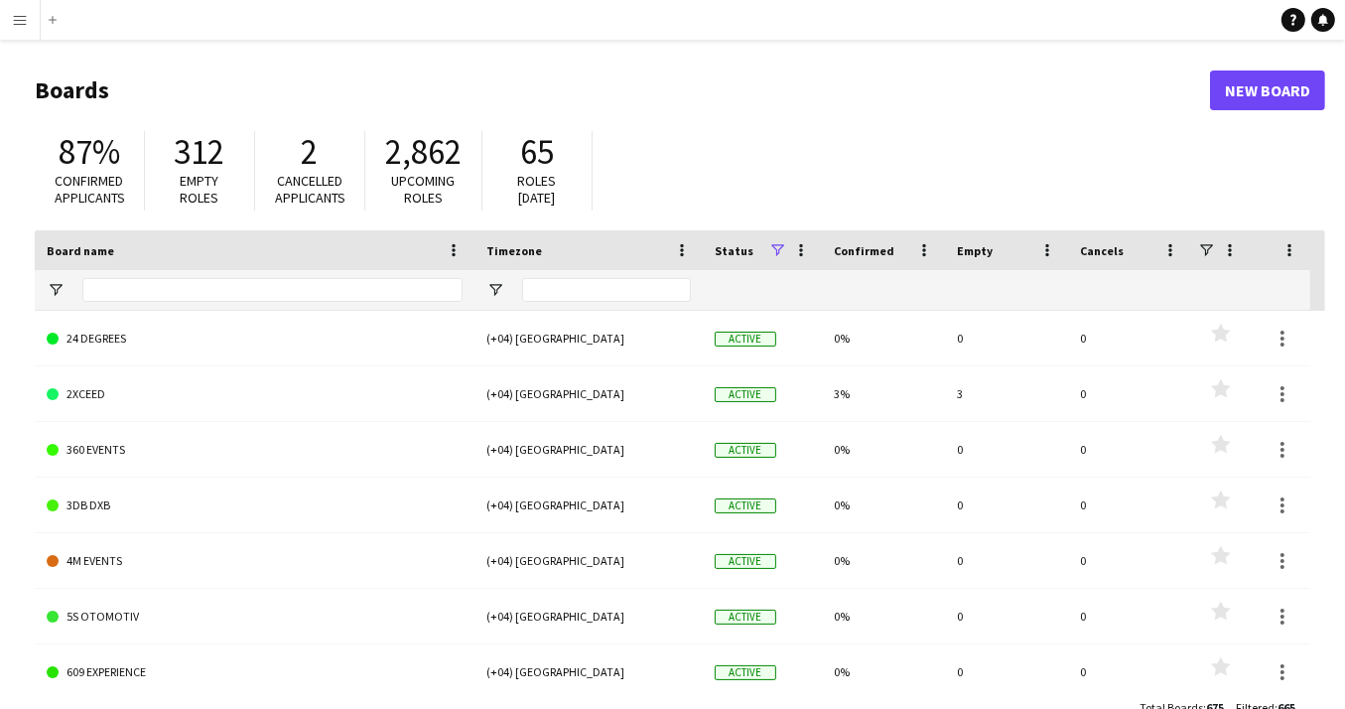
click at [191, 76] on h1 "Boards" at bounding box center [622, 90] width 1175 height 30
click at [168, 290] on input "Board name Filter Input" at bounding box center [272, 290] width 380 height 24
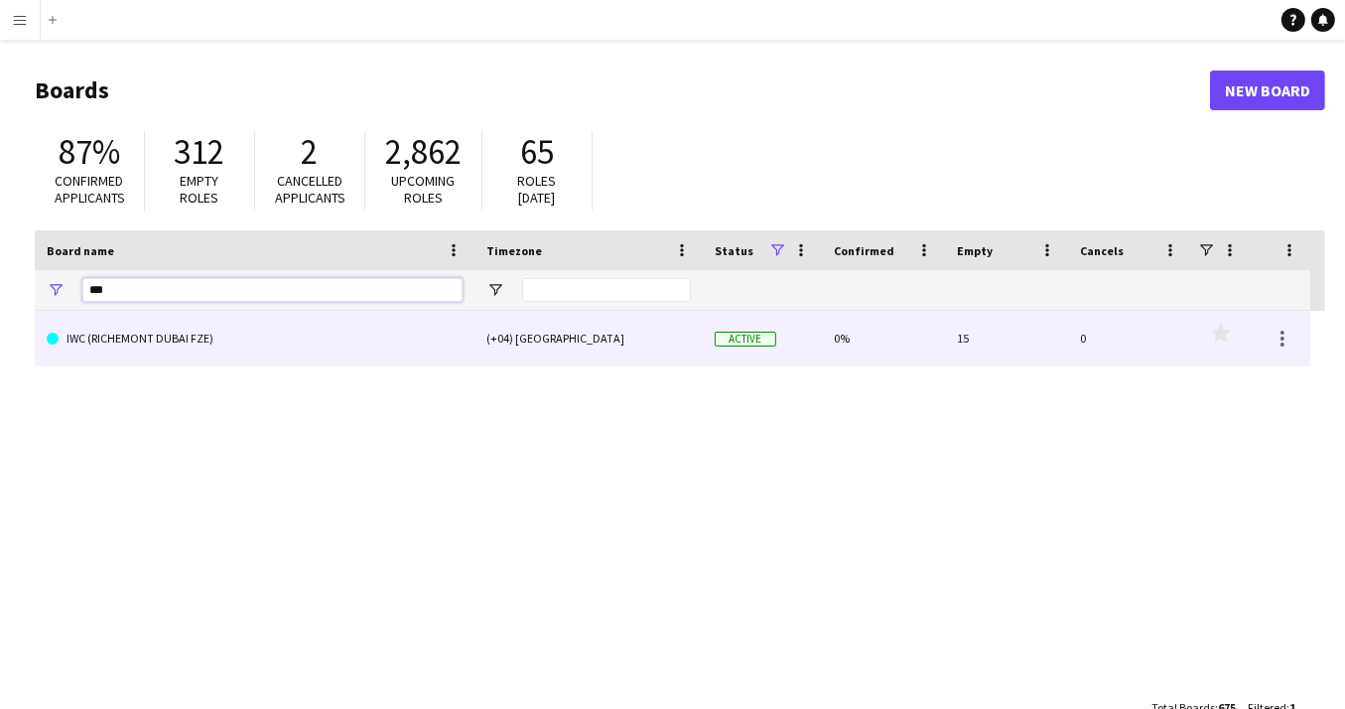
type input "***"
click at [176, 348] on link "IWC (RICHEMONT DUBAI FZE)" at bounding box center [255, 339] width 416 height 56
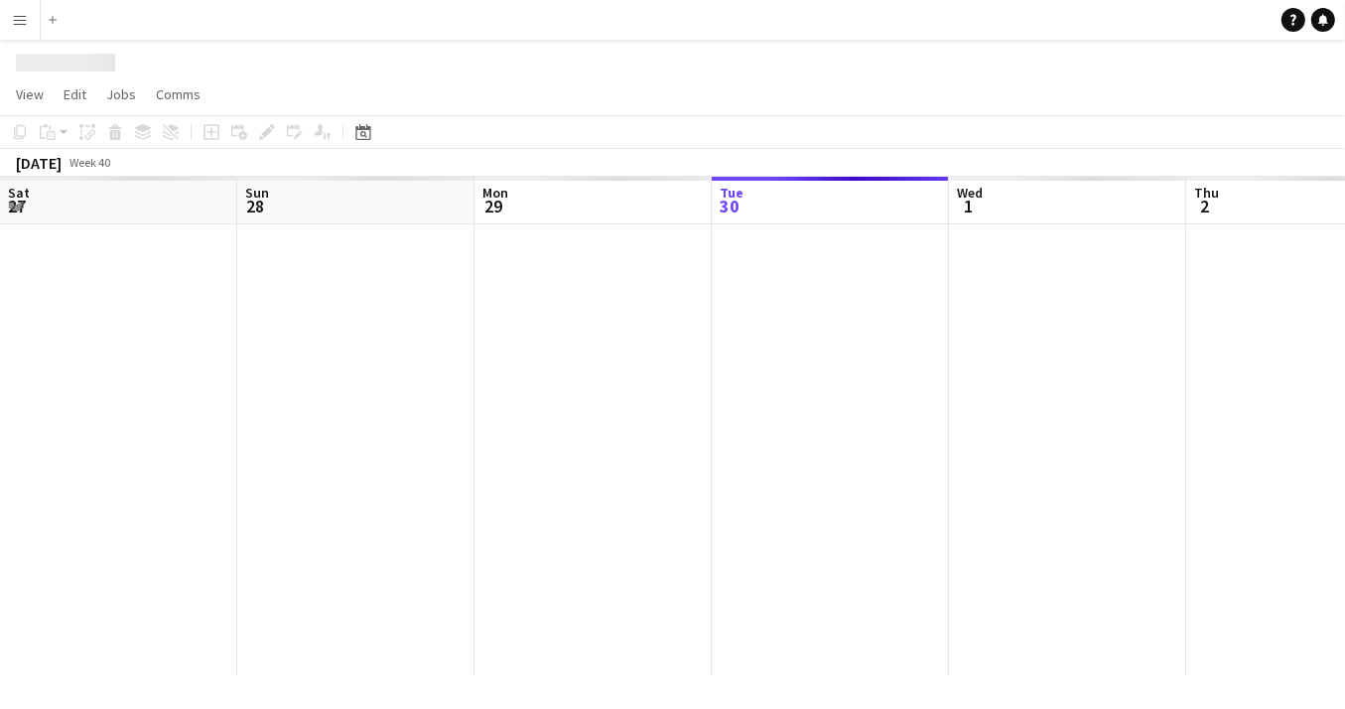
scroll to position [0, 474]
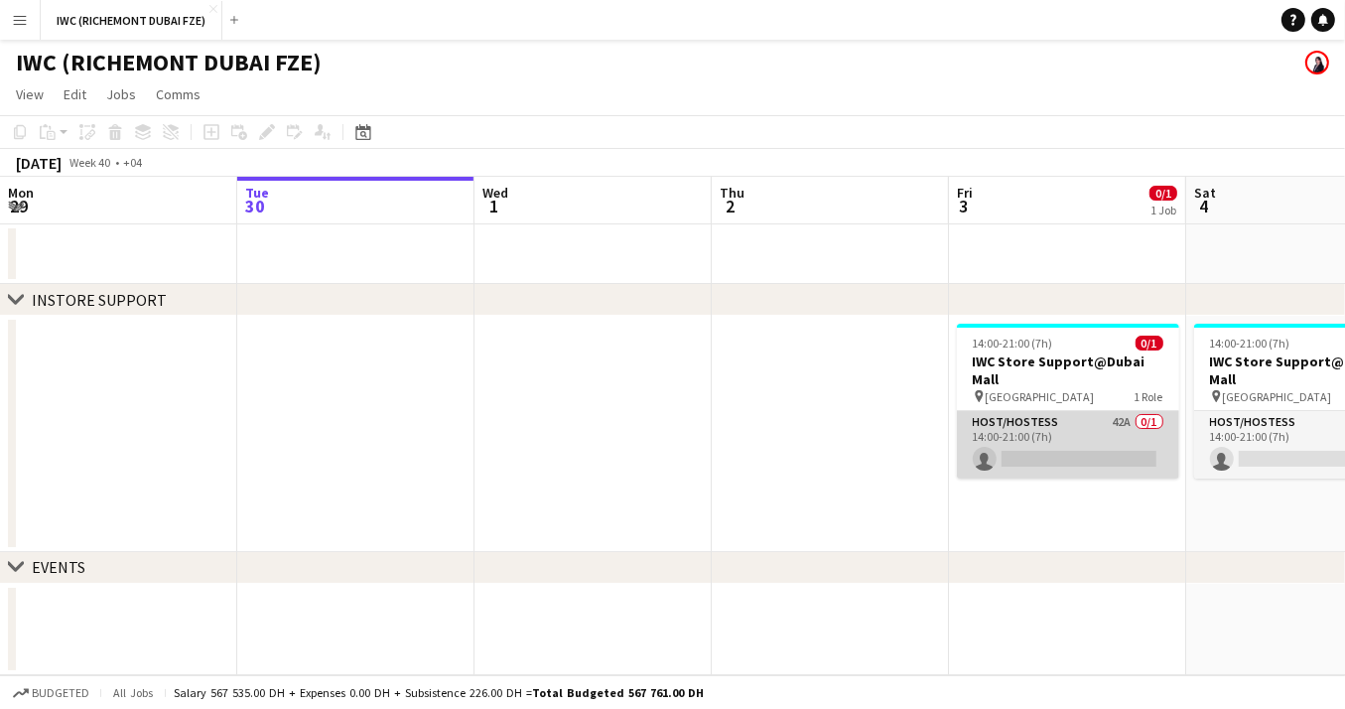
click at [1039, 431] on app-card-role "Host/Hostess 42A 0/1 14:00-21:00 (7h) single-neutral-actions" at bounding box center [1068, 444] width 222 height 67
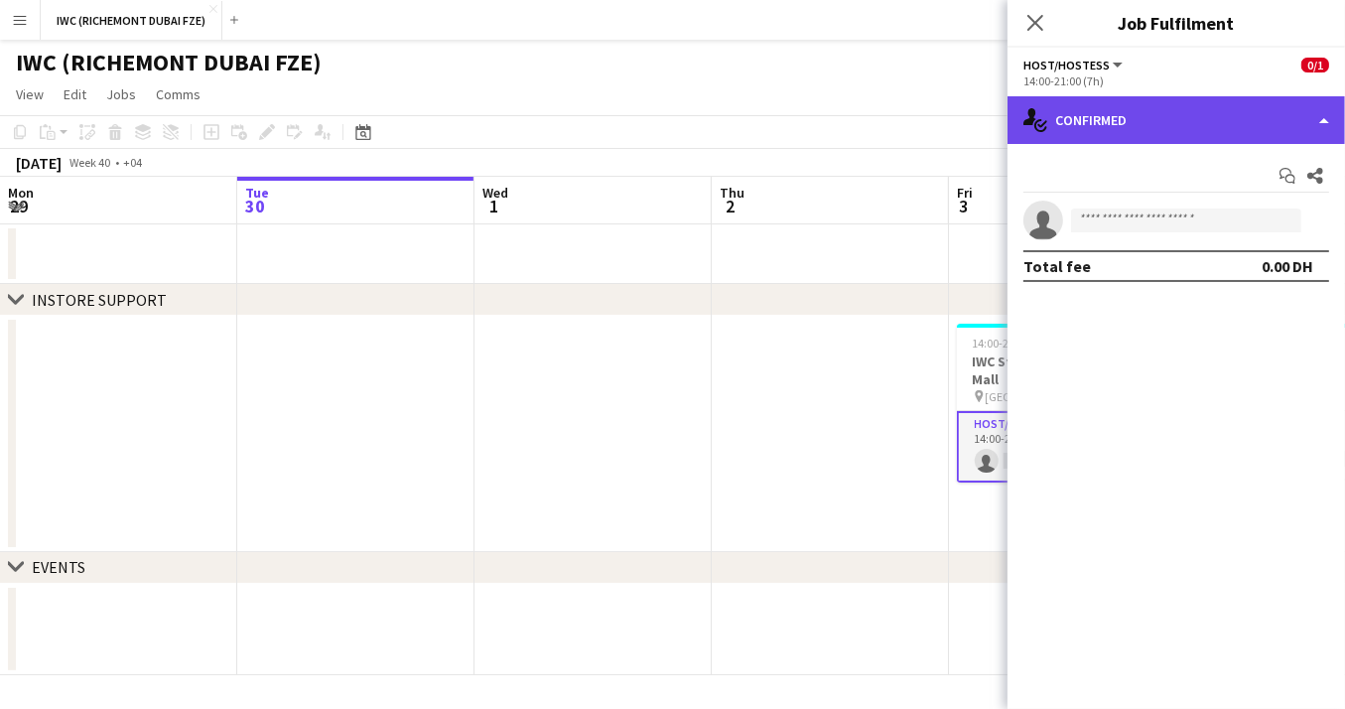
click at [1271, 124] on div "single-neutral-actions-check-2 Confirmed" at bounding box center [1175, 120] width 337 height 48
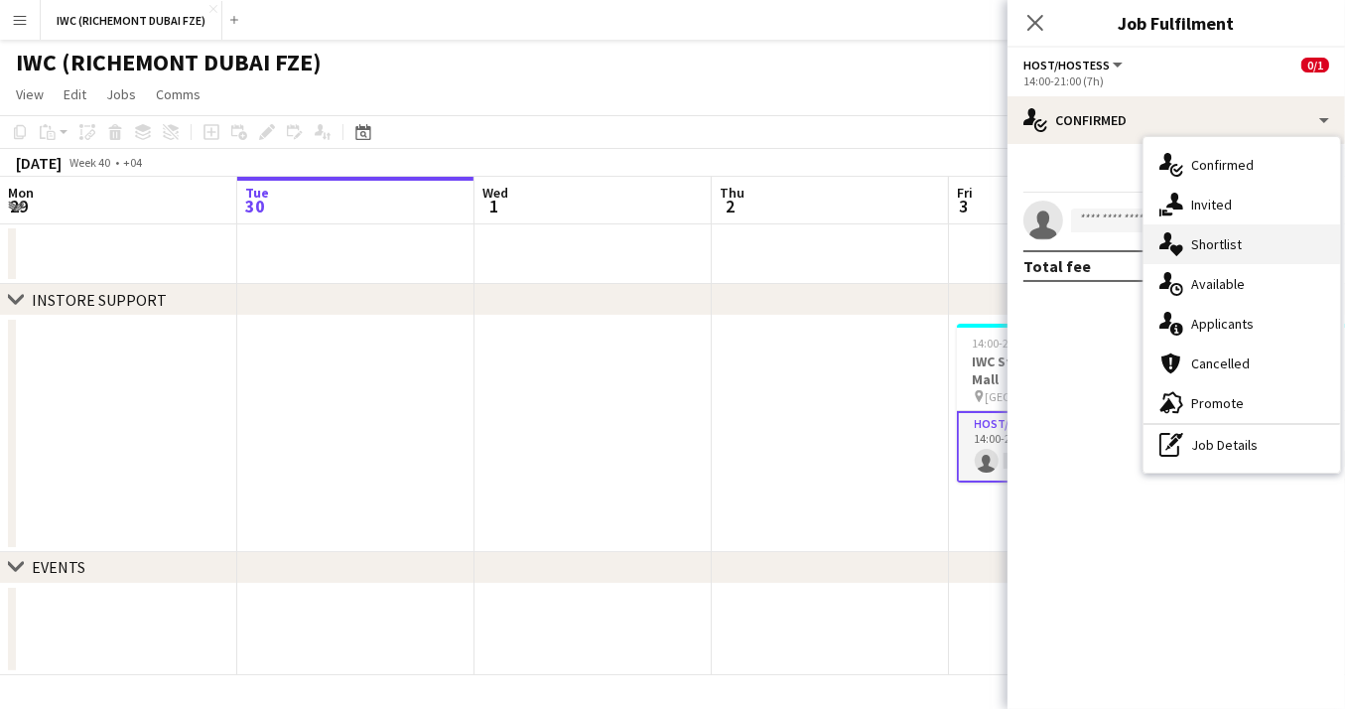
click at [1215, 246] on span "Shortlist" at bounding box center [1216, 244] width 51 height 18
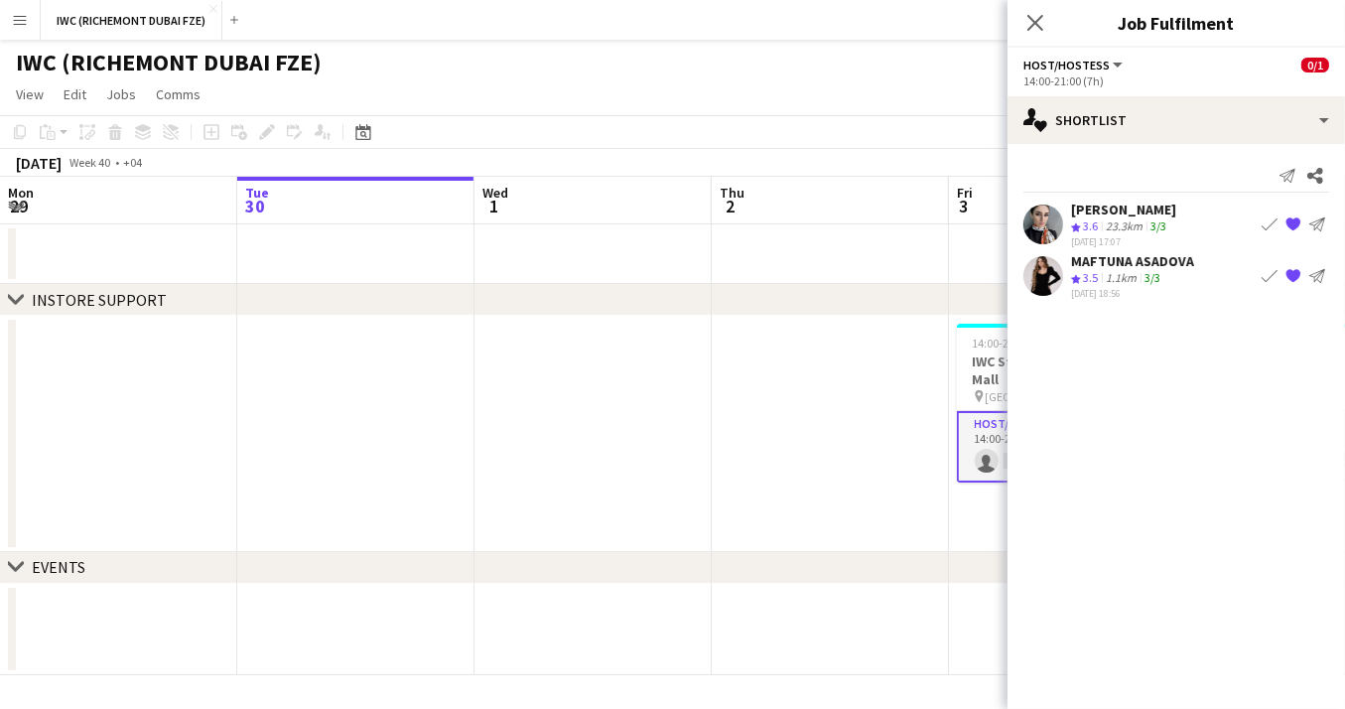
click at [1100, 207] on div "[PERSON_NAME]" at bounding box center [1123, 209] width 105 height 18
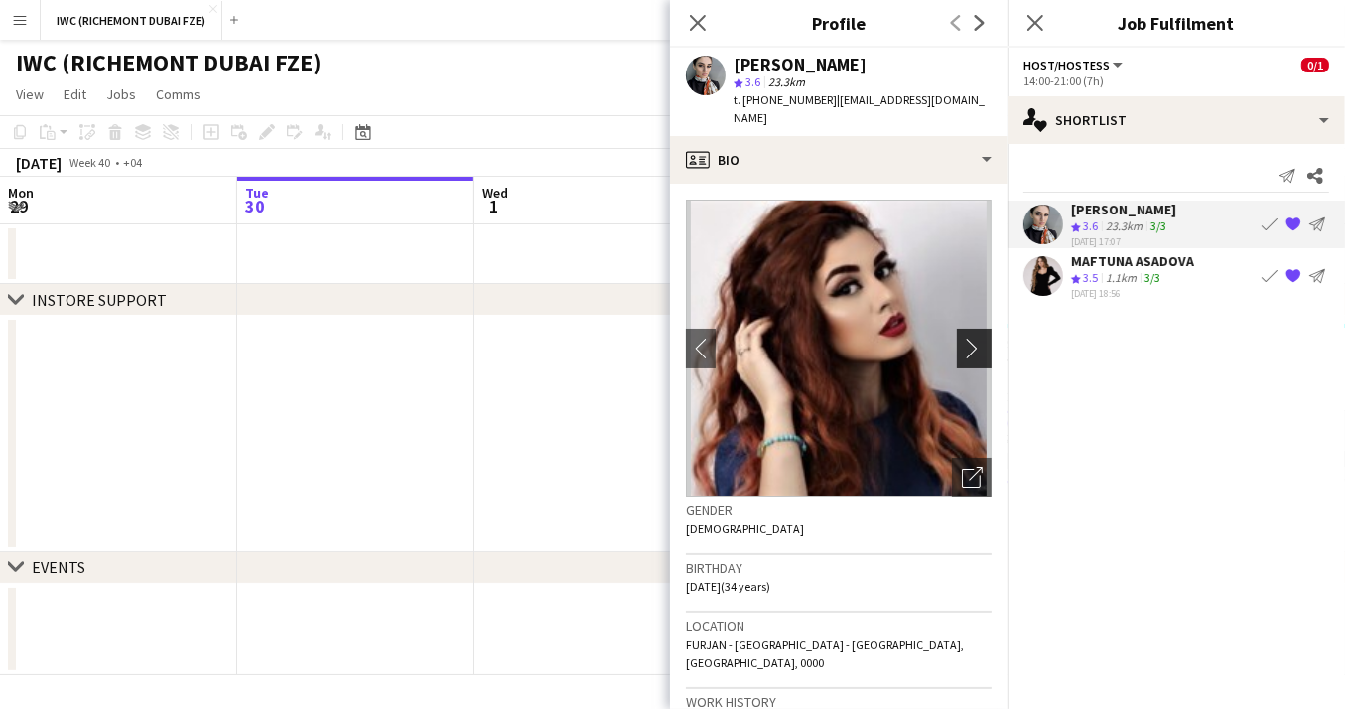
click at [972, 337] on app-icon "chevron-right" at bounding box center [977, 347] width 31 height 21
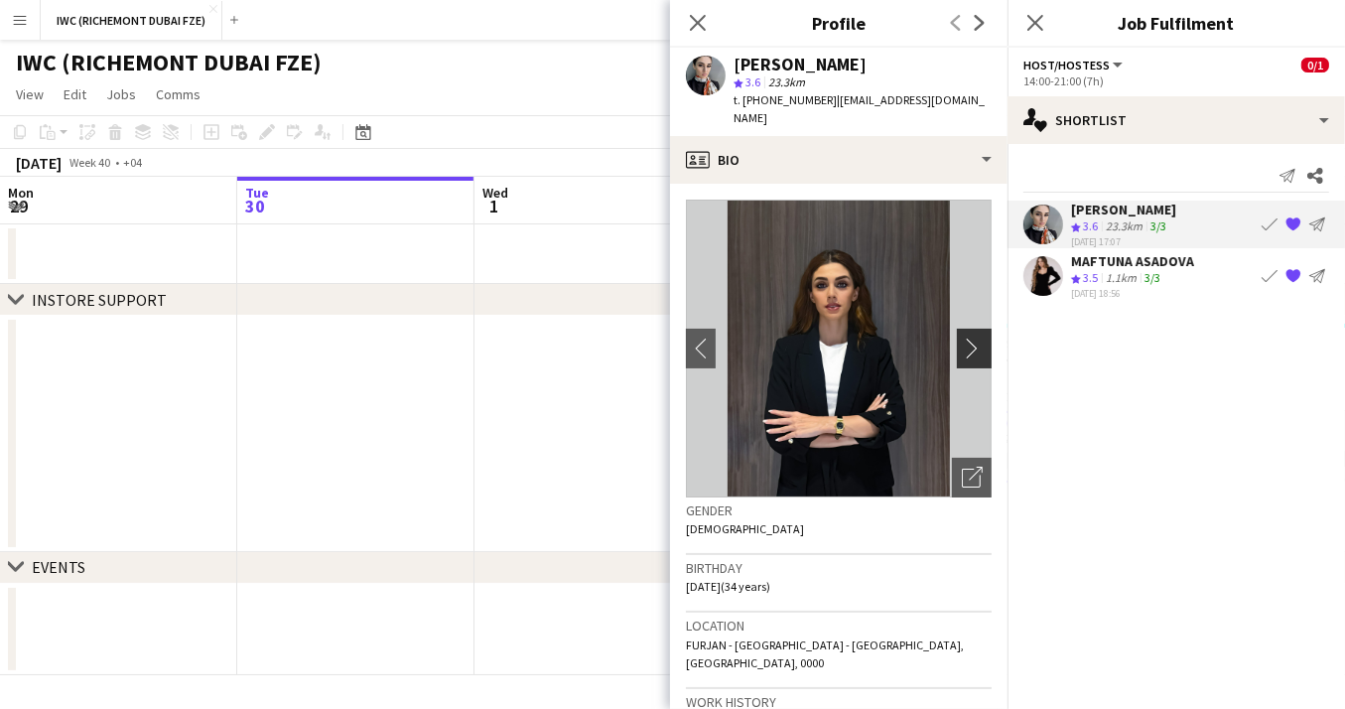
click at [972, 337] on app-icon "chevron-right" at bounding box center [977, 347] width 31 height 21
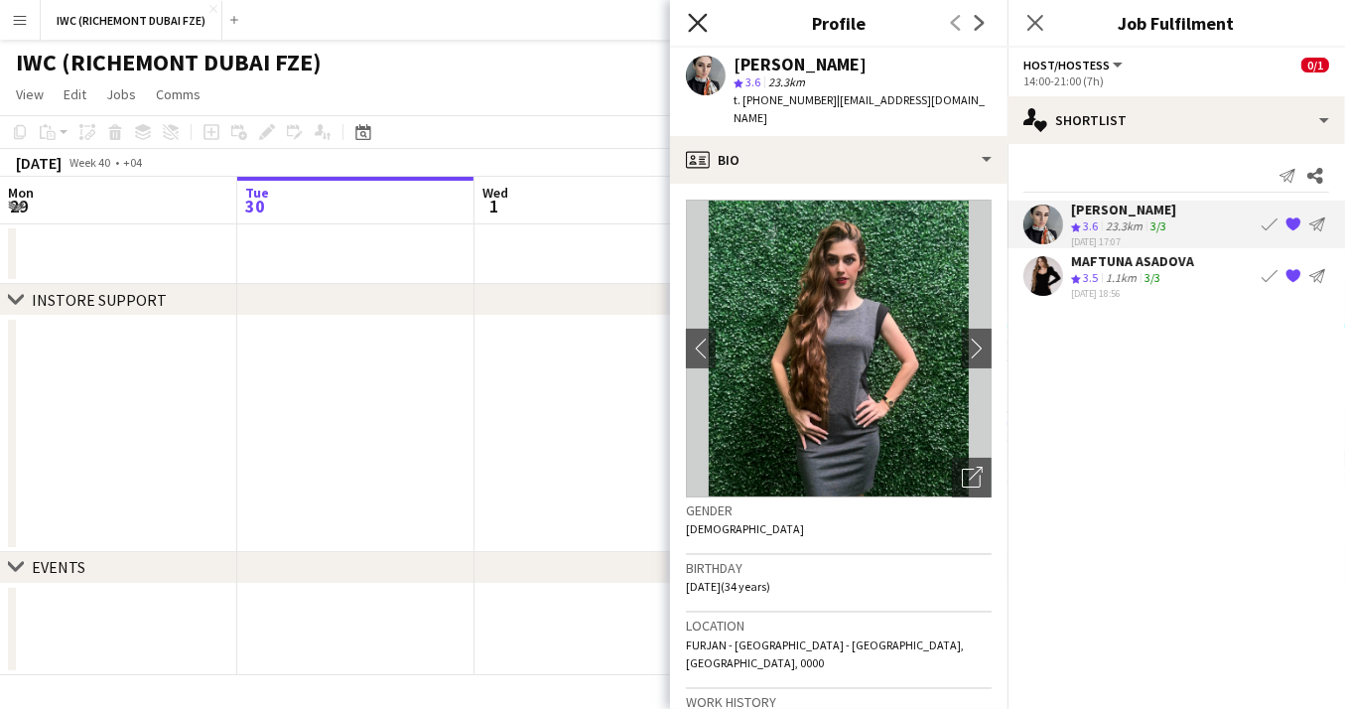
click at [700, 21] on icon at bounding box center [697, 22] width 19 height 19
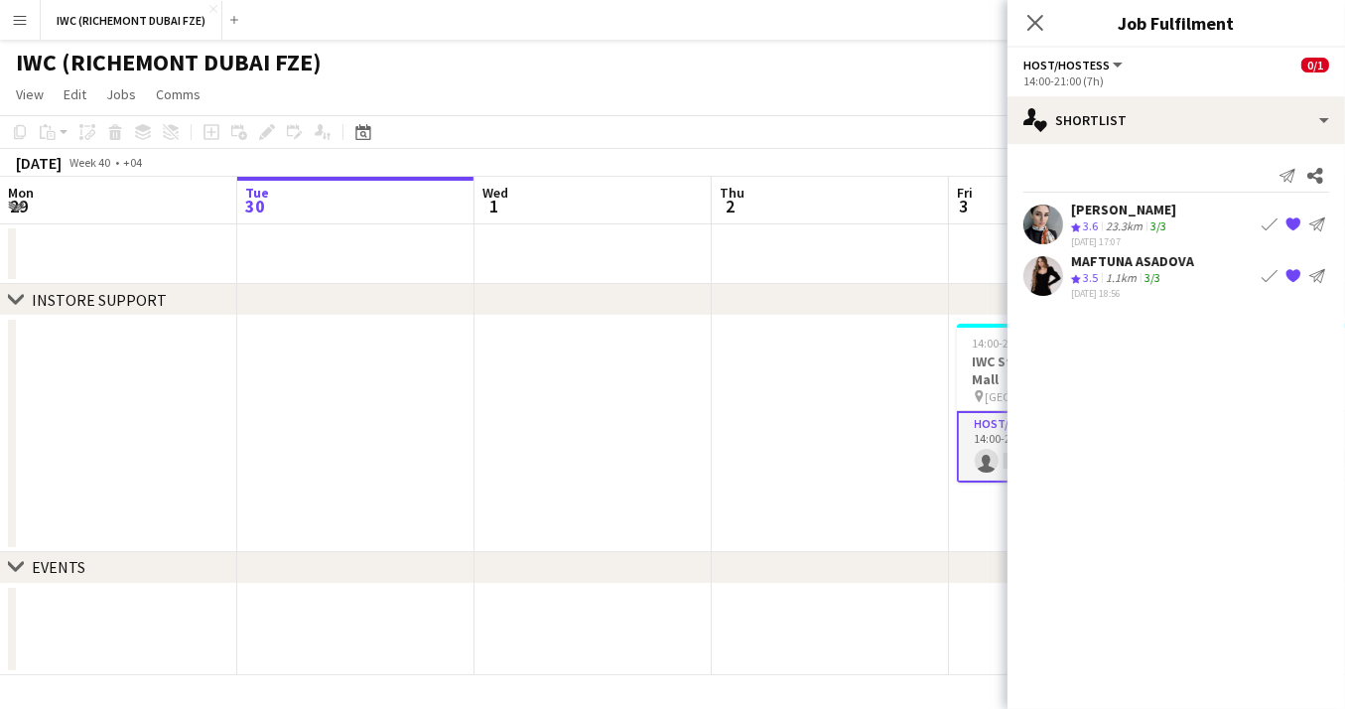
click at [617, 441] on app-date-cell at bounding box center [592, 434] width 237 height 236
